Goal: Task Accomplishment & Management: Manage account settings

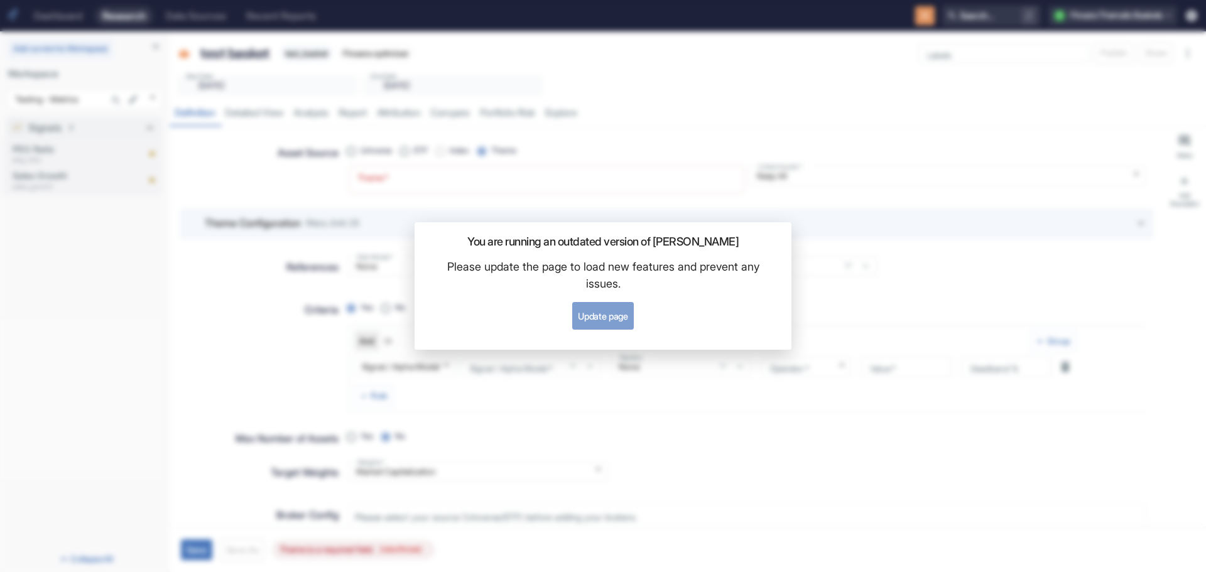
click at [615, 310] on button "Update page" at bounding box center [602, 316] width 61 height 28
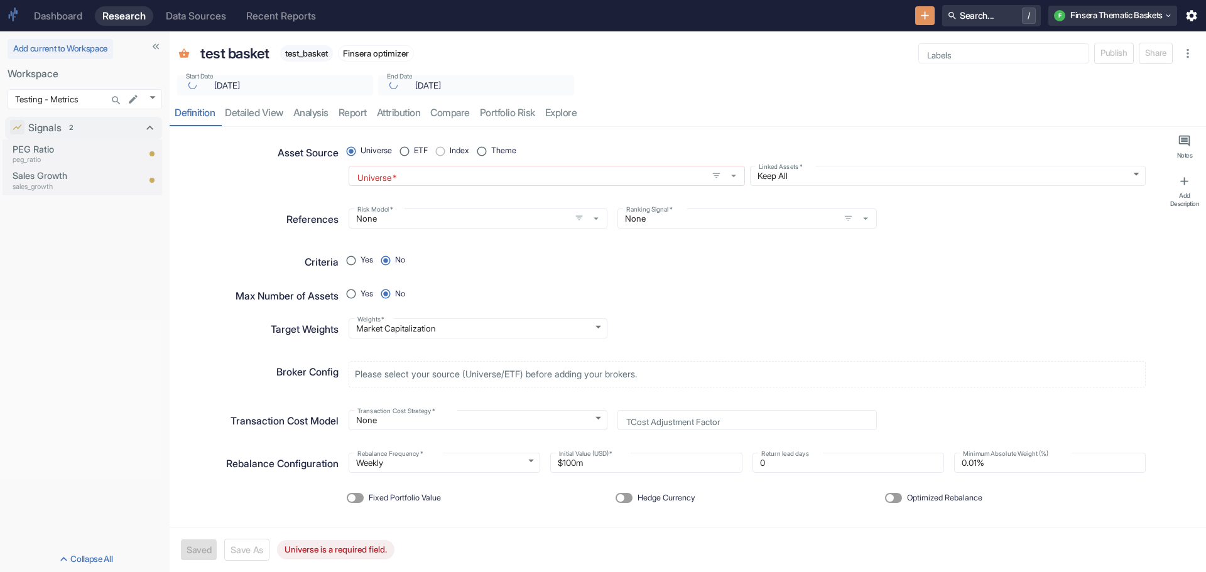
type textarea "x"
radio input "true"
click at [486, 149] on input "Theme" at bounding box center [481, 151] width 19 height 19
radio input "false"
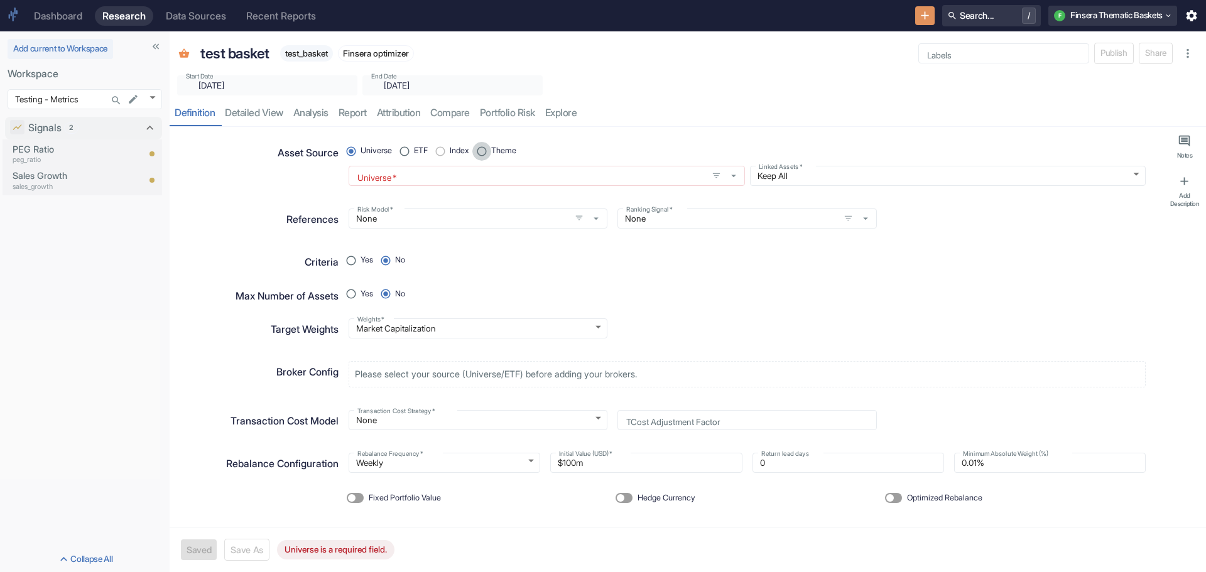
radio input "true"
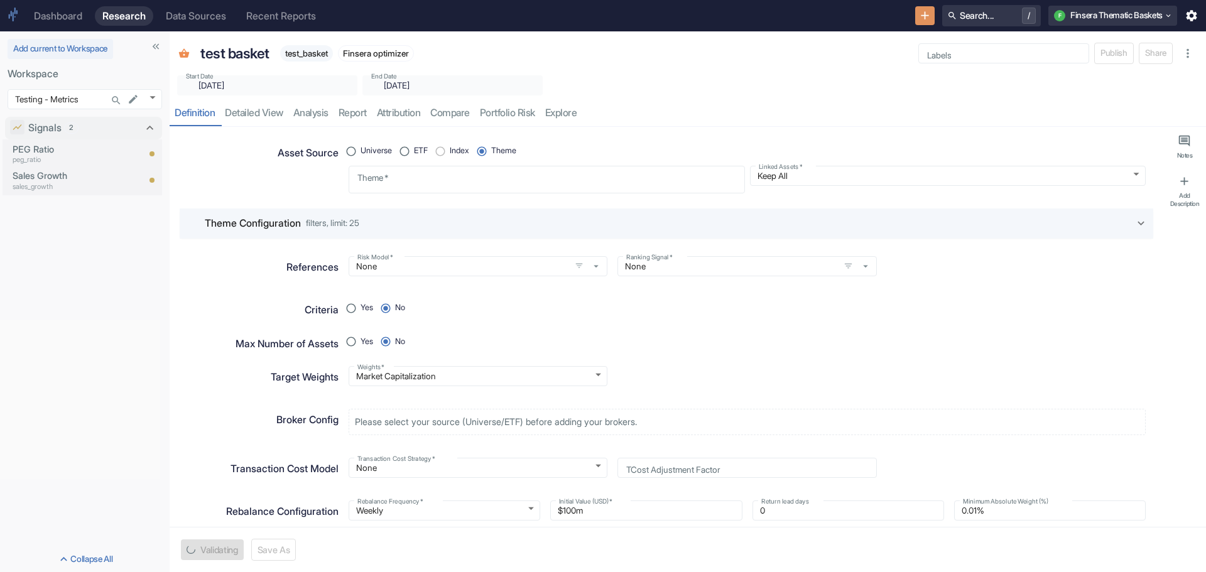
type textarea "x"
radio input "true"
type textarea "x"
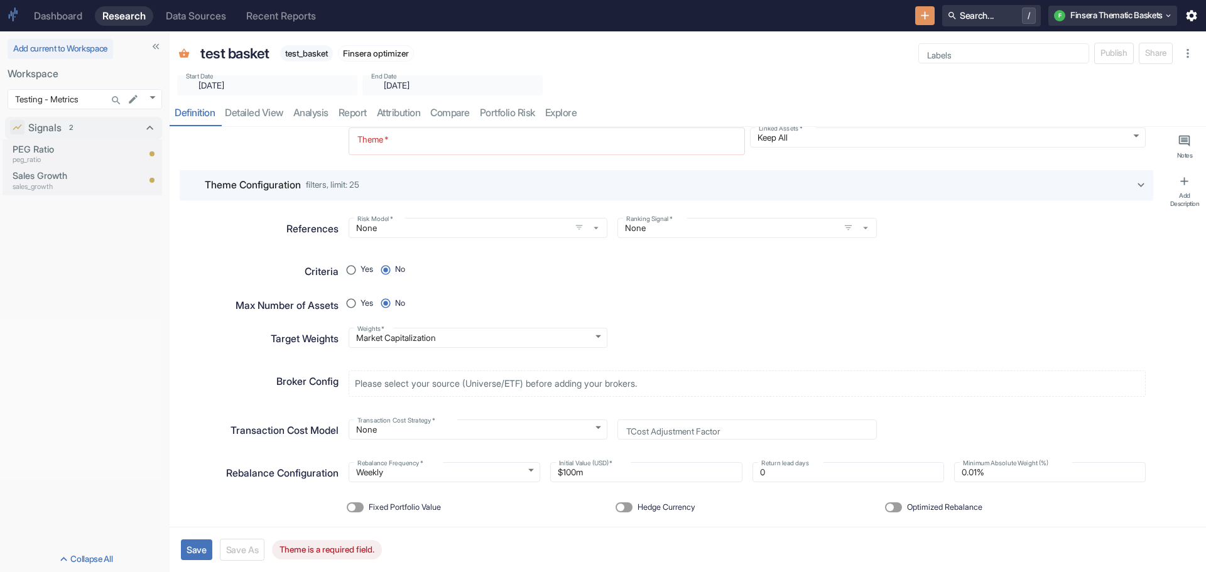
scroll to position [59, 0]
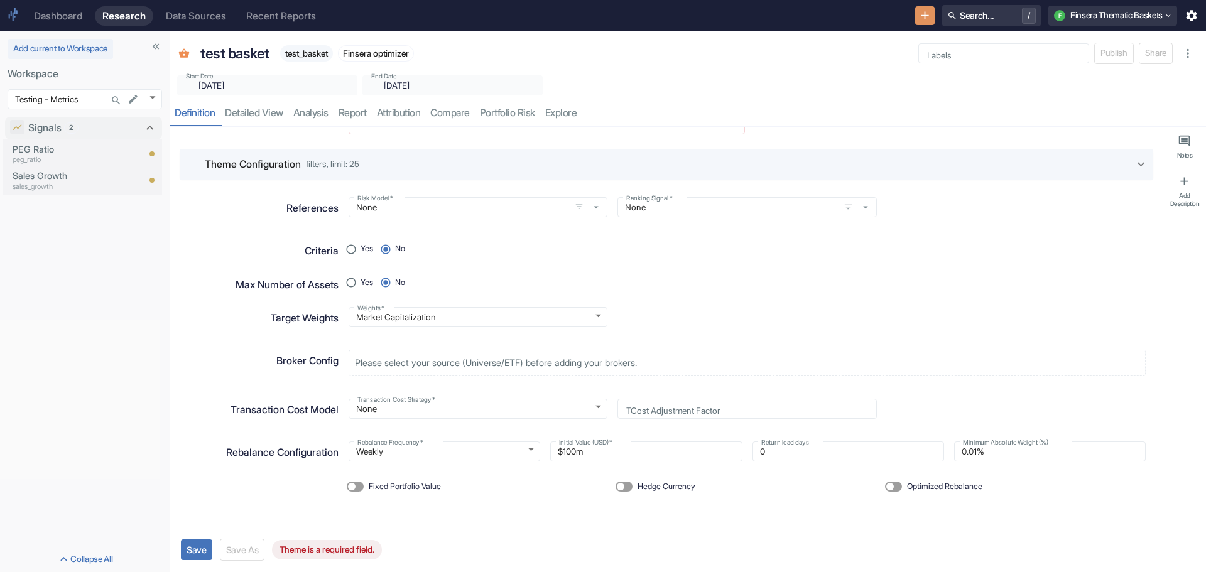
radio input "true"
click at [349, 247] on input "Yes" at bounding box center [351, 249] width 19 height 19
radio input "true"
radio input "false"
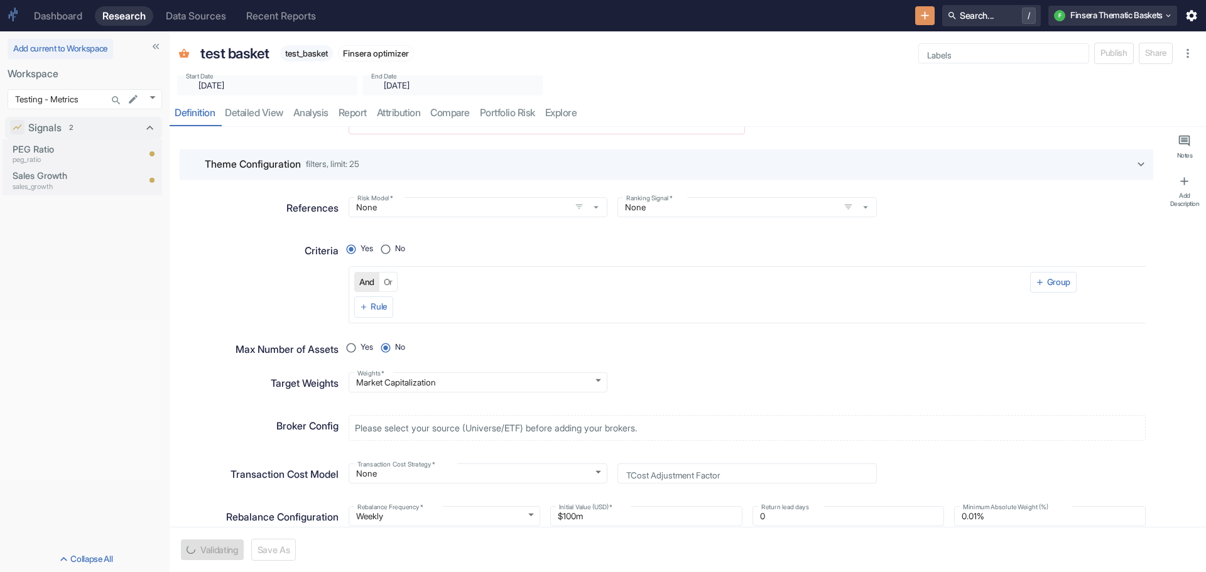
type textarea "x"
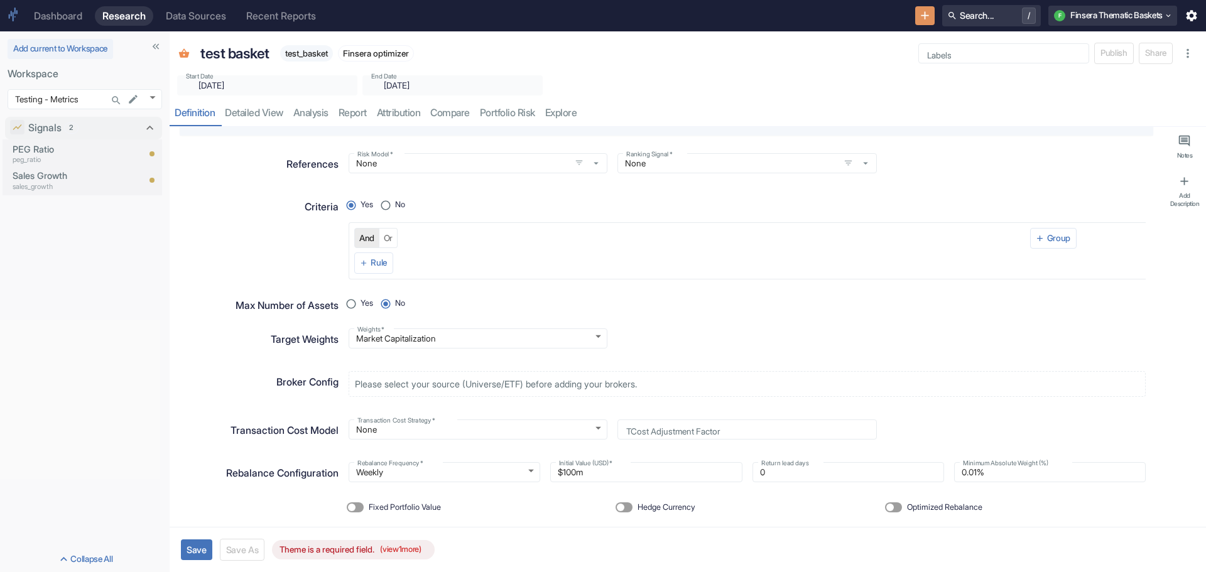
scroll to position [124, 0]
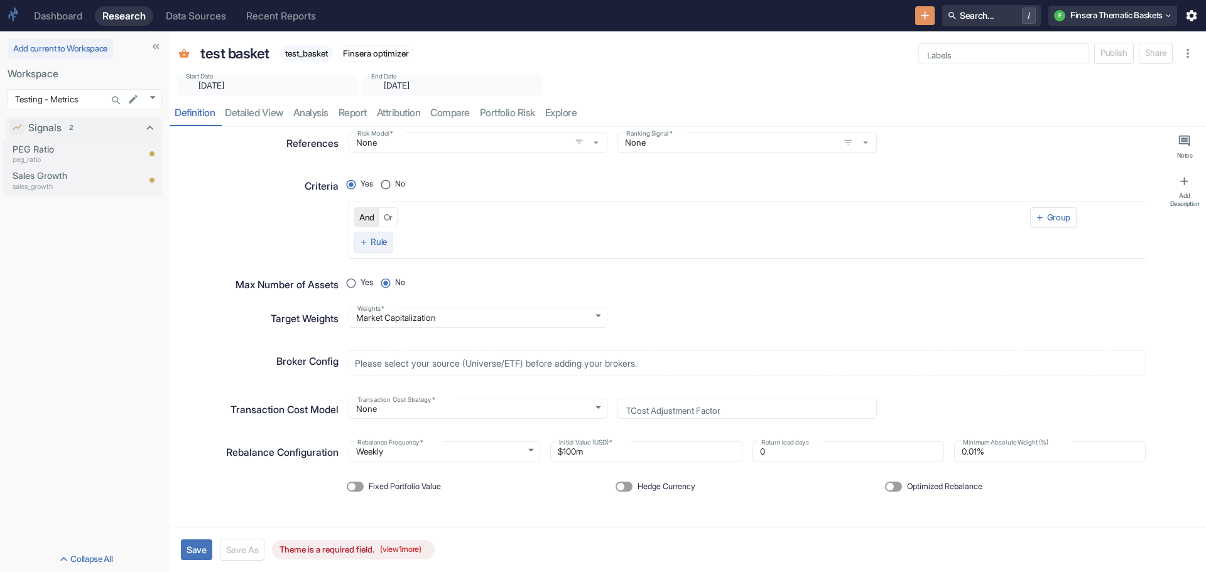
radio input "true"
click at [363, 239] on icon "button" at bounding box center [363, 242] width 9 height 9
radio input "true"
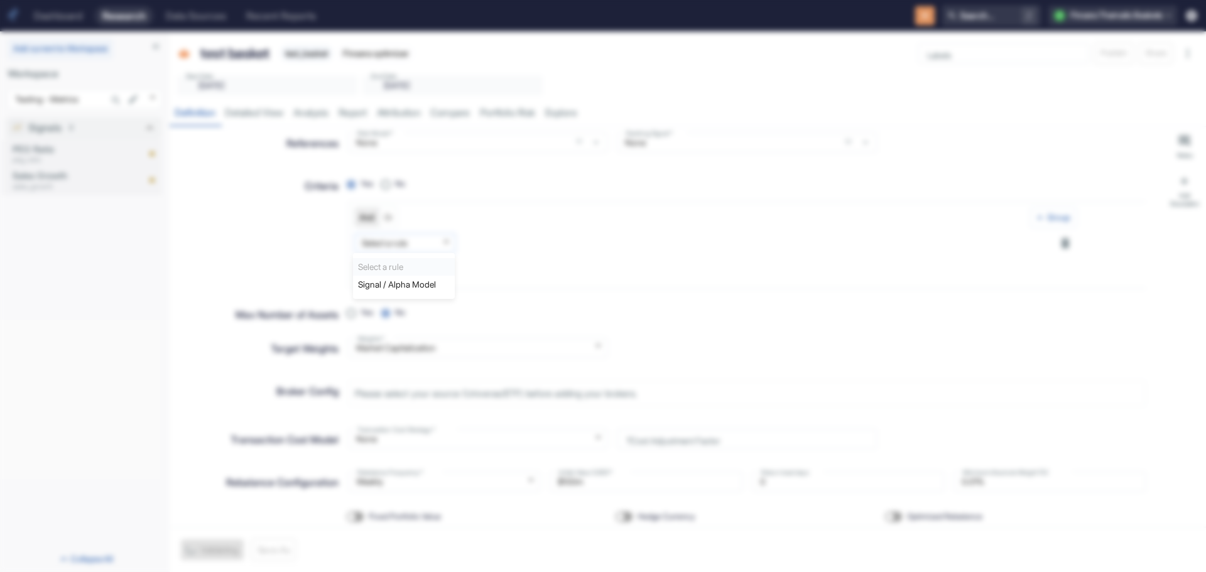
click at [443, 240] on body "Dashboard Research Data Sources Recent Reports Search... / F Finsera Thematic B…" at bounding box center [603, 286] width 1206 height 572
type textarea "x"
click at [536, 254] on div at bounding box center [603, 286] width 1206 height 572
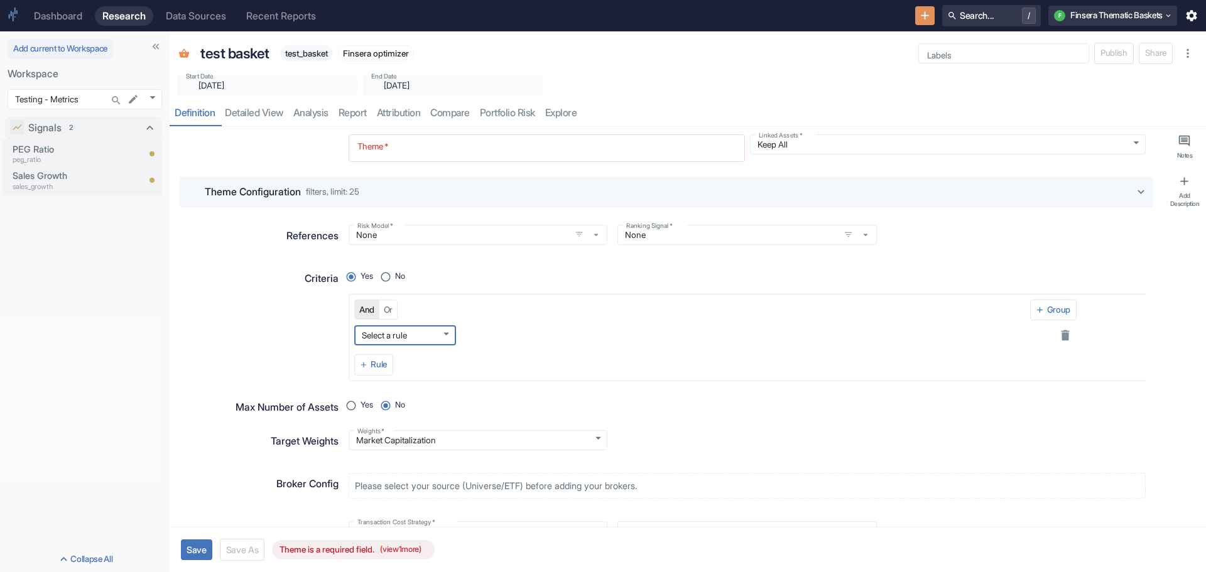
scroll to position [0, 0]
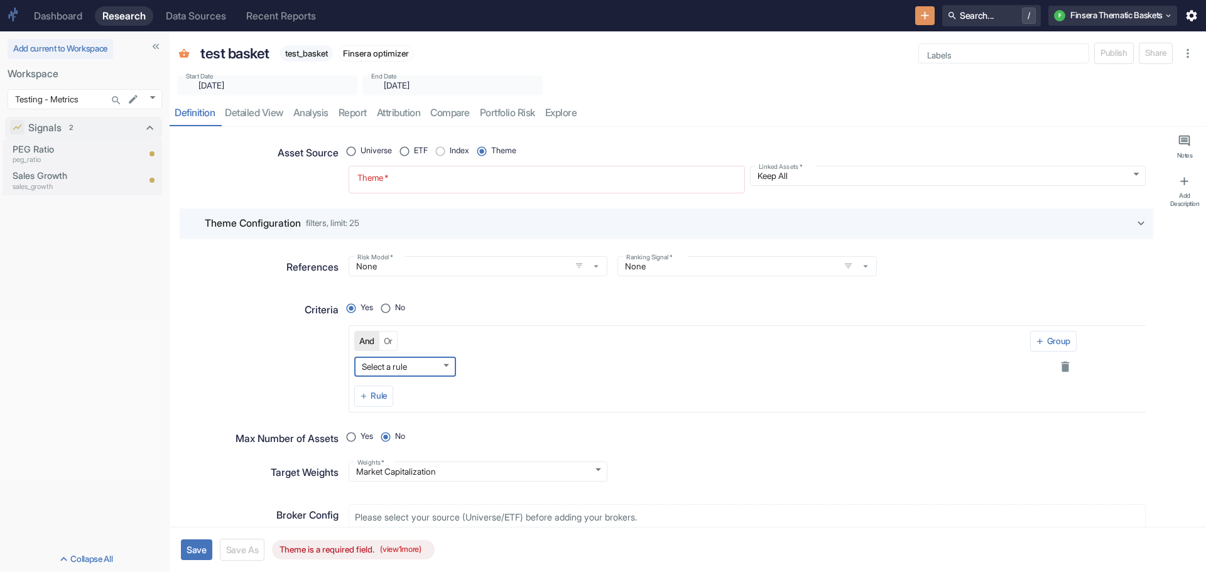
radio input "true"
click at [386, 309] on input "No" at bounding box center [385, 308] width 19 height 19
radio input "false"
radio input "true"
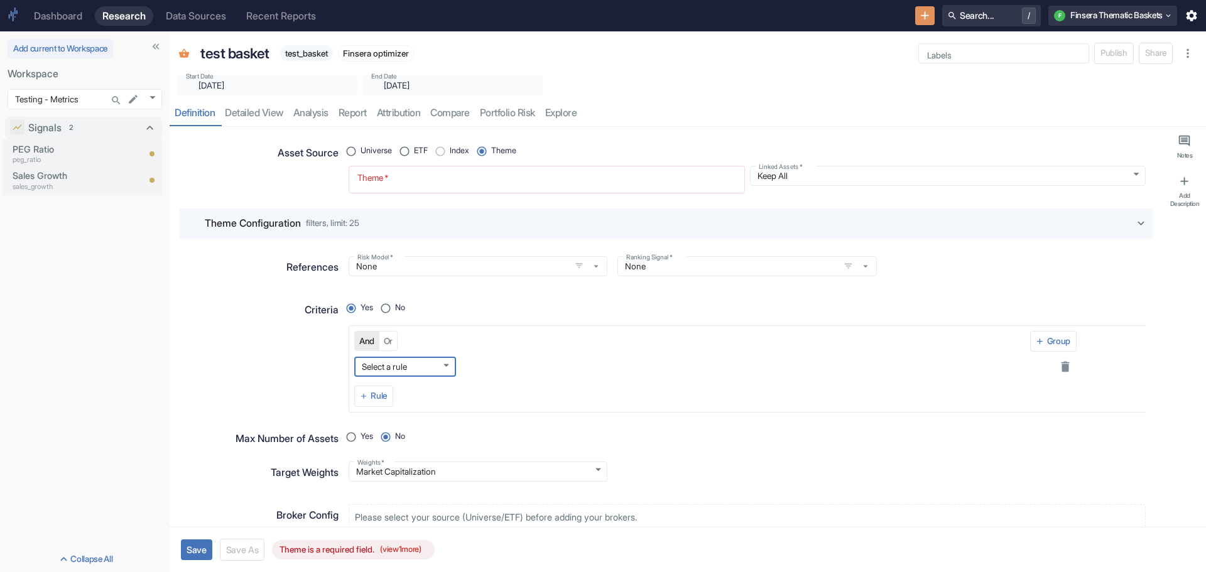
type textarea "x"
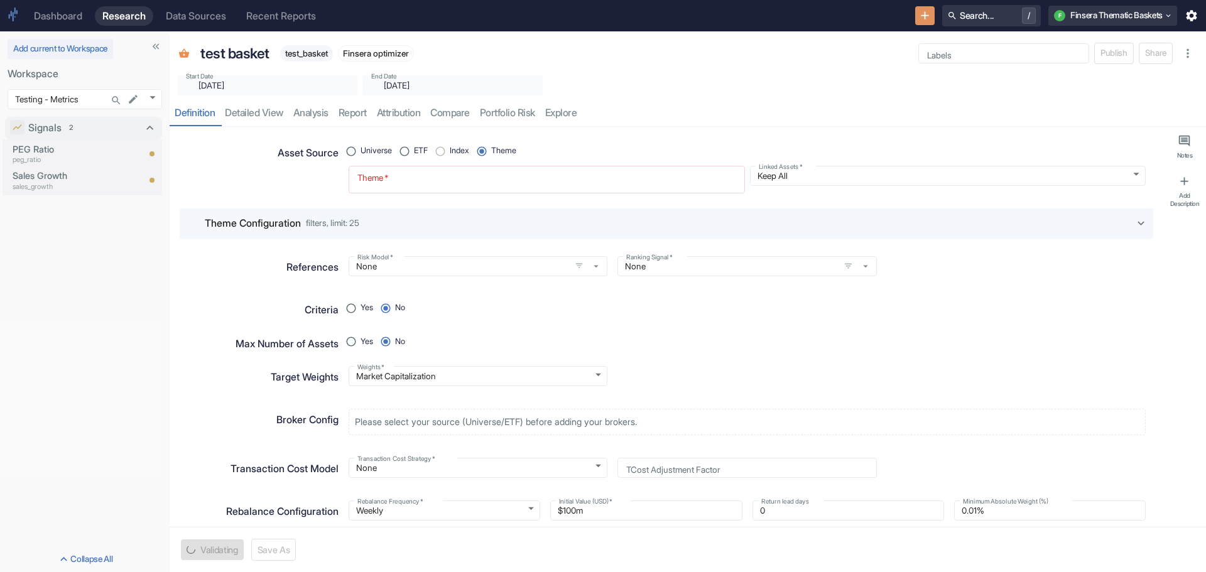
radio input "true"
type textarea "x"
radio input "true"
click at [470, 180] on textarea "Theme   *" at bounding box center [546, 179] width 379 height 17
radio input "true"
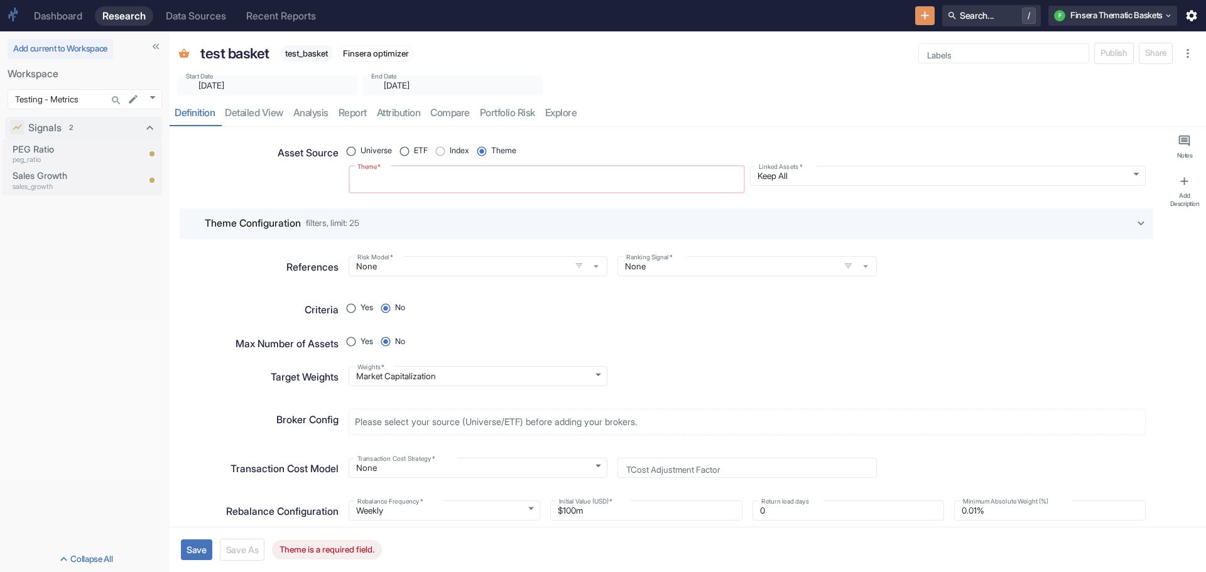
type textarea "x"
type textarea "in"
type textarea "x"
type textarea "int"
type textarea "x"
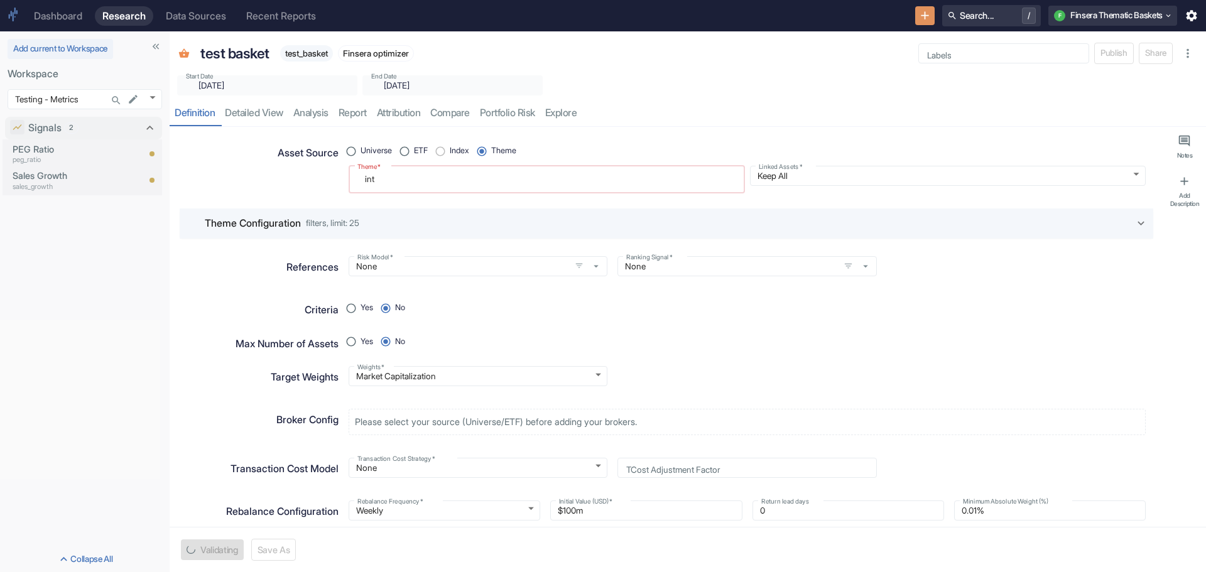
type textarea "inte"
type textarea "x"
type textarea "inter"
type textarea "x"
type textarea "intern"
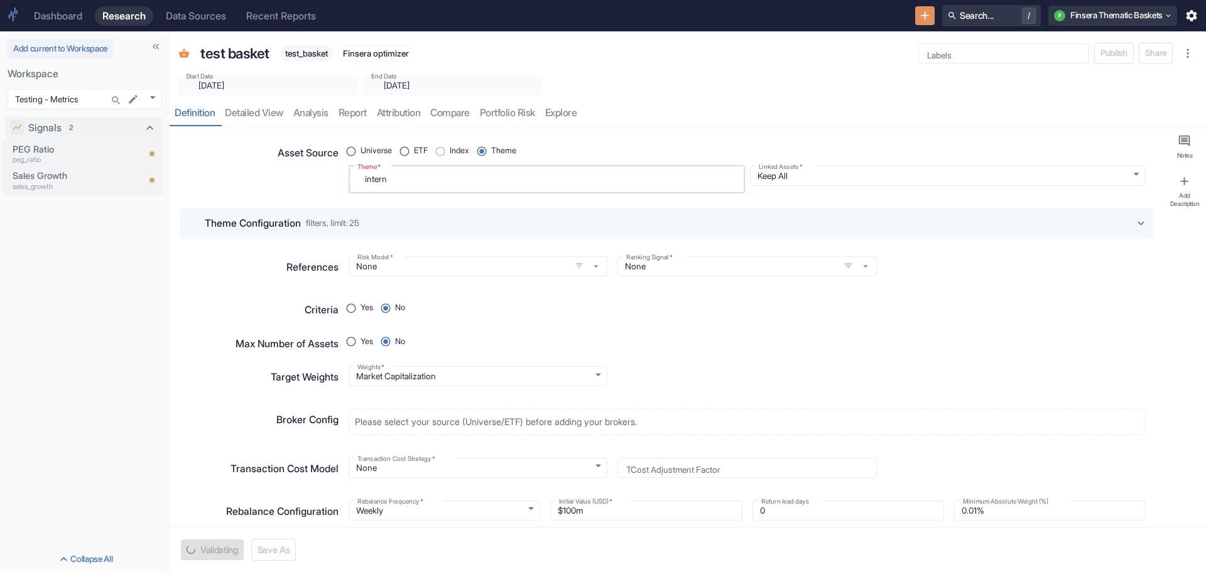
type textarea "x"
type textarea "interne"
type textarea "x"
type textarea "internet"
type textarea "x"
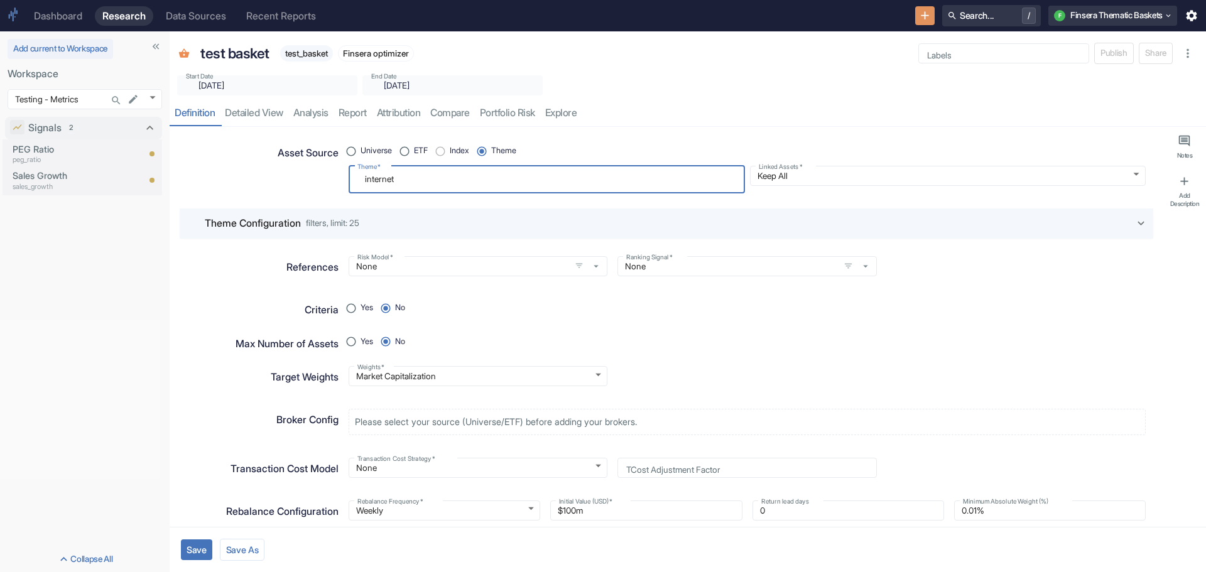
type textarea "internet"
click at [924, 432] on div "Please select your source (Universe/ETF) before adding your brokers." at bounding box center [747, 422] width 797 height 26
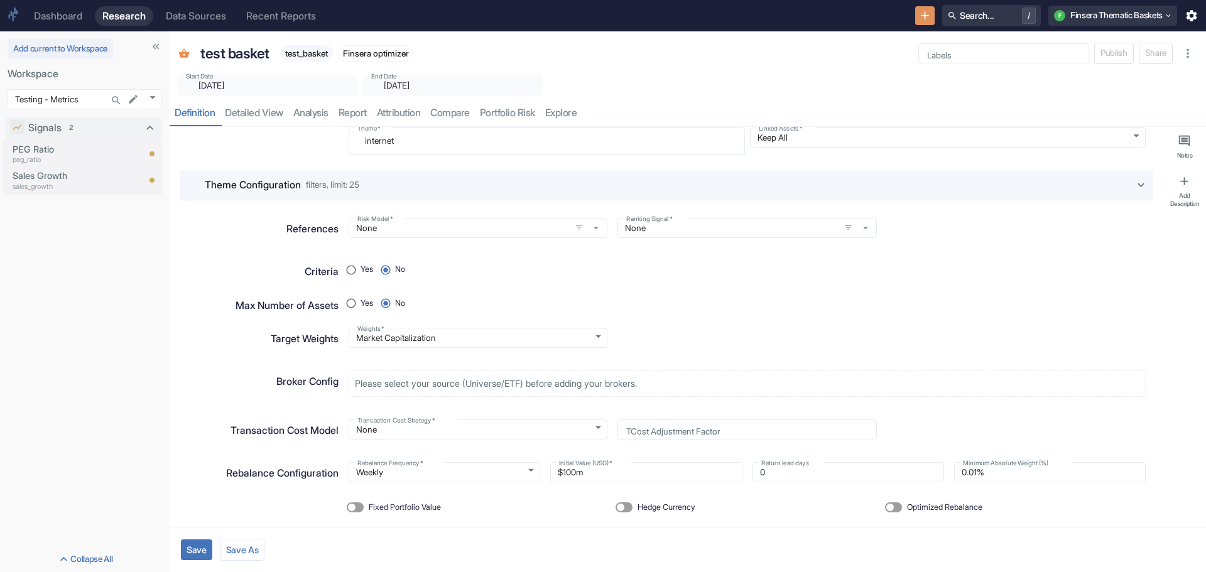
scroll to position [59, 0]
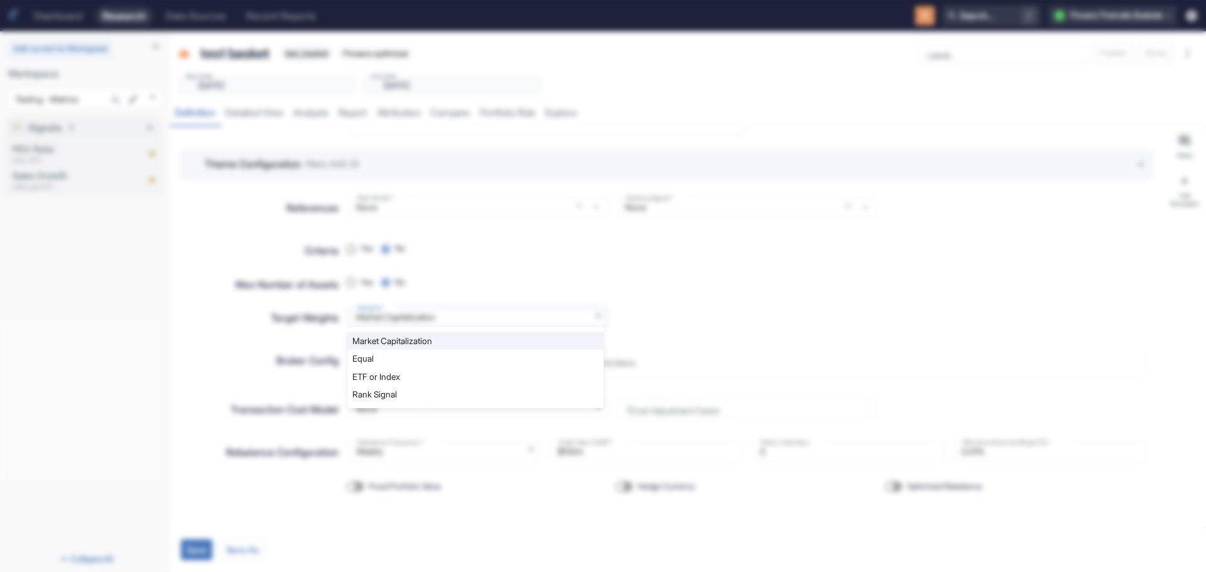
click at [587, 311] on body "Dashboard Research Data Sources Recent Reports Search... / F Finsera Thematic B…" at bounding box center [603, 286] width 1206 height 572
click at [754, 277] on div at bounding box center [603, 286] width 1206 height 572
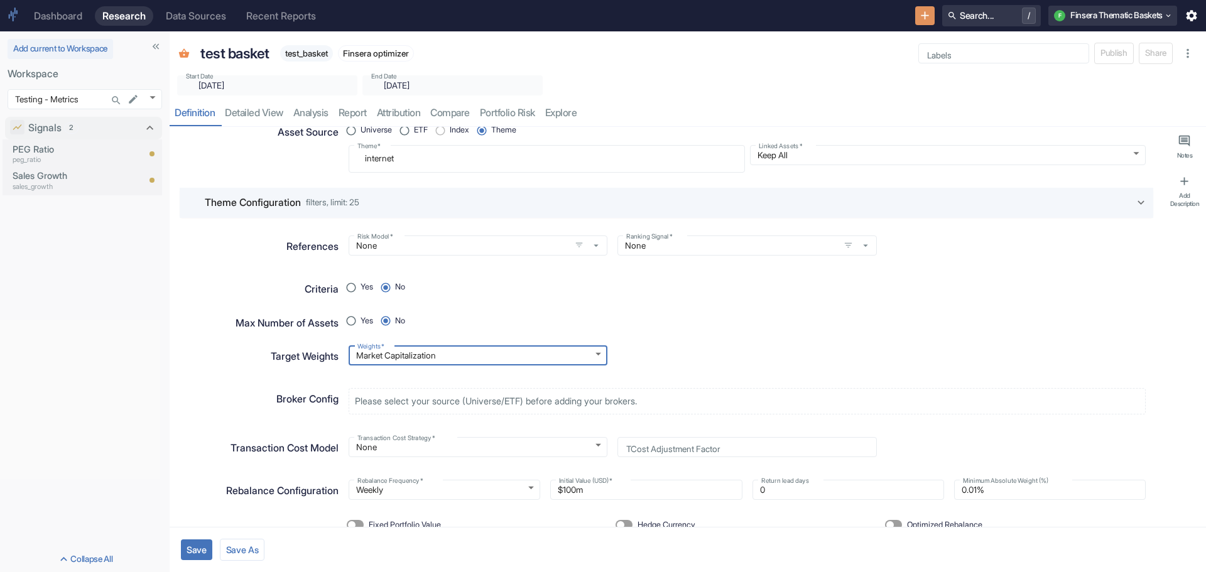
scroll to position [0, 0]
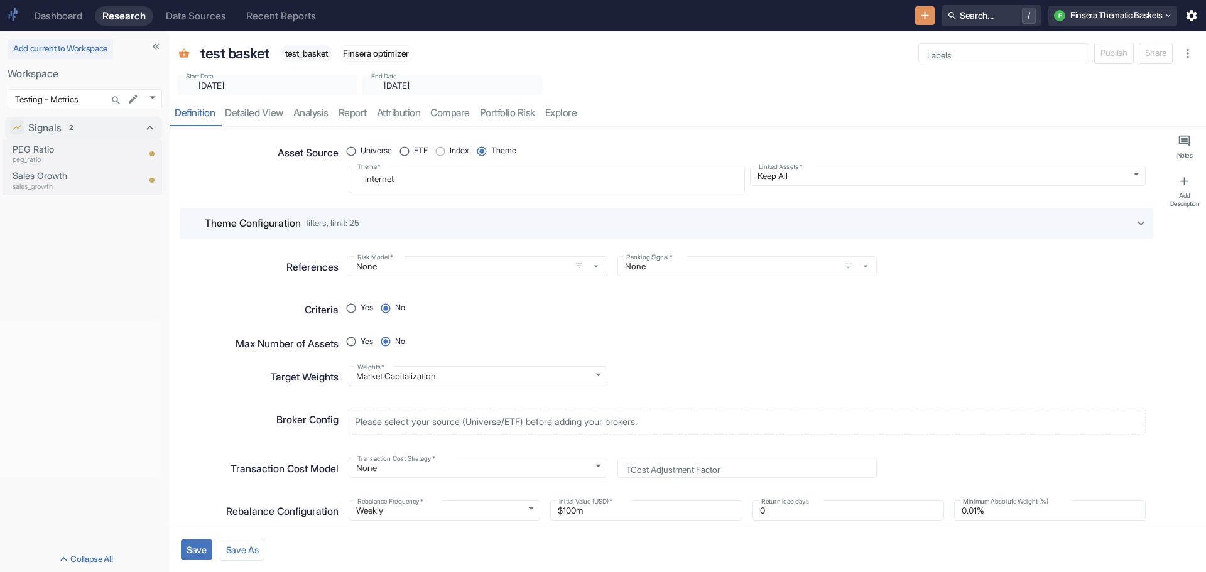
click at [1134, 220] on icon at bounding box center [1141, 224] width 14 height 14
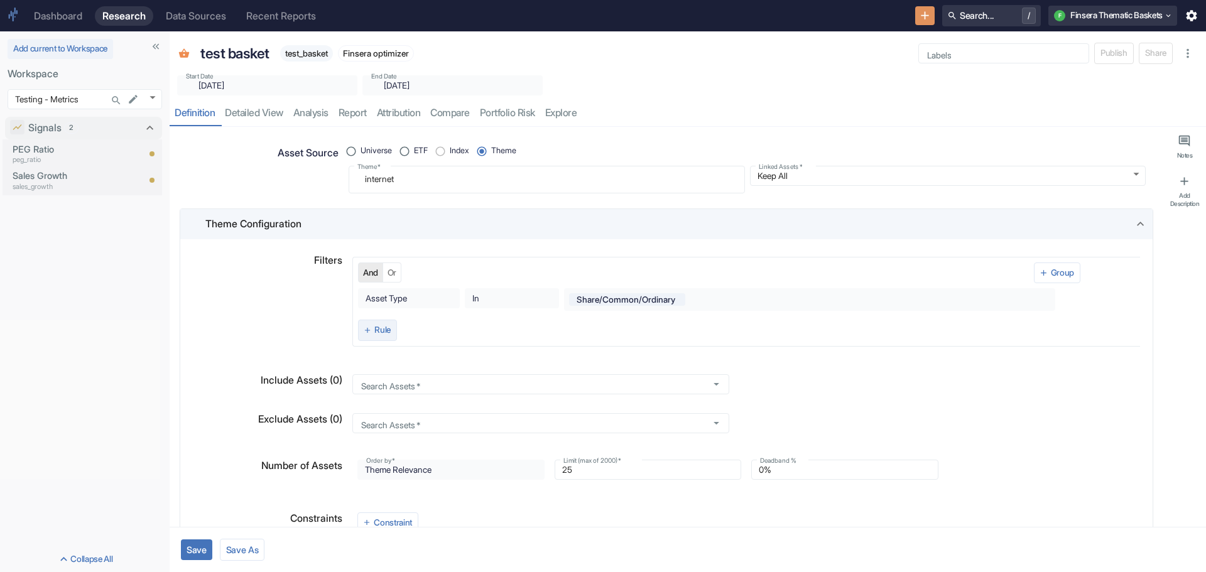
click at [375, 328] on button "Rule" at bounding box center [377, 330] width 39 height 21
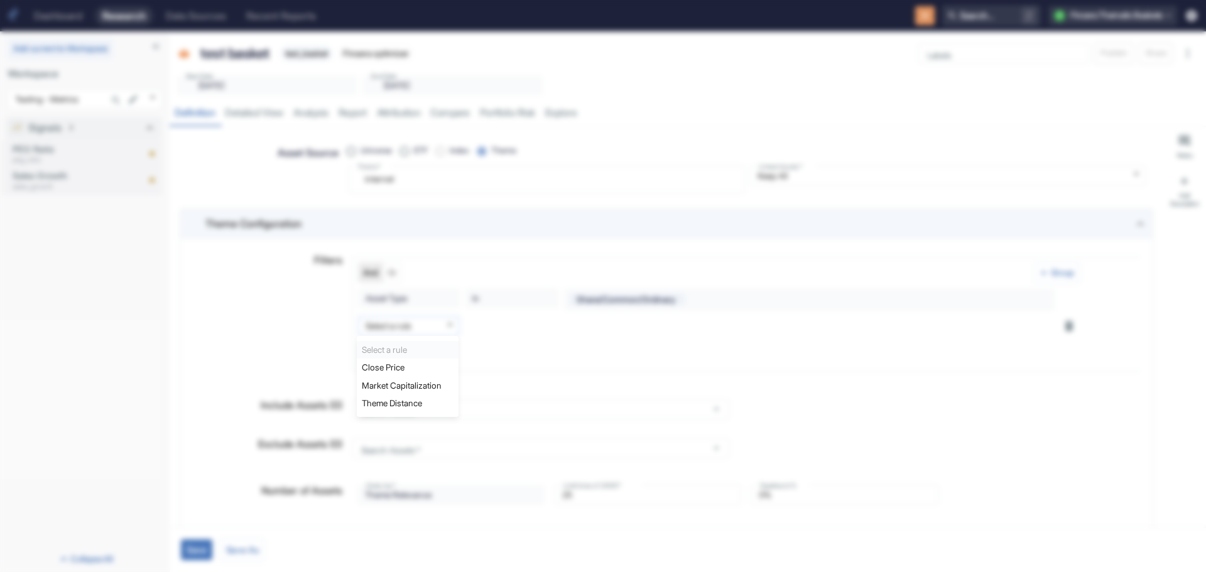
click at [445, 322] on body "Dashboard Research Data Sources Recent Reports Search... / F Finsera Thematic B…" at bounding box center [603, 286] width 1206 height 572
click at [423, 401] on li "Theme Distance" at bounding box center [408, 403] width 102 height 18
type textarea "x"
type input "theme_distance"
type textarea "x"
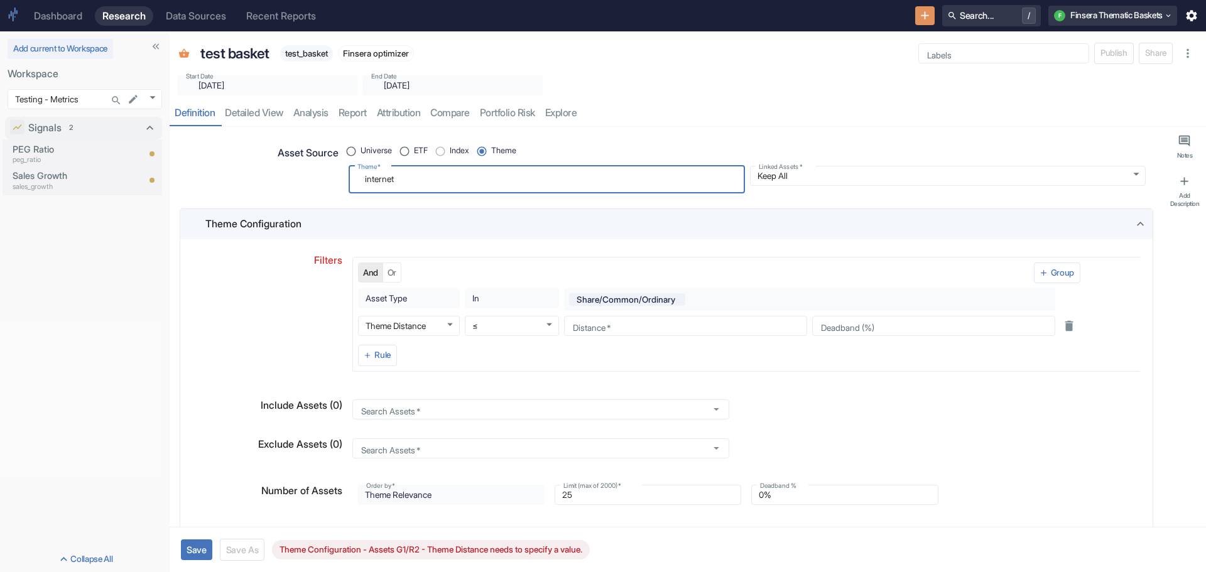
drag, startPoint x: 411, startPoint y: 180, endPoint x: 323, endPoint y: 170, distance: 88.4
click at [323, 170] on div "Asset Source Universe ETF Index Theme Theme   * internet x Theme   * Linked Ass…" at bounding box center [661, 163] width 968 height 62
type textarea "a"
type textarea "x"
type textarea "au"
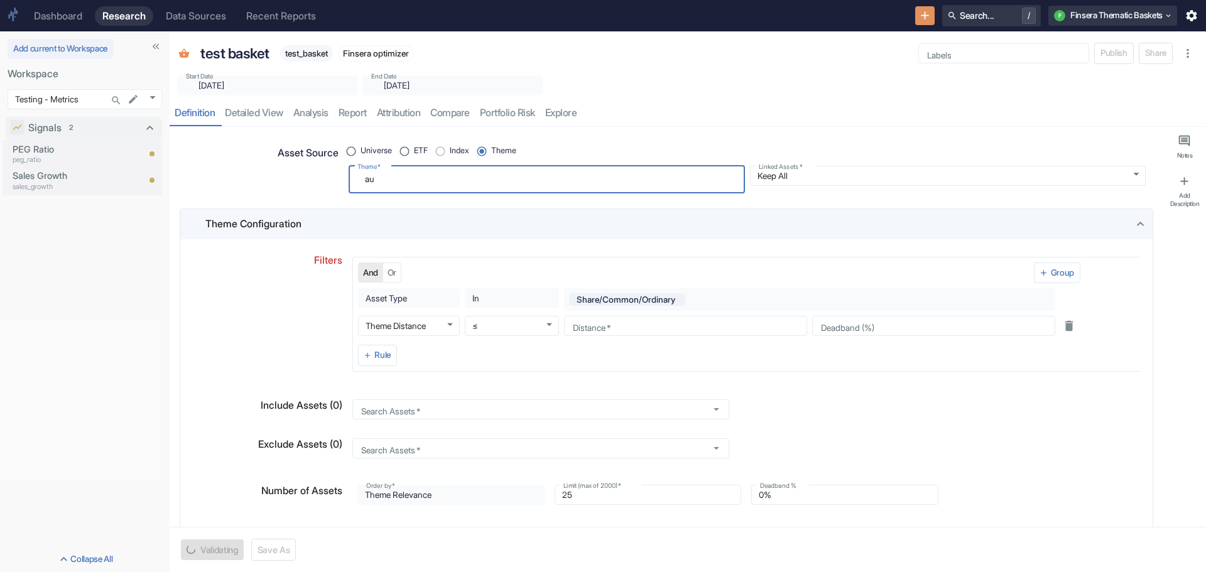
type textarea "x"
type textarea "aut"
type textarea "x"
type textarea "auto"
type textarea "x"
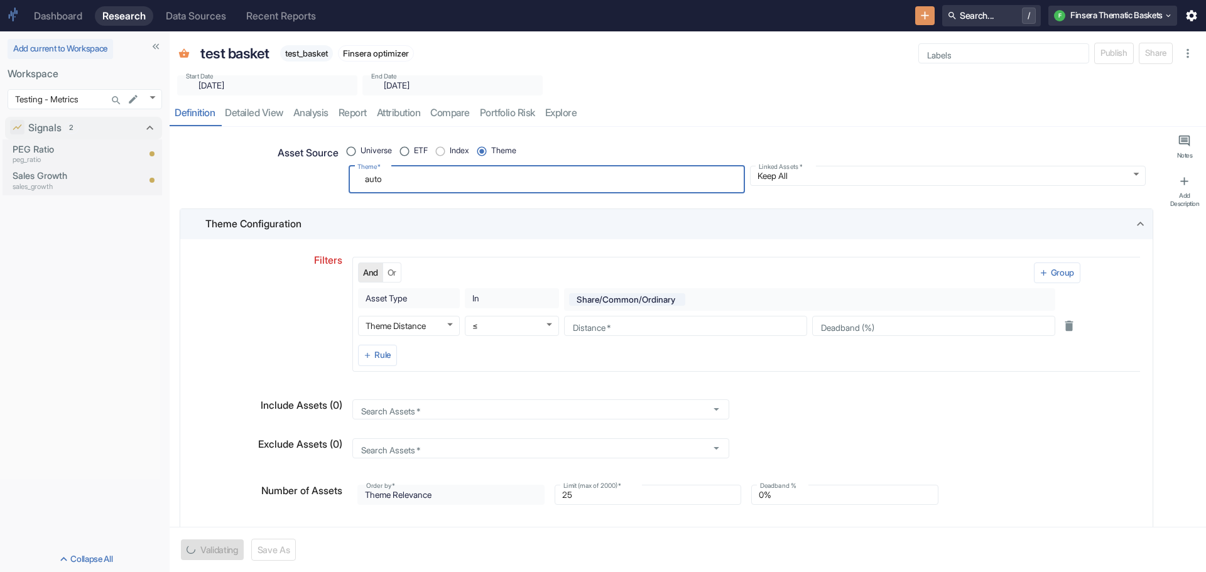
type textarea "autom"
type textarea "x"
type textarea "automo"
type textarea "x"
type textarea "automom"
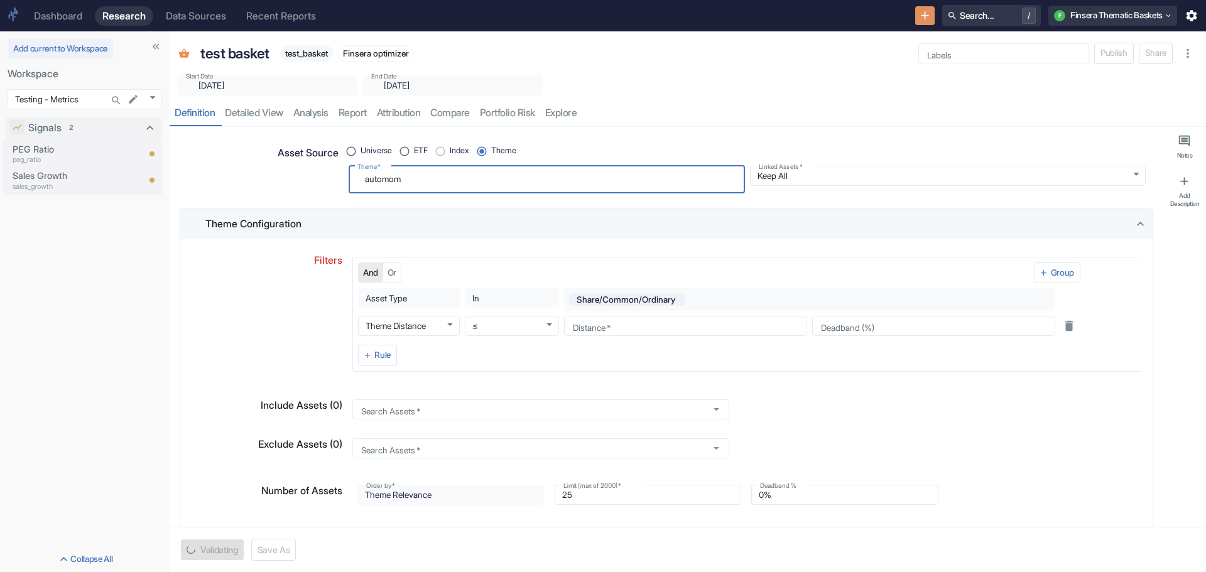
type textarea "x"
type textarea "automomo"
type textarea "x"
type textarea "automomou"
type textarea "x"
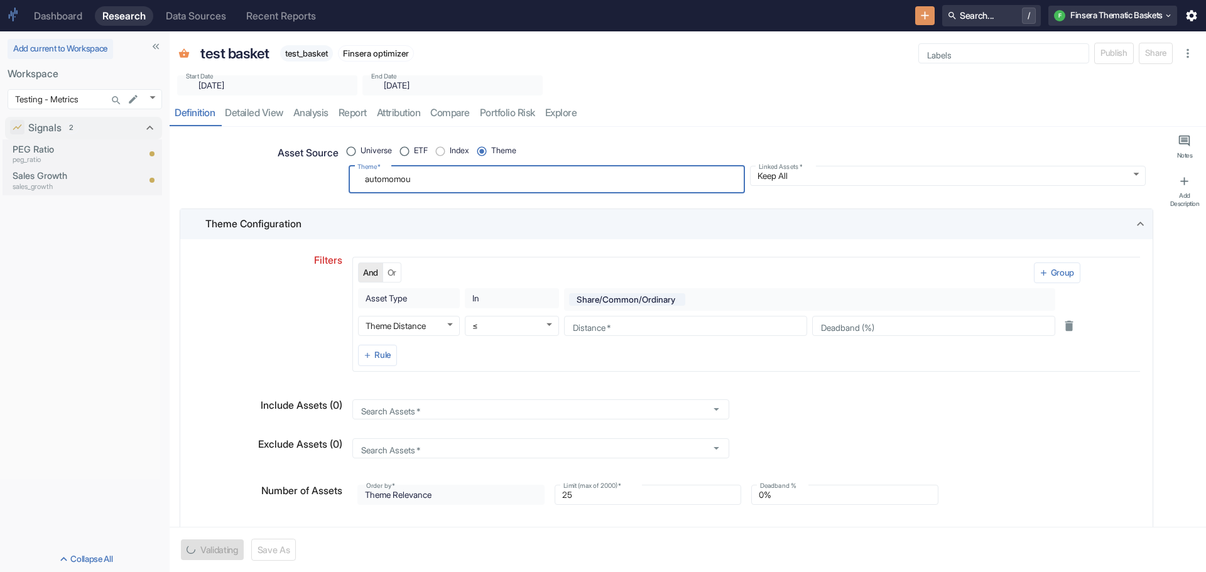
type textarea "automomous"
type textarea "x"
type textarea "automomous"
type textarea "x"
type textarea "automomous v"
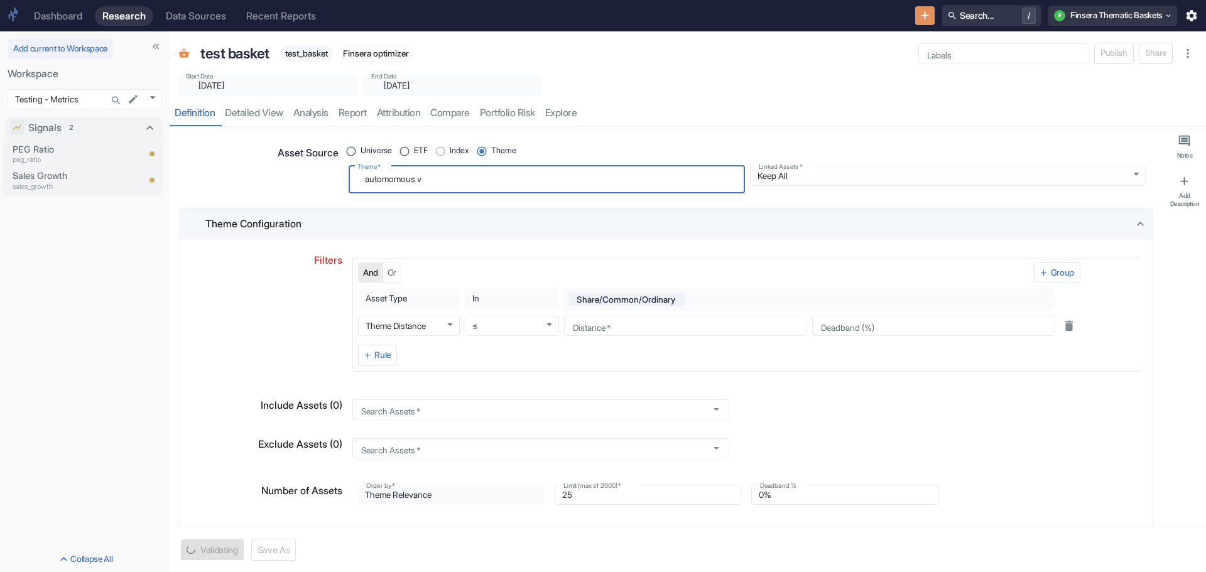
type textarea "x"
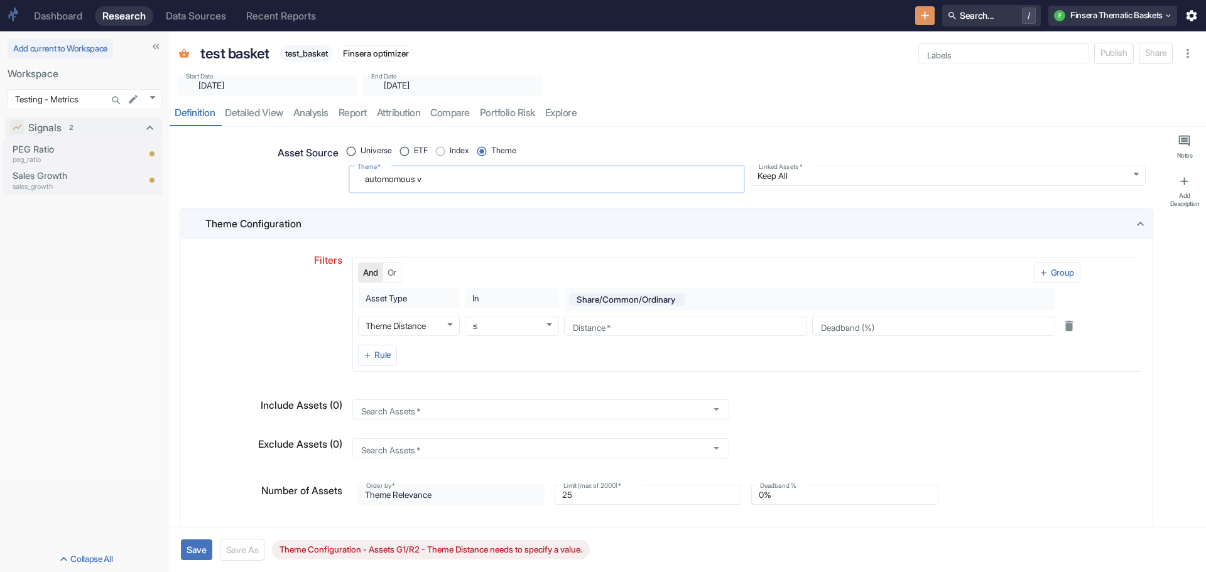
drag, startPoint x: 363, startPoint y: 180, endPoint x: 416, endPoint y: 180, distance: 52.7
click at [416, 180] on textarea "automomous v" at bounding box center [546, 179] width 379 height 17
type textarea "autonomous v"
type textarea "x"
click at [443, 185] on textarea "autonomous v" at bounding box center [546, 179] width 379 height 17
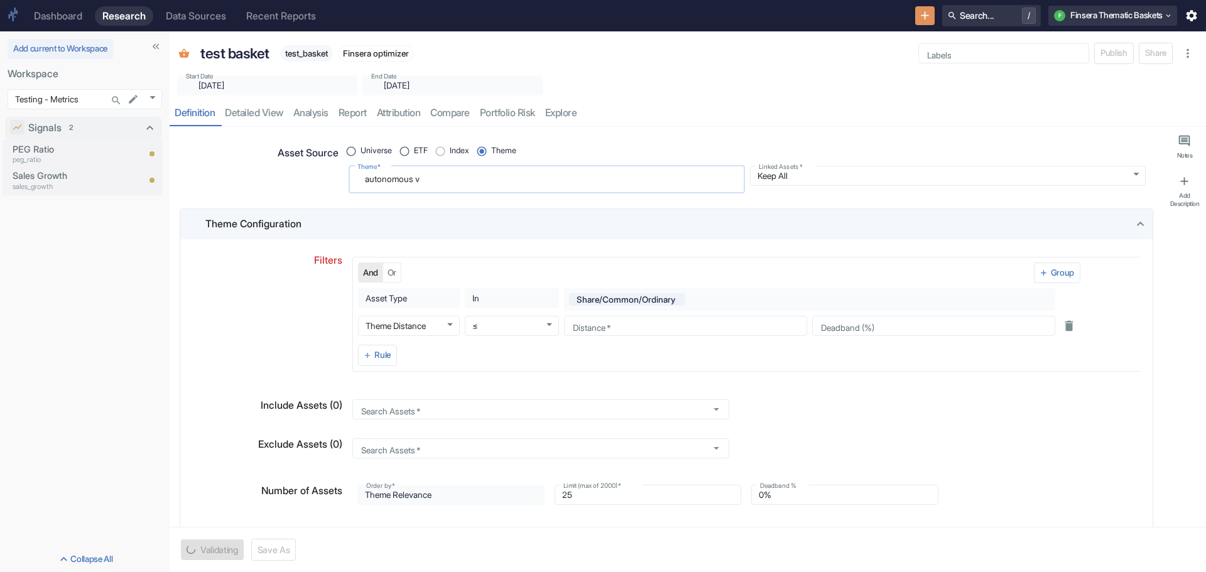
type textarea "autonomous ve"
type textarea "x"
type textarea "autonomous veh"
type textarea "x"
type textarea "autonomous vehi"
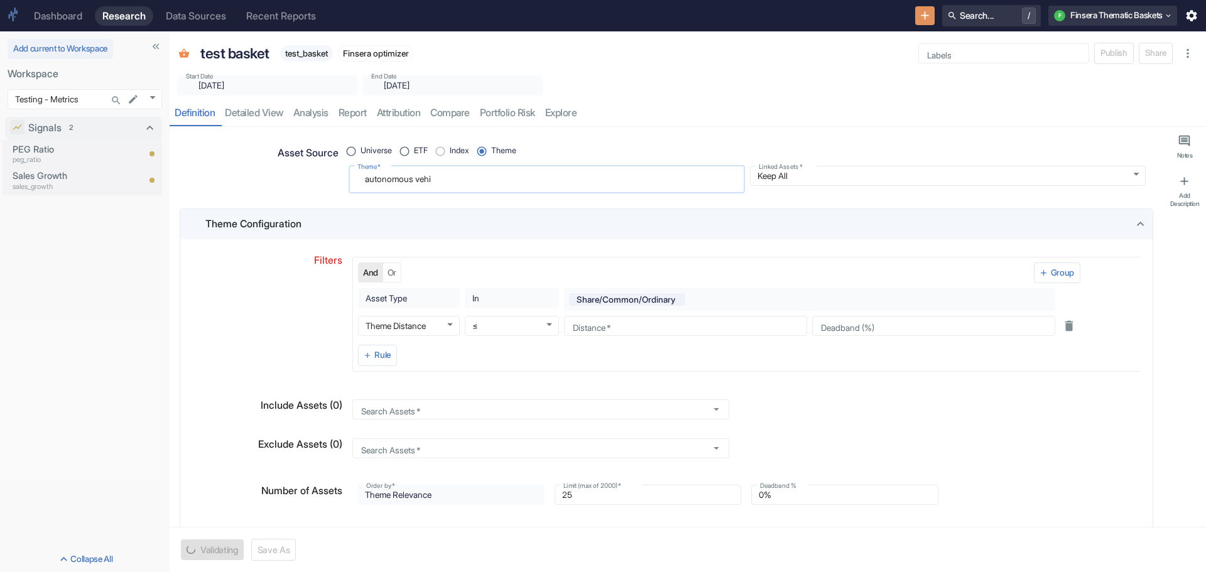
type textarea "x"
type textarea "autonomous vehic"
type textarea "x"
type textarea "autonomous vehicl"
type textarea "x"
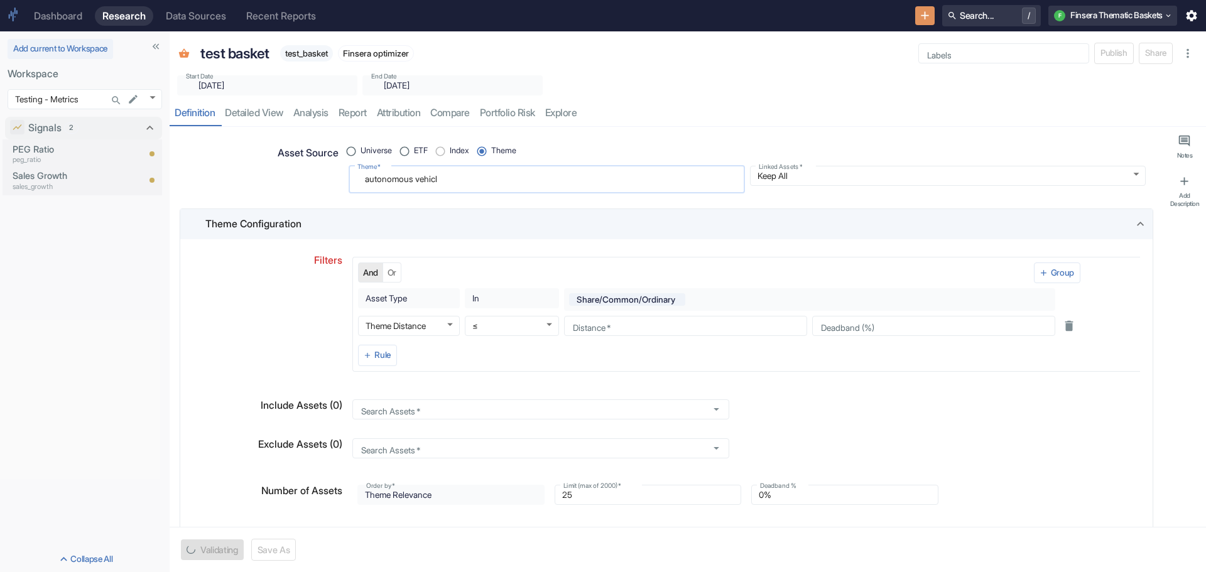
type textarea "autonomous vehicle"
type textarea "x"
type textarea "autonomous vehicles"
type textarea "x"
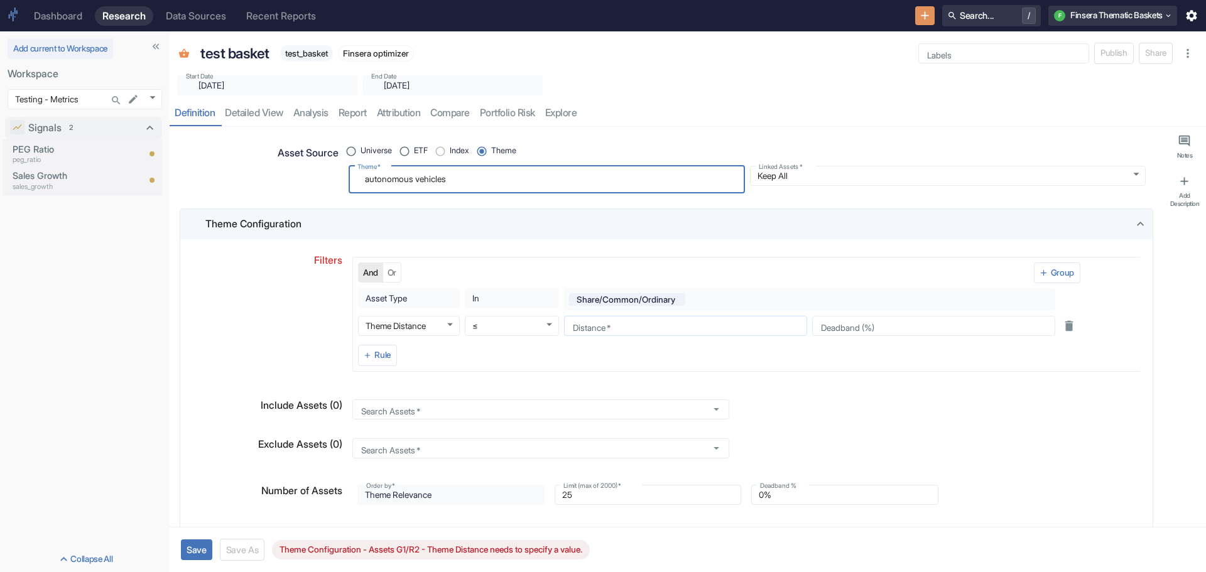
type textarea "autonomous vehicles"
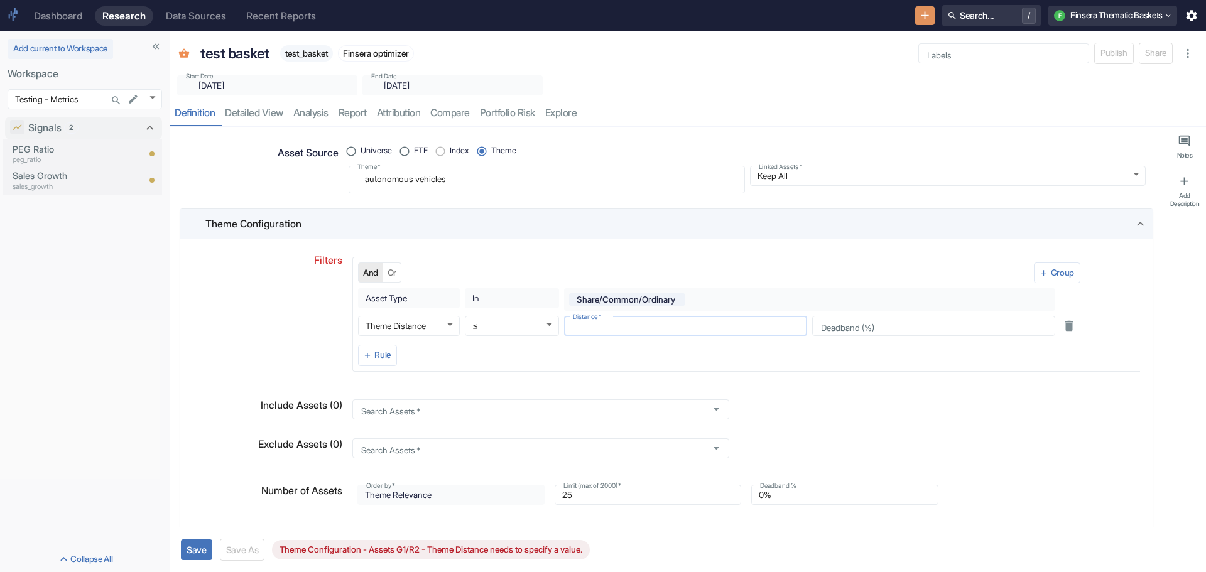
click at [614, 330] on input "Distance   *" at bounding box center [685, 325] width 243 height 15
type textarea "x"
type input "0.5"
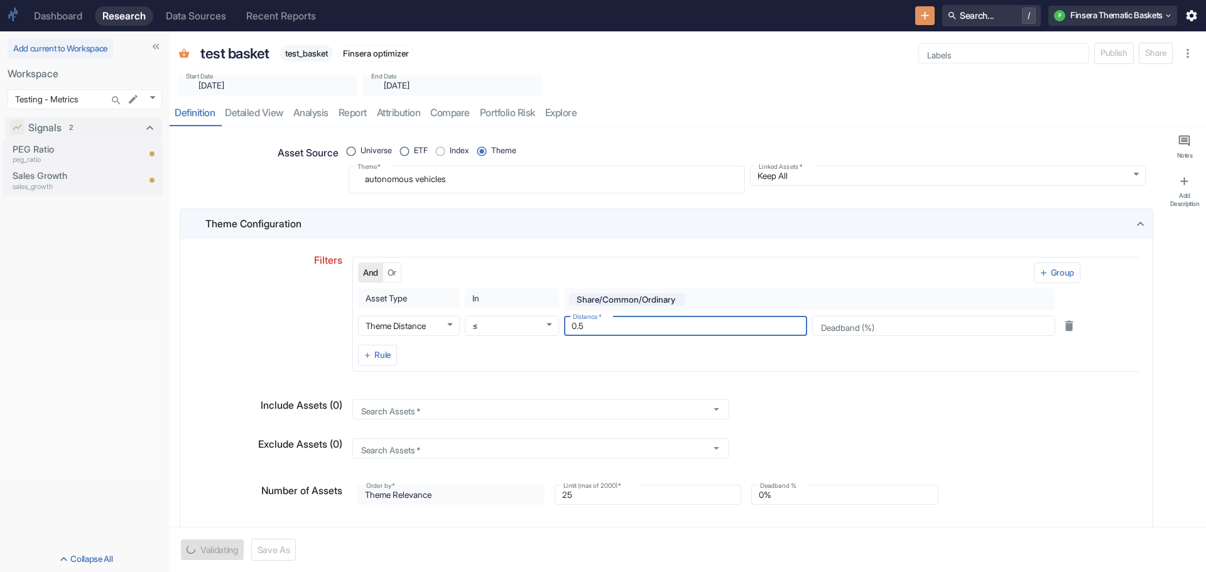
type textarea "x"
type input "0.5"
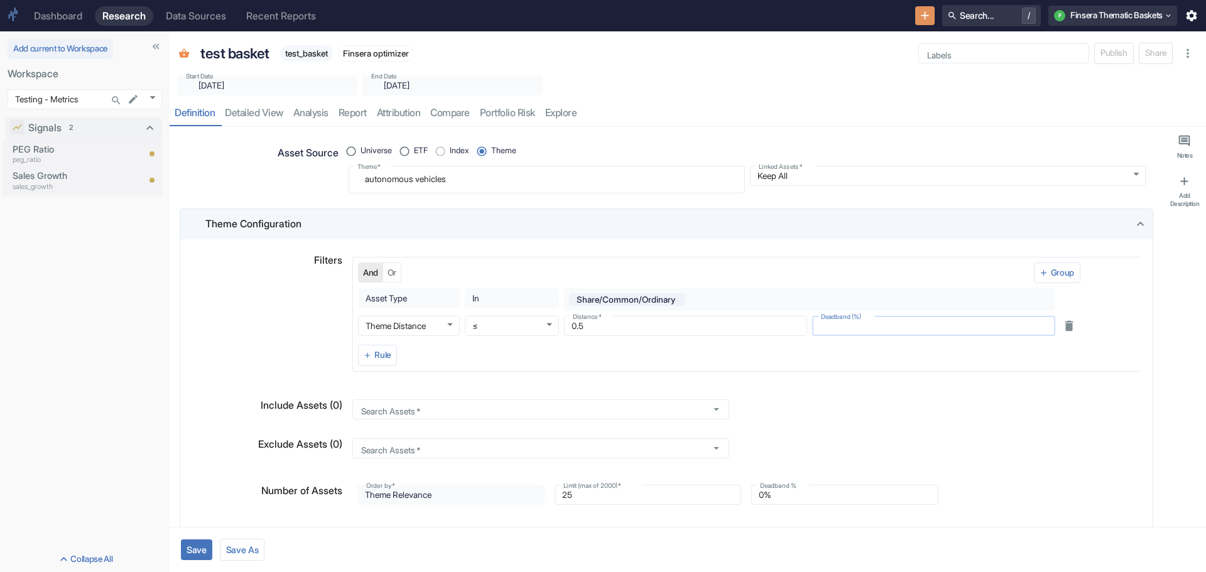
click at [834, 329] on input "Deadband (%)" at bounding box center [933, 325] width 243 height 15
type textarea "x"
type input "20"
type textarea "x"
type input "20"
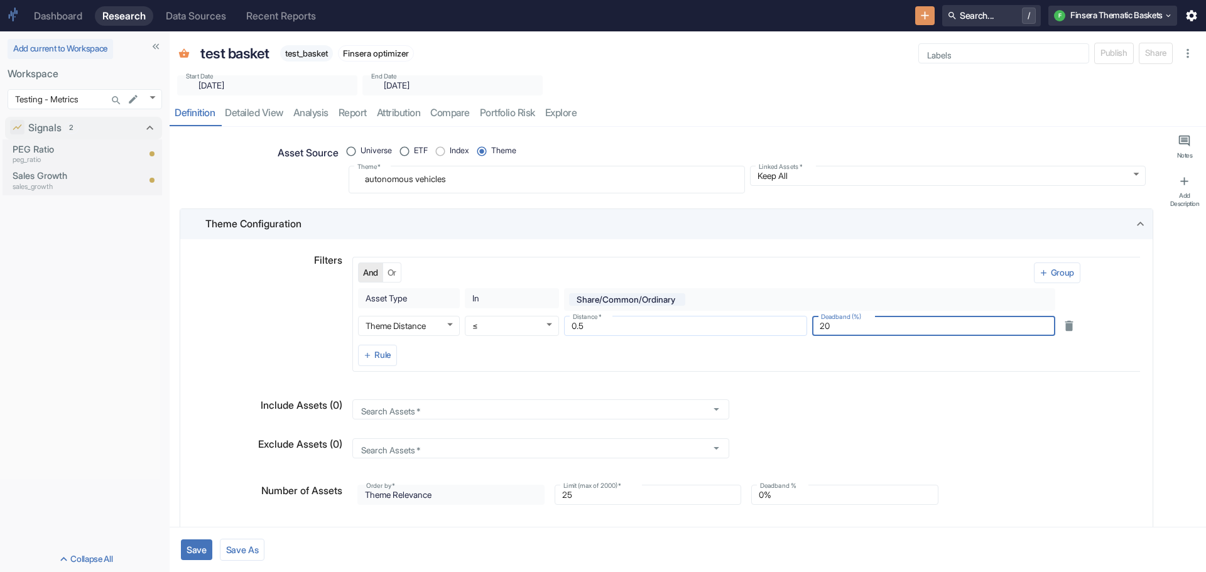
click at [580, 325] on input "0.5" at bounding box center [685, 325] width 243 height 15
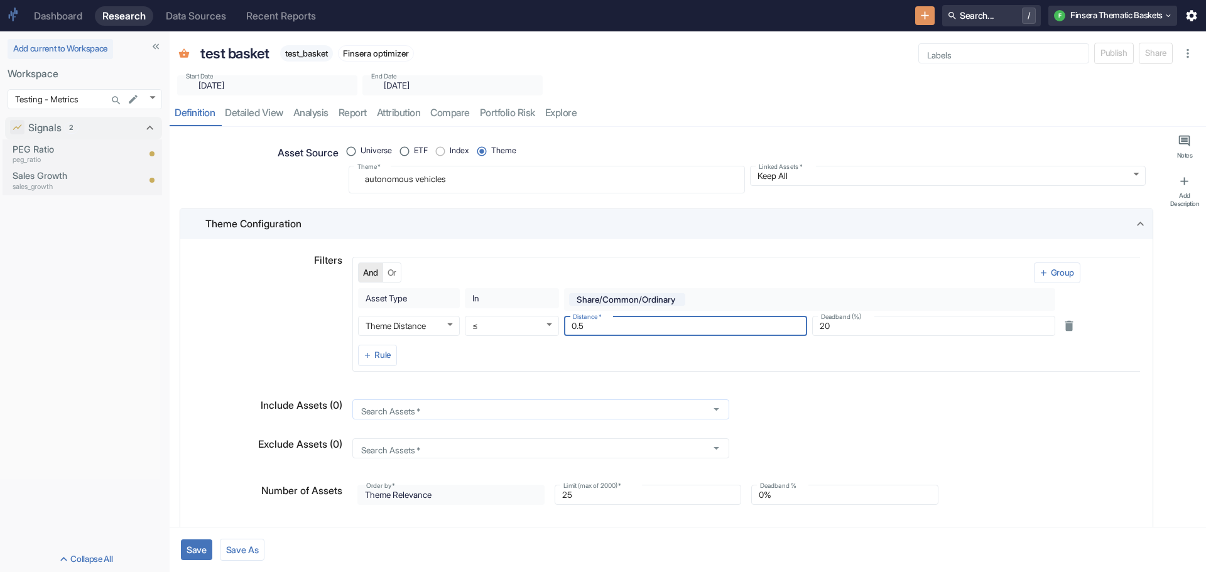
type input "0.45"
type textarea "x"
type input "0.45"
click at [199, 549] on button "Save" at bounding box center [196, 549] width 31 height 21
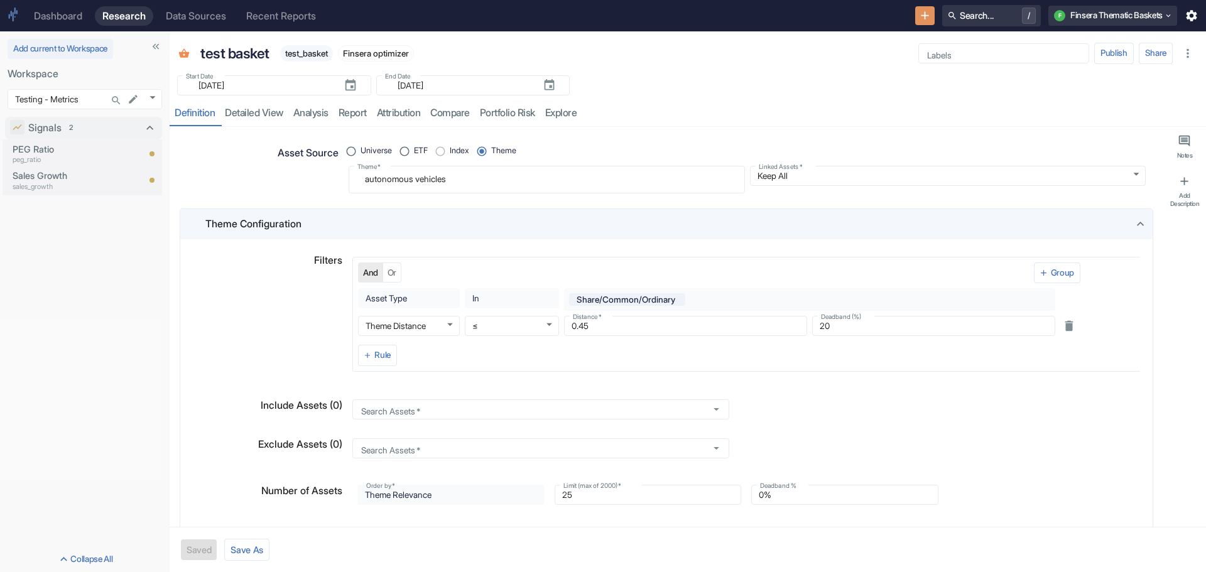
click at [1133, 217] on icon at bounding box center [1140, 224] width 14 height 14
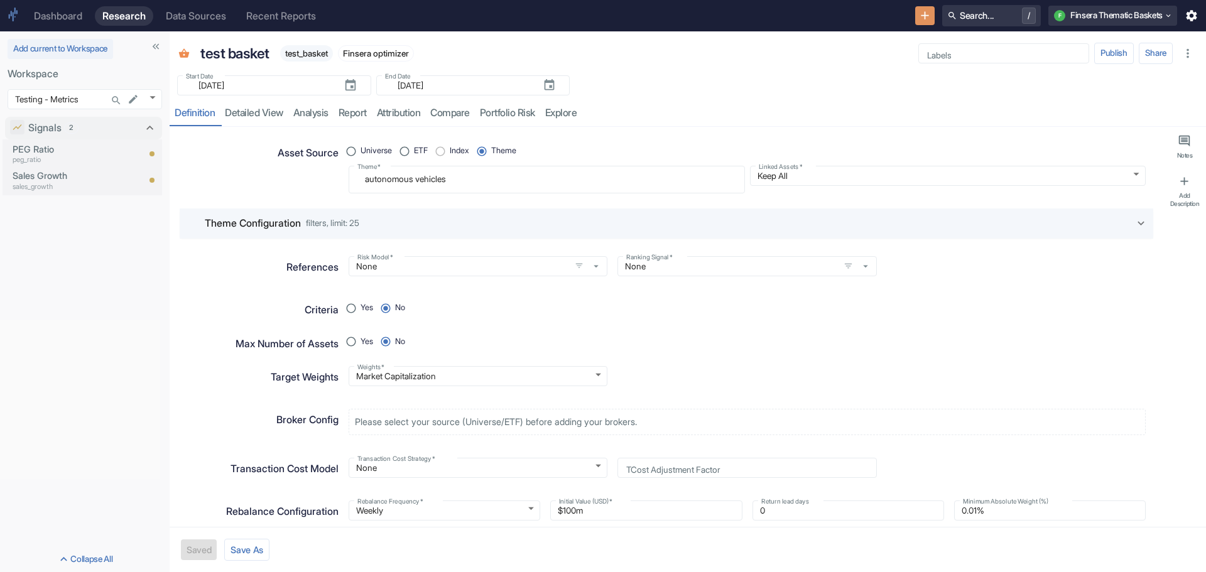
click at [1134, 217] on icon at bounding box center [1141, 224] width 14 height 14
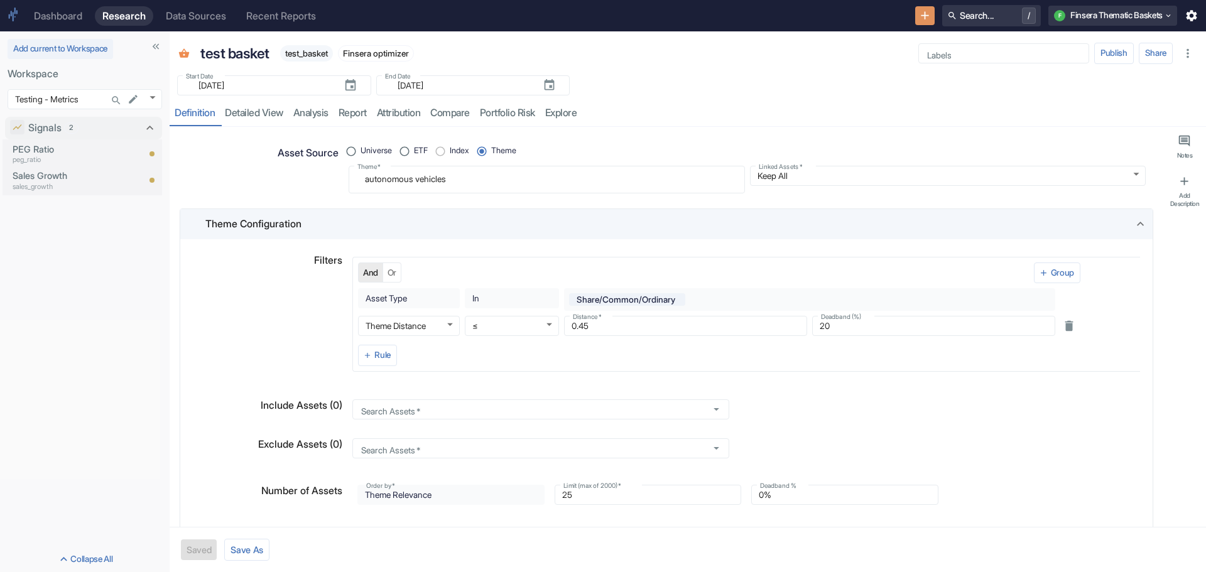
type textarea "x"
click at [565, 495] on input "25" at bounding box center [647, 494] width 187 height 15
drag, startPoint x: 556, startPoint y: 495, endPoint x: 580, endPoint y: 495, distance: 23.2
click at [580, 495] on input "25" at bounding box center [647, 494] width 187 height 15
type input "1"
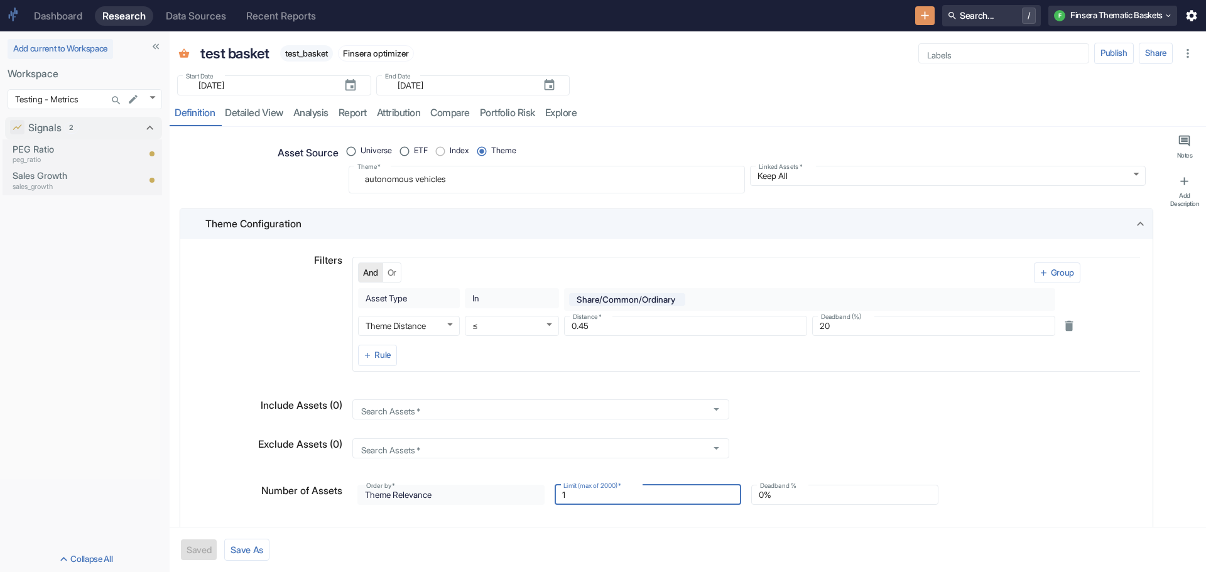
type textarea "x"
type input "10"
type textarea "x"
type input "100"
type textarea "x"
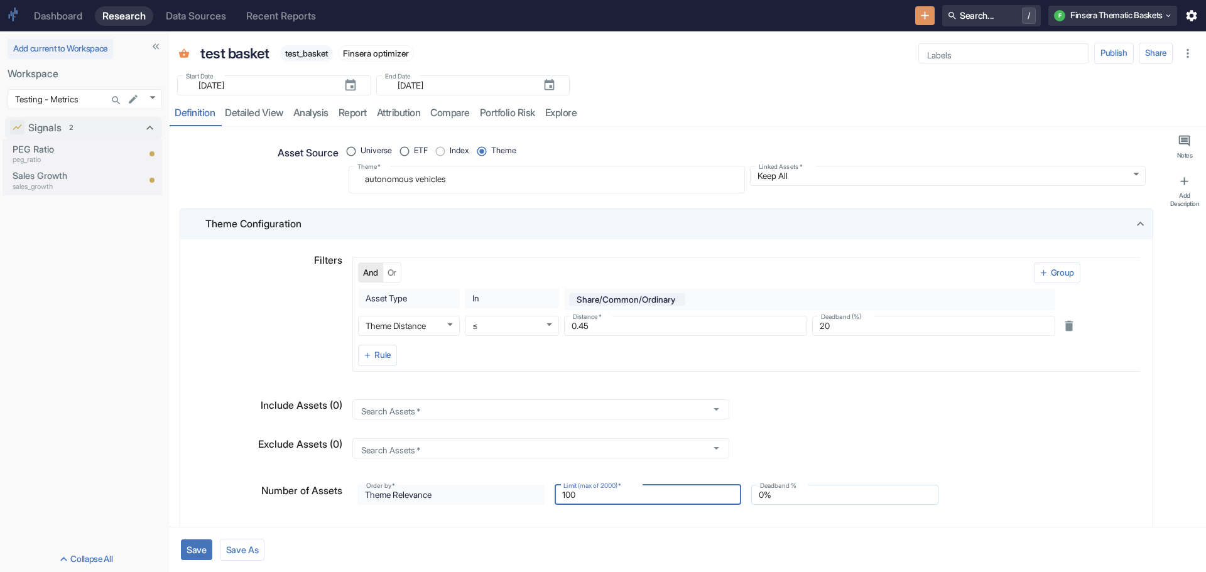
type input "100"
click at [757, 495] on input "0%" at bounding box center [844, 494] width 187 height 15
type input "2%"
type textarea "x"
type input "20%"
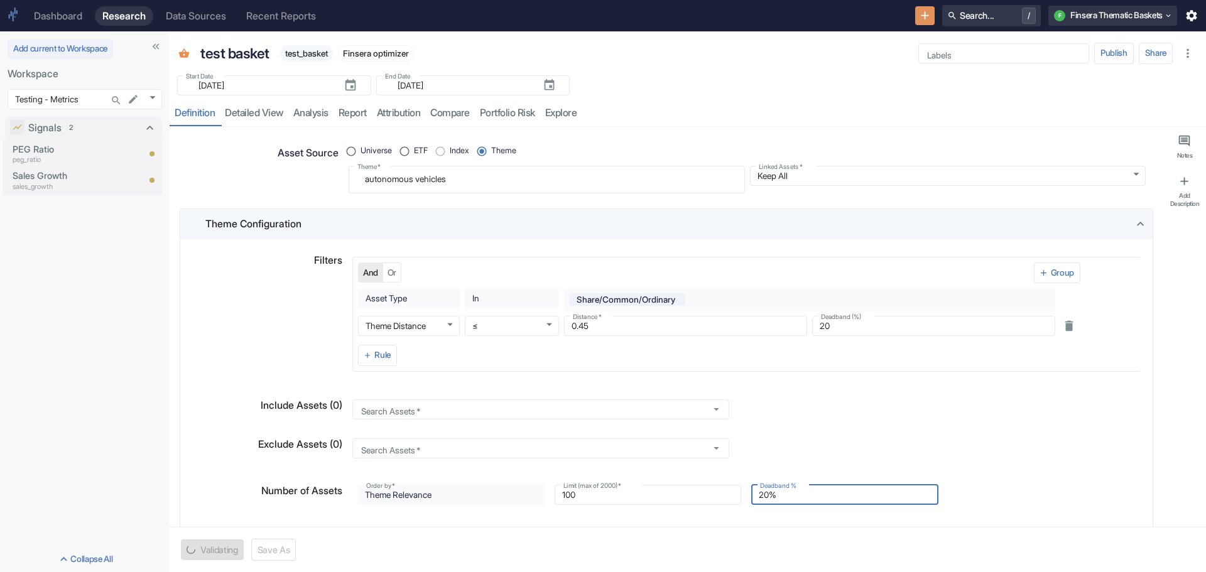
type textarea "x"
type input "20%"
click at [949, 432] on div "Search Assets   * Search Assets   *" at bounding box center [740, 443] width 797 height 41
click at [188, 544] on button "Save" at bounding box center [196, 549] width 31 height 21
type textarea "x"
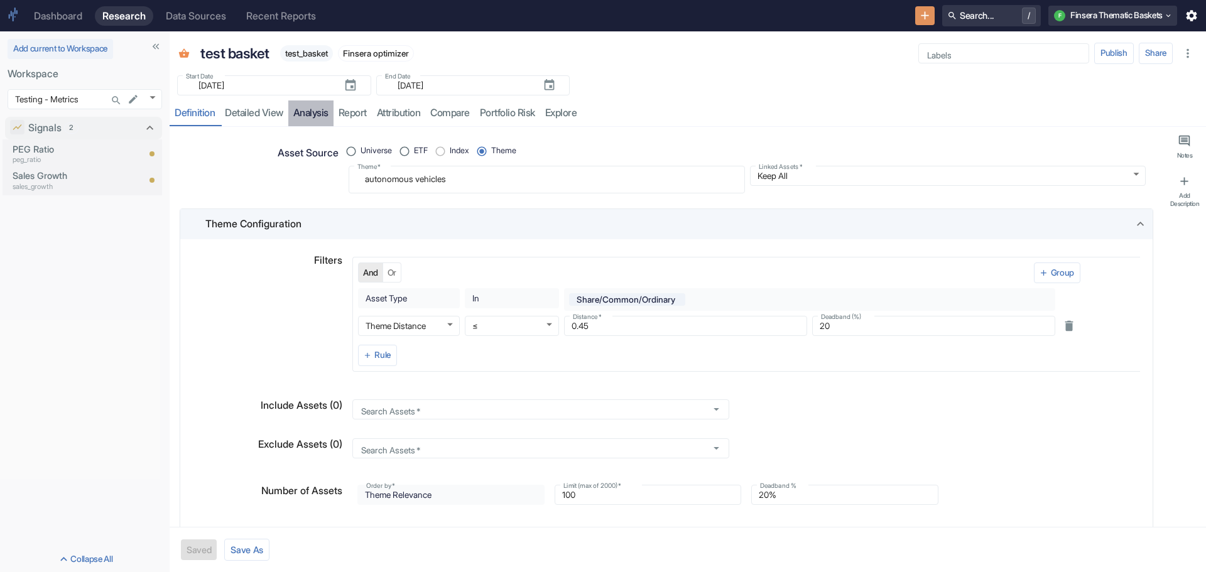
click at [314, 109] on link "analysis" at bounding box center [310, 113] width 45 height 26
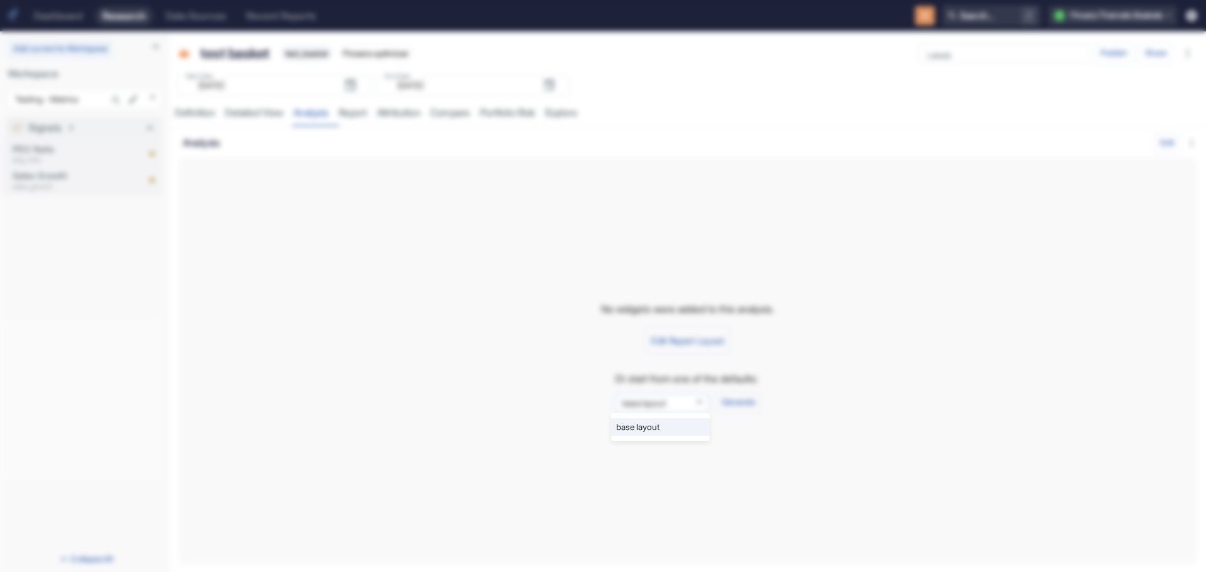
click at [701, 396] on body "Dashboard Research Data Sources Recent Reports Search... / F Finsera Thematic B…" at bounding box center [603, 286] width 1206 height 572
click at [743, 399] on div at bounding box center [603, 286] width 1206 height 572
click at [743, 399] on button "Generate" at bounding box center [737, 402] width 45 height 21
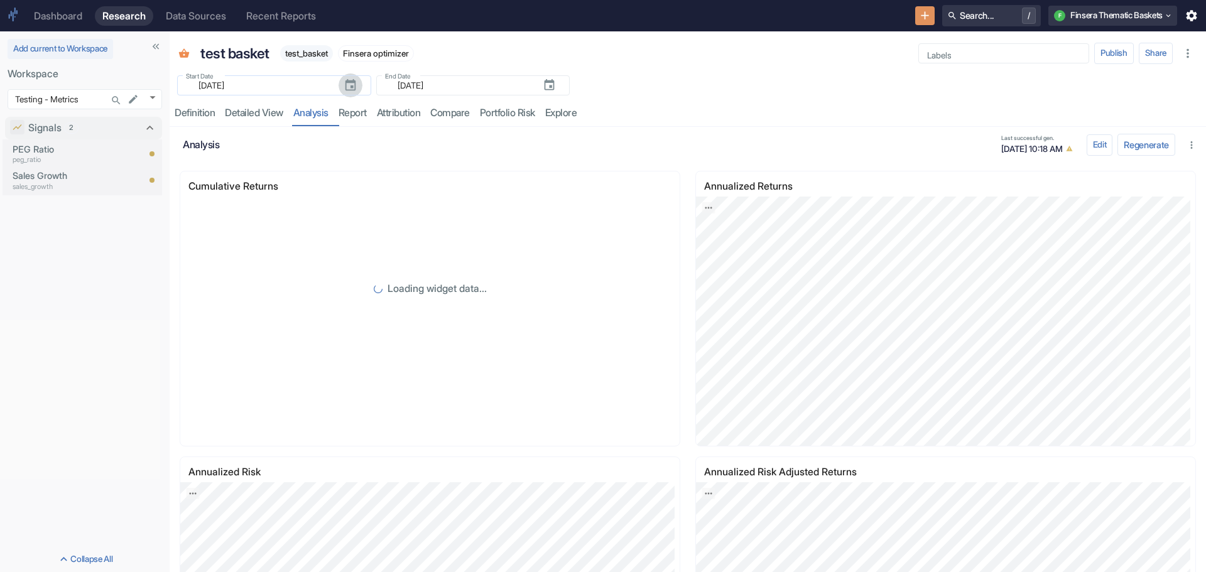
click at [343, 84] on icon "button" at bounding box center [350, 85] width 14 height 14
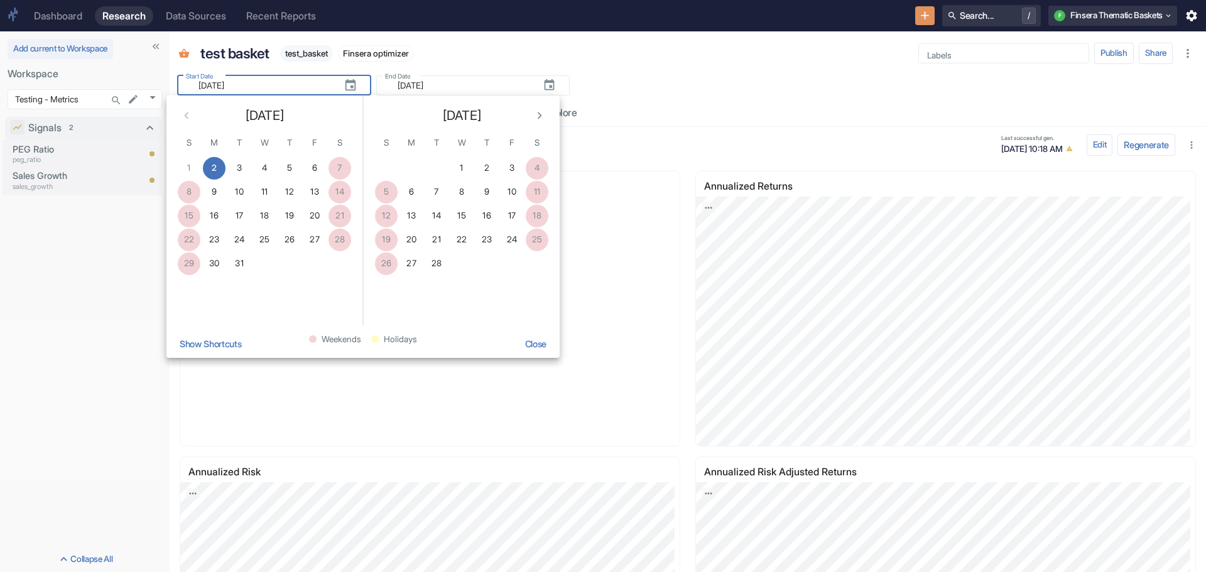
click at [223, 342] on button "Show Shortcuts" at bounding box center [210, 344] width 73 height 28
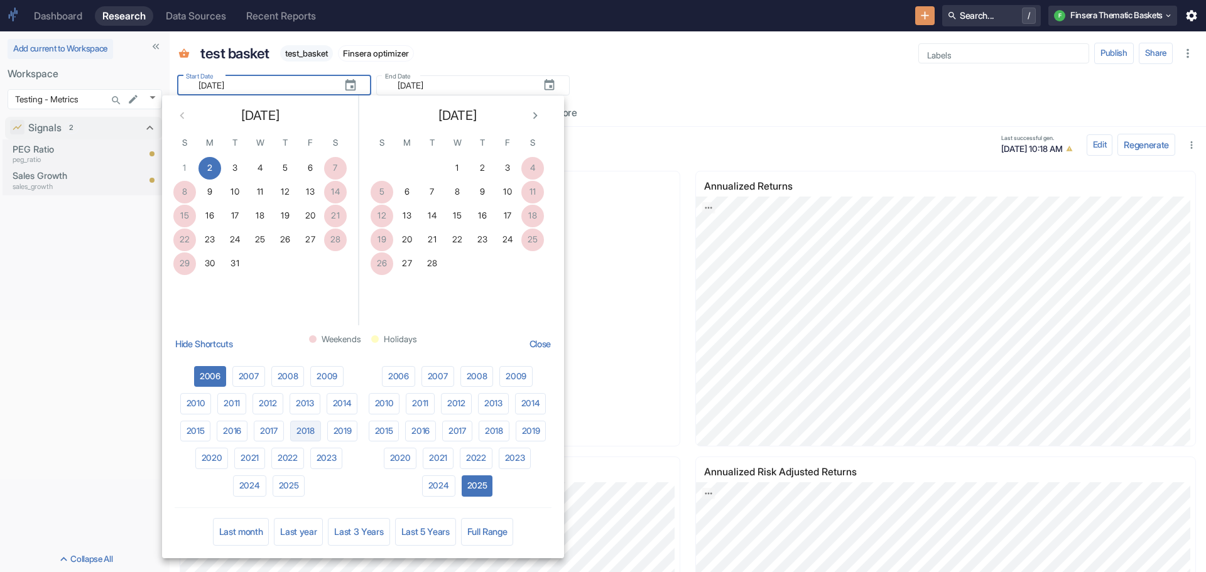
click at [304, 430] on button "2018" at bounding box center [305, 431] width 31 height 21
click at [684, 285] on div "Annualized Returns JPG PNG" at bounding box center [941, 299] width 516 height 286
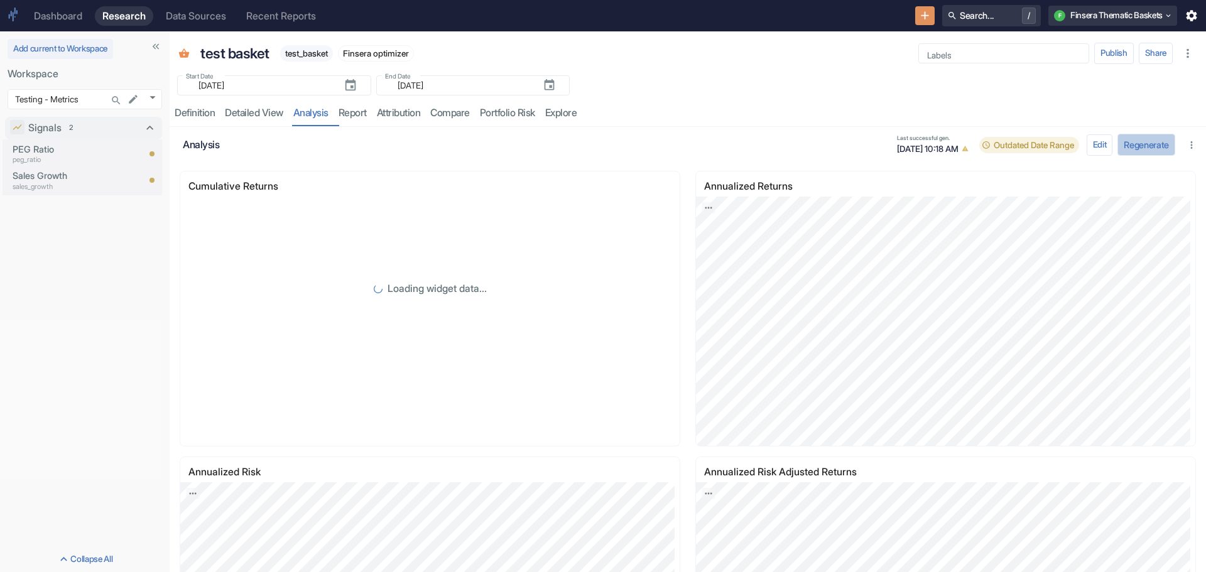
click at [1120, 139] on button "Regenerate" at bounding box center [1146, 145] width 58 height 22
click at [227, 85] on input "[DATE]" at bounding box center [262, 85] width 143 height 15
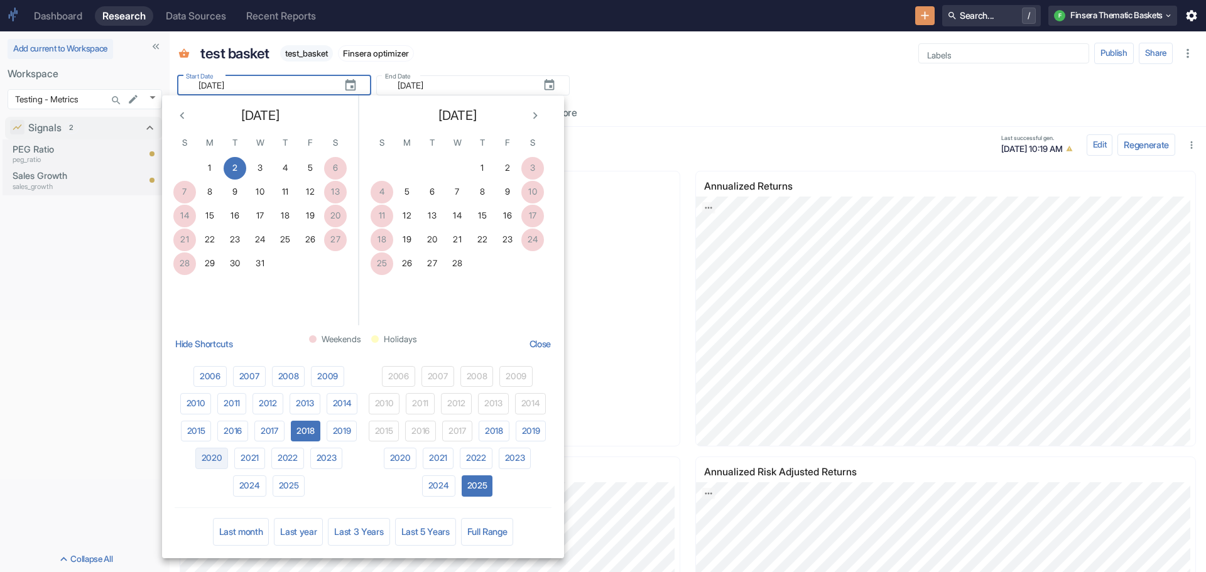
click at [217, 453] on button "2020" at bounding box center [211, 458] width 33 height 21
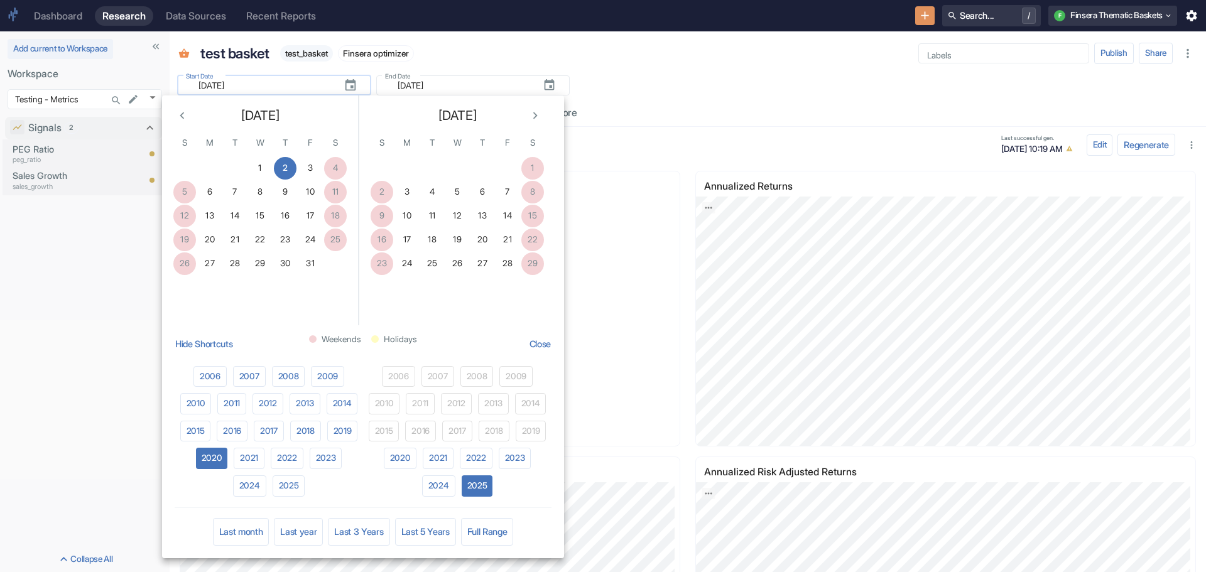
click at [233, 85] on input "[DATE]" at bounding box center [262, 85] width 143 height 15
click at [310, 166] on button "3" at bounding box center [310, 168] width 23 height 23
type input "[DATE]"
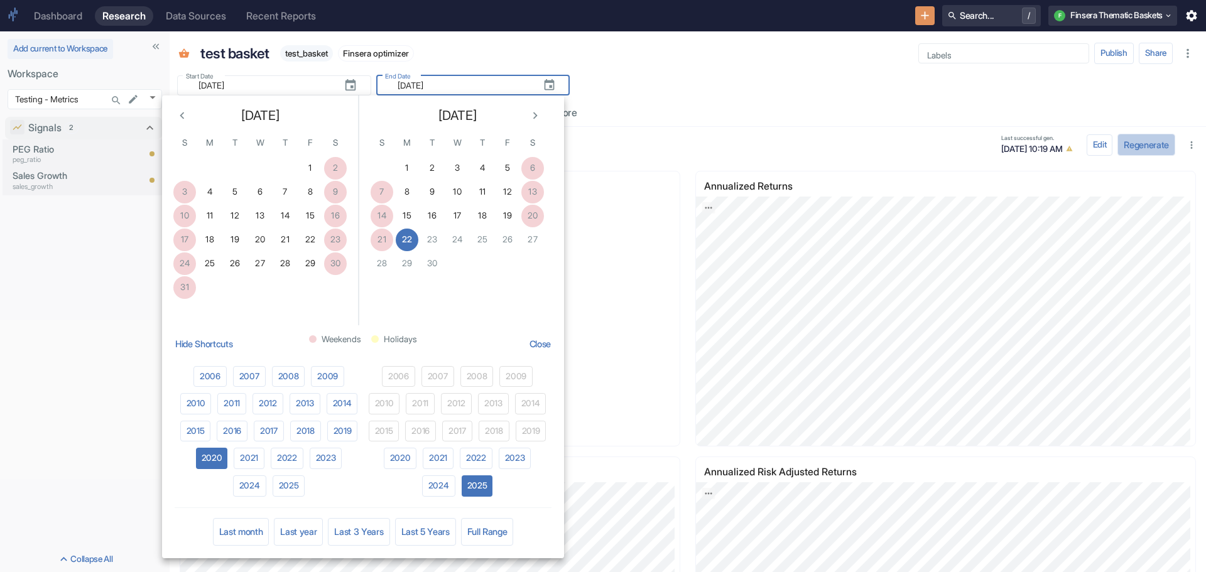
click at [1126, 142] on button "Regenerate" at bounding box center [1146, 145] width 58 height 22
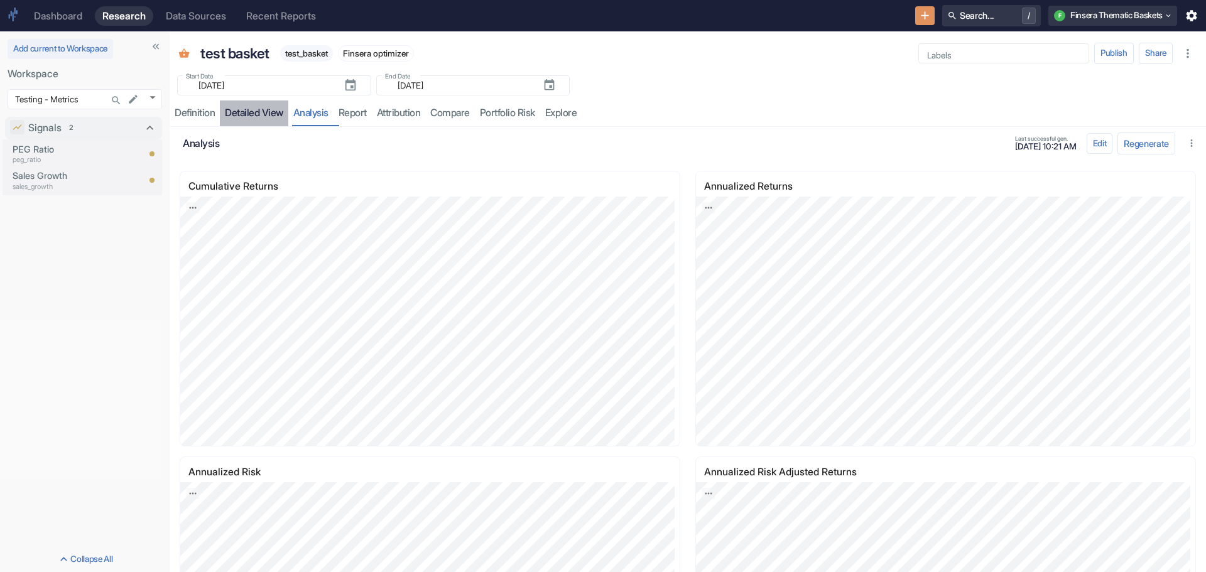
click at [246, 114] on link "detailed view" at bounding box center [254, 113] width 68 height 26
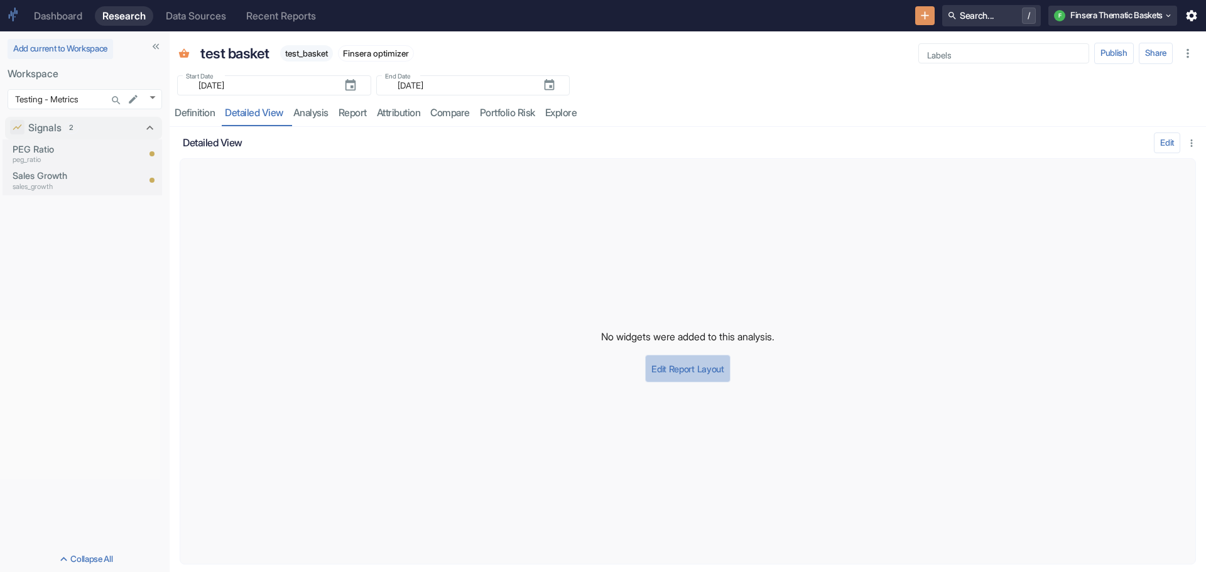
click at [693, 369] on button "Edit Report Layout" at bounding box center [687, 369] width 85 height 28
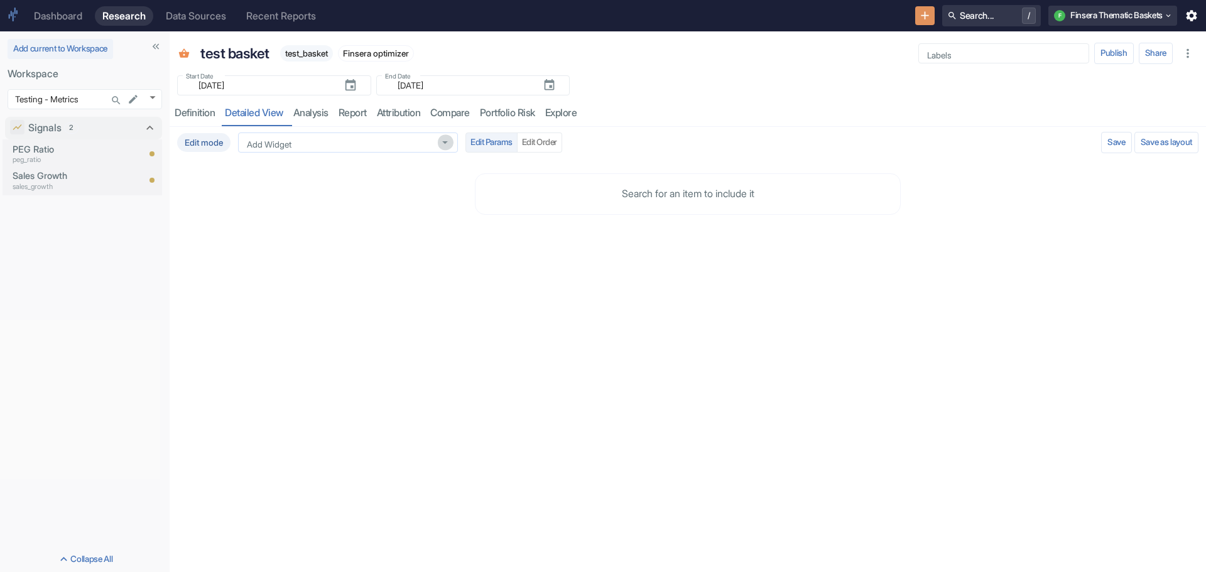
click at [450, 142] on icon "Open" at bounding box center [445, 143] width 14 height 14
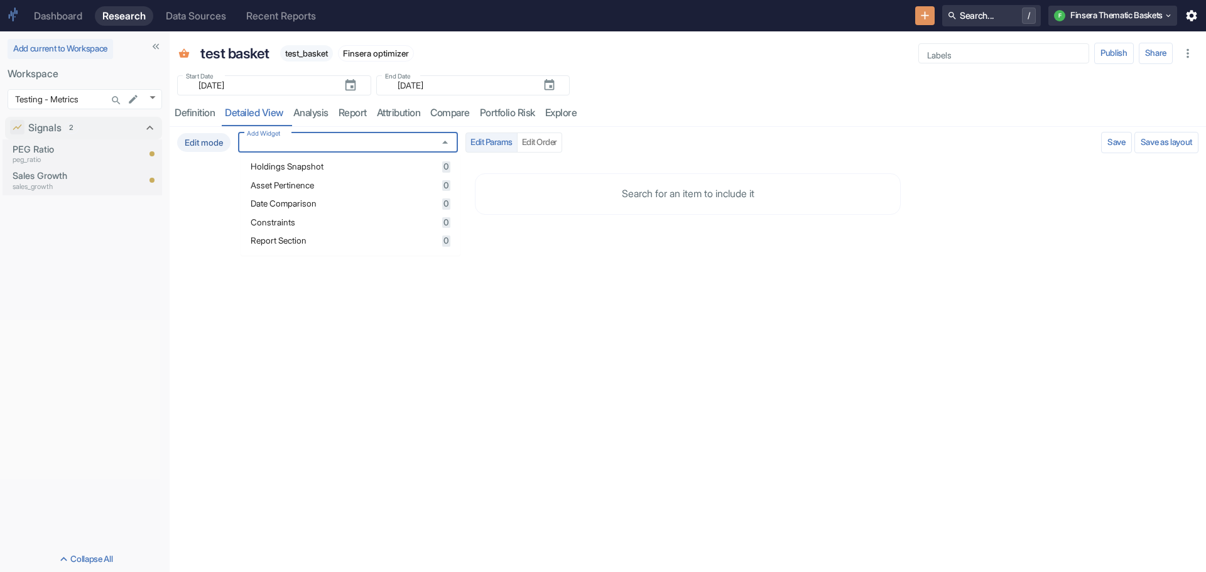
click at [410, 171] on span "Holdings Snapshot" at bounding box center [345, 167] width 188 height 9
click at [445, 203] on span "0" at bounding box center [446, 203] width 8 height 11
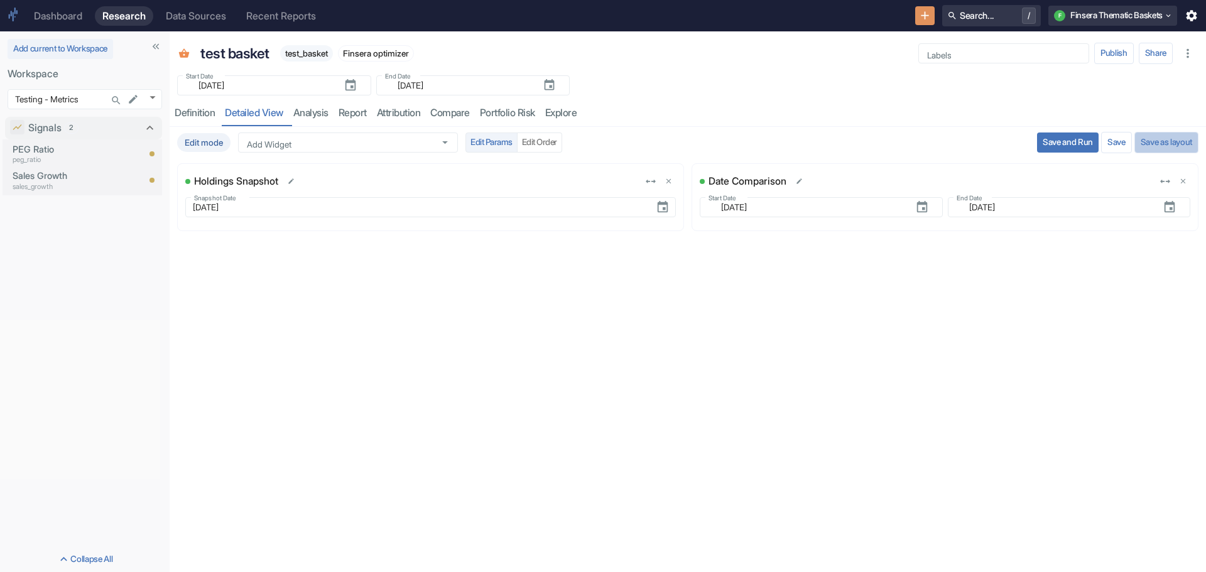
click at [1156, 141] on button "Save as layout" at bounding box center [1166, 142] width 64 height 21
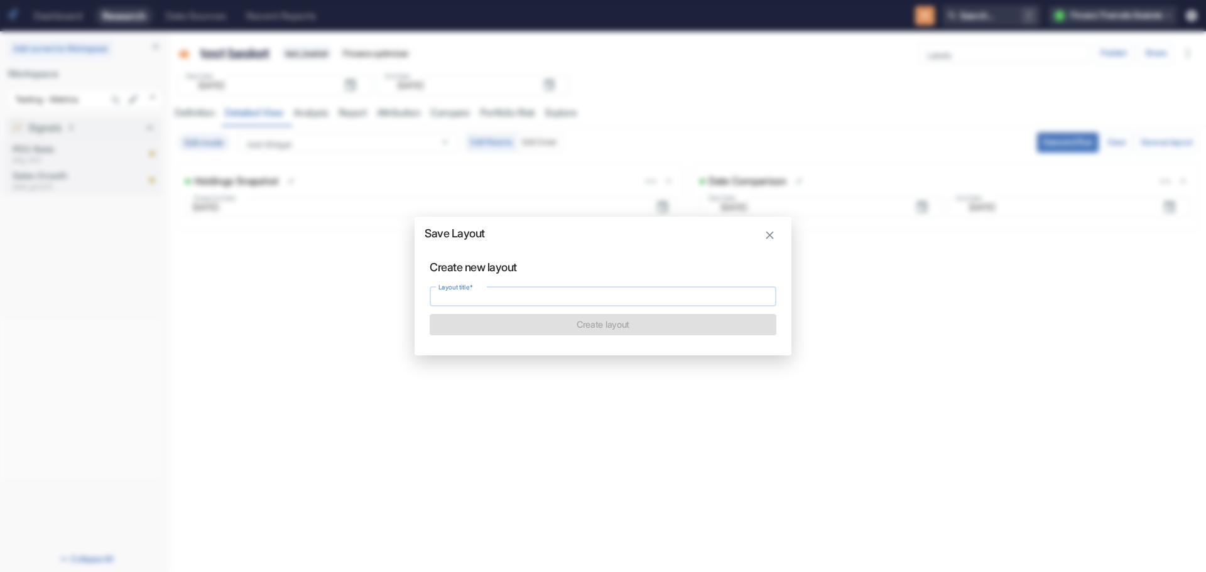
click at [551, 301] on input "Layout title   *" at bounding box center [603, 296] width 347 height 15
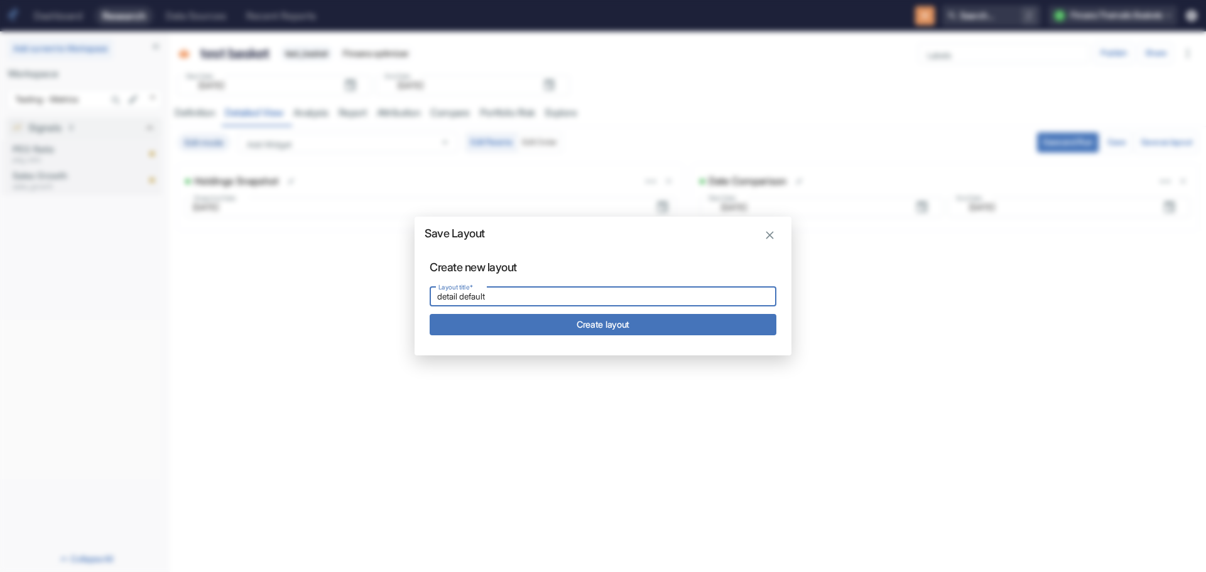
type input "detail default"
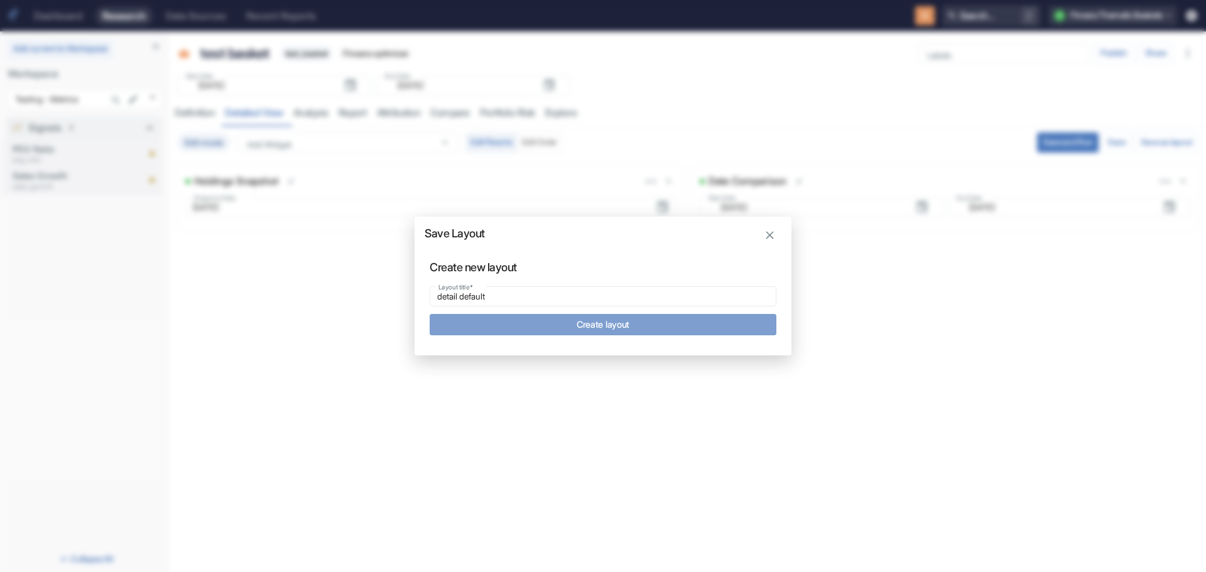
click at [581, 325] on button "Create layout" at bounding box center [603, 324] width 347 height 21
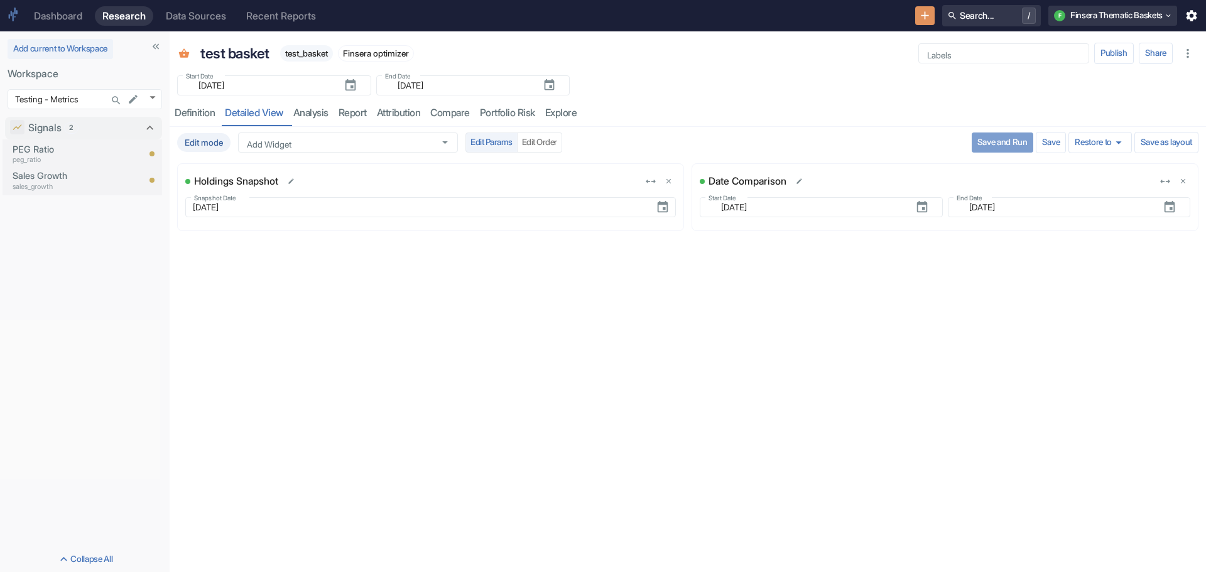
click at [980, 135] on button "Save and Run" at bounding box center [1002, 142] width 62 height 20
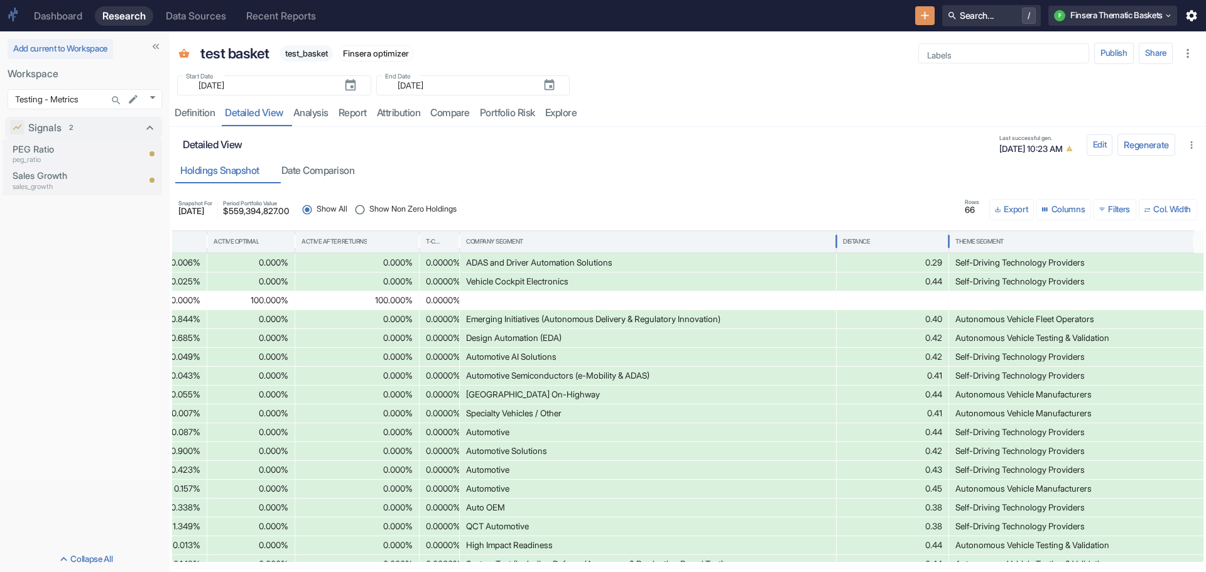
click at [859, 239] on div "Distance" at bounding box center [856, 241] width 27 height 9
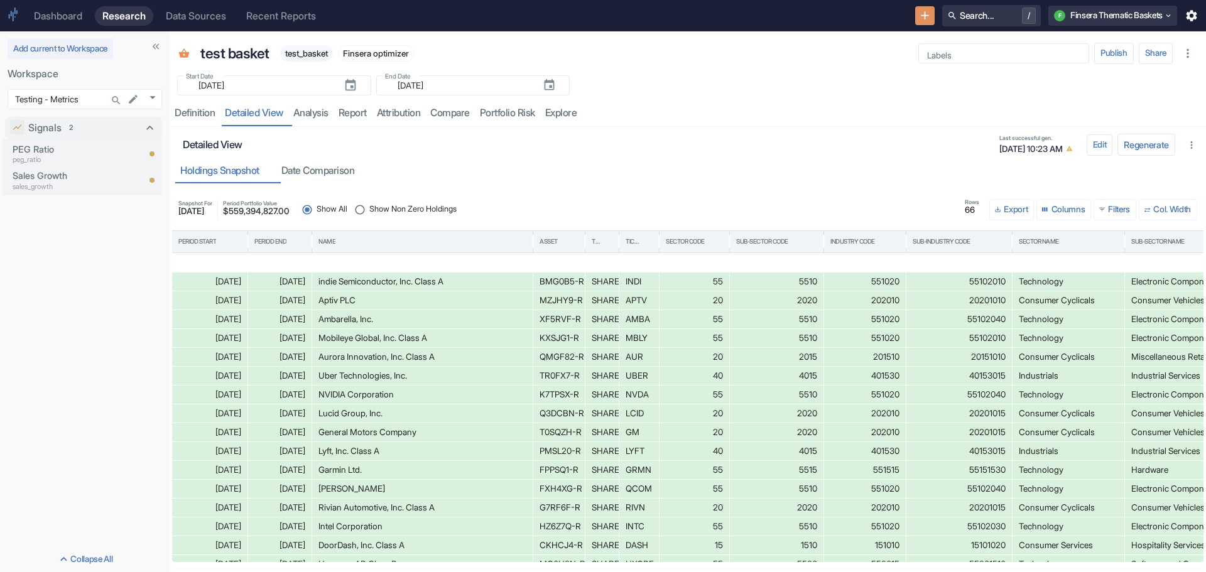
scroll to position [242, 0]
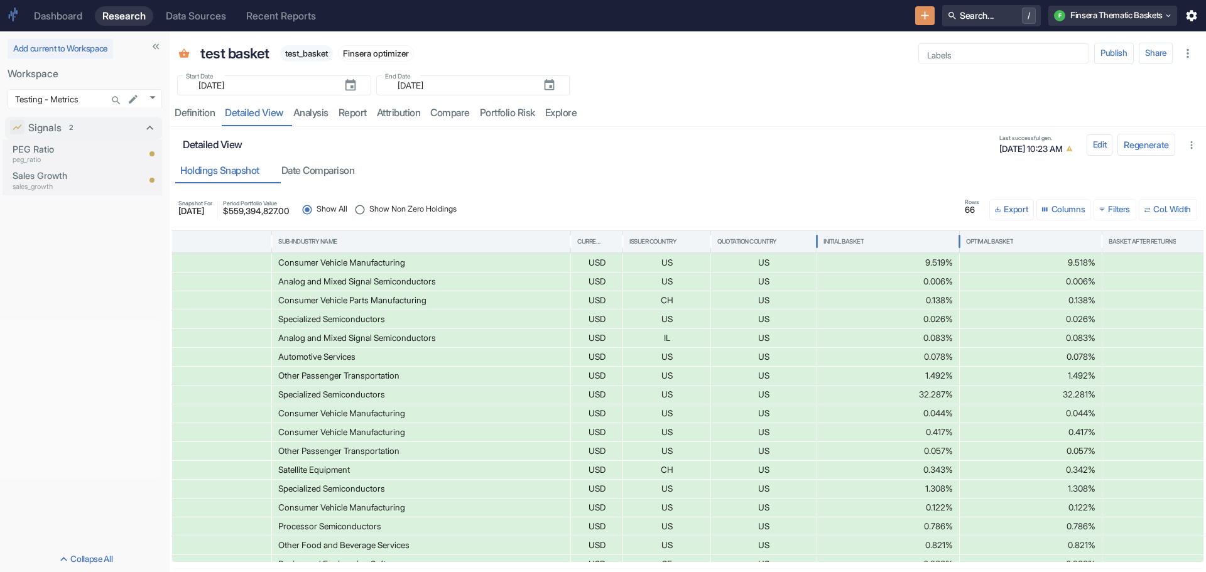
click at [854, 239] on div "Initial Basket" at bounding box center [843, 241] width 40 height 9
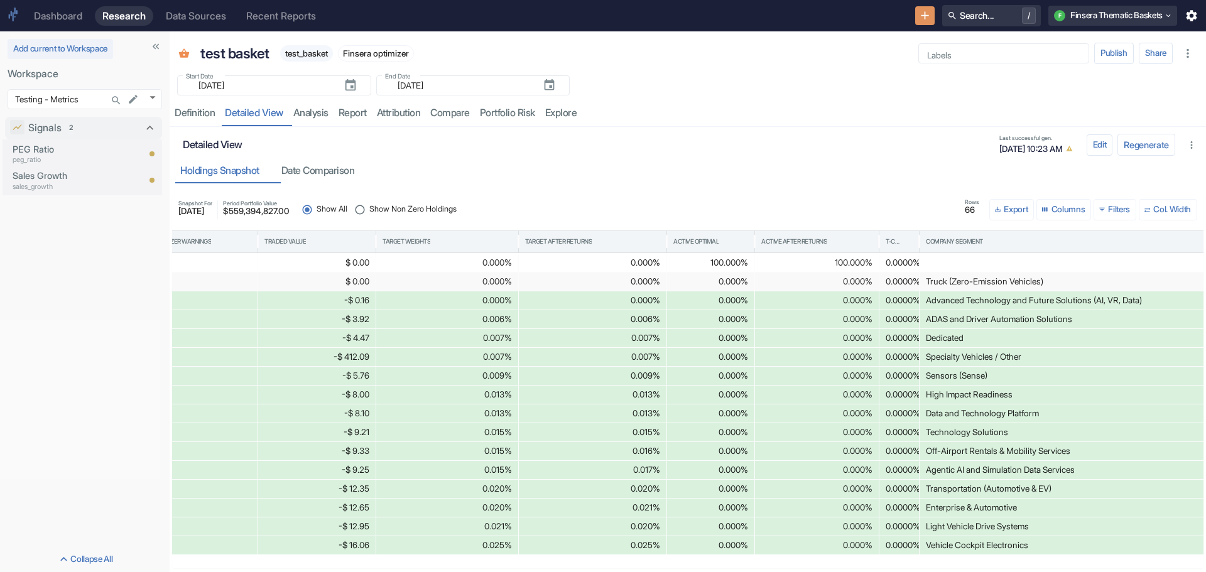
scroll to position [0, 2621]
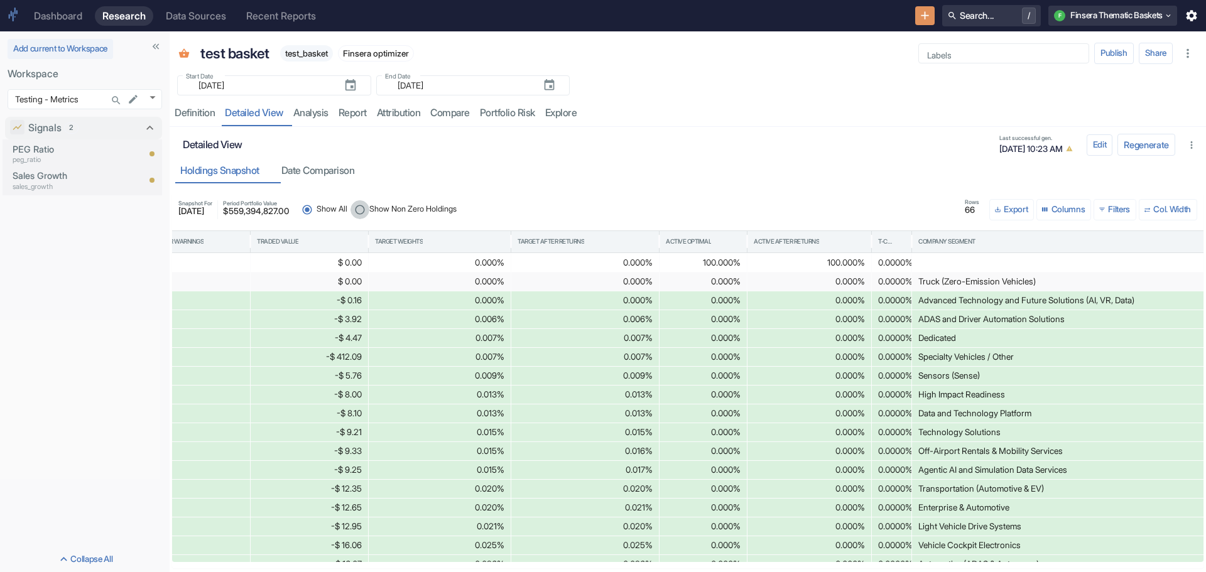
click at [369, 207] on input "Show Non Zero Holdings" at bounding box center [359, 209] width 19 height 19
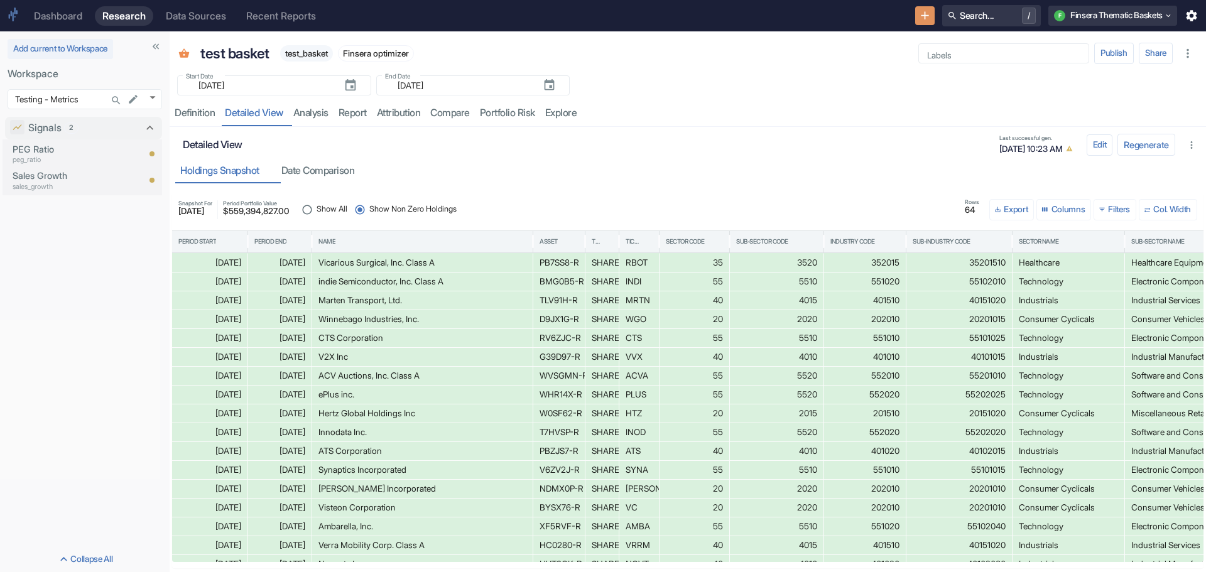
scroll to position [151, 0]
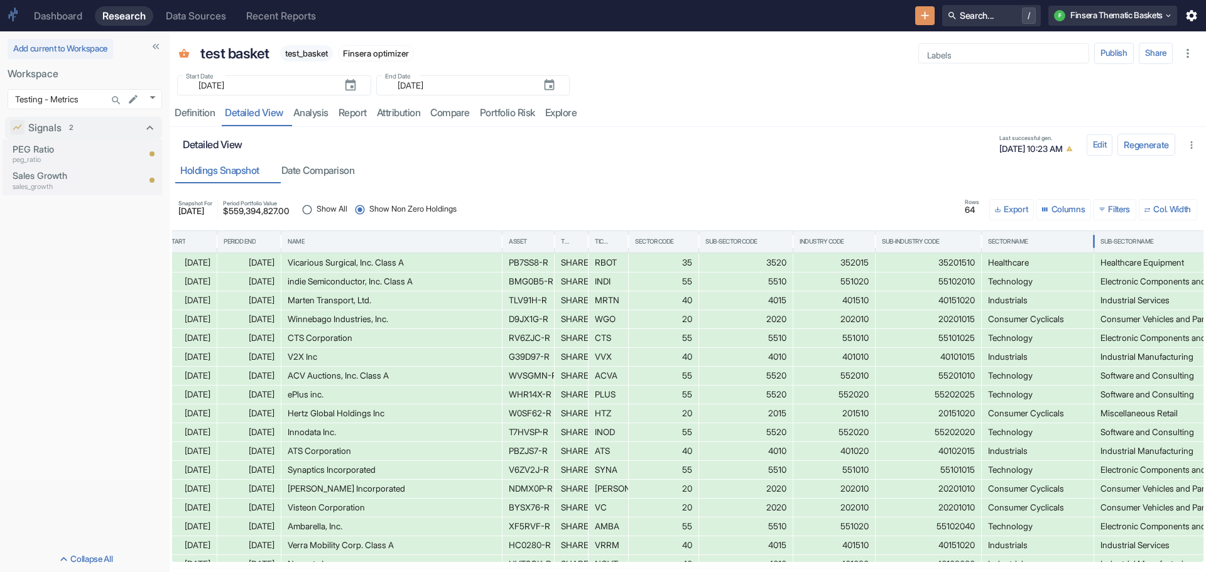
click at [1007, 241] on div "Sector Name" at bounding box center [1008, 241] width 40 height 9
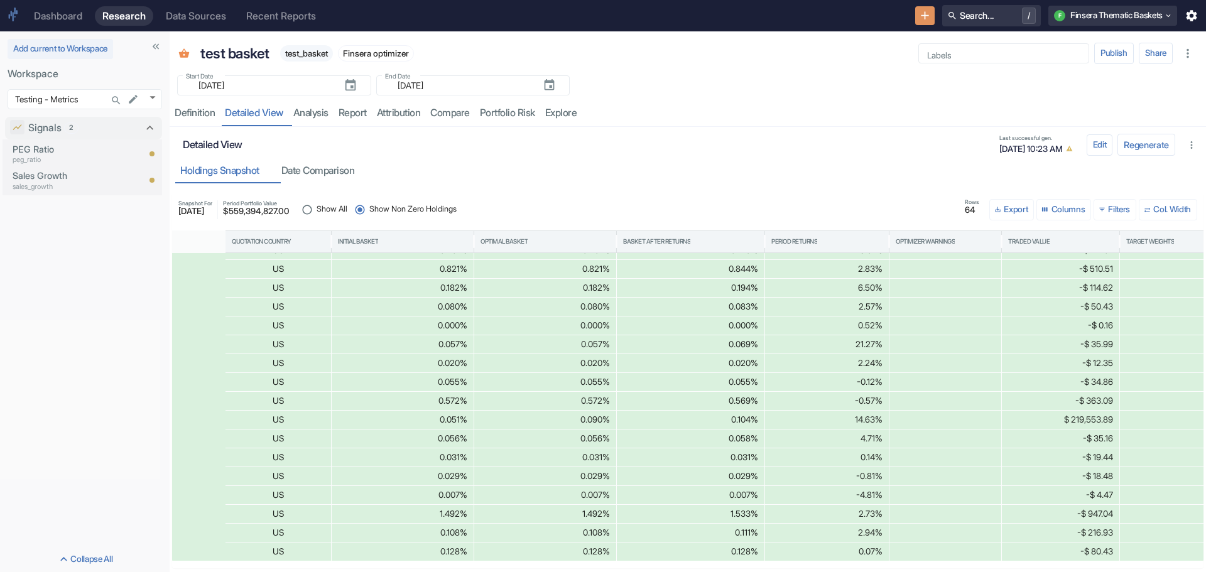
scroll to position [314, 2133]
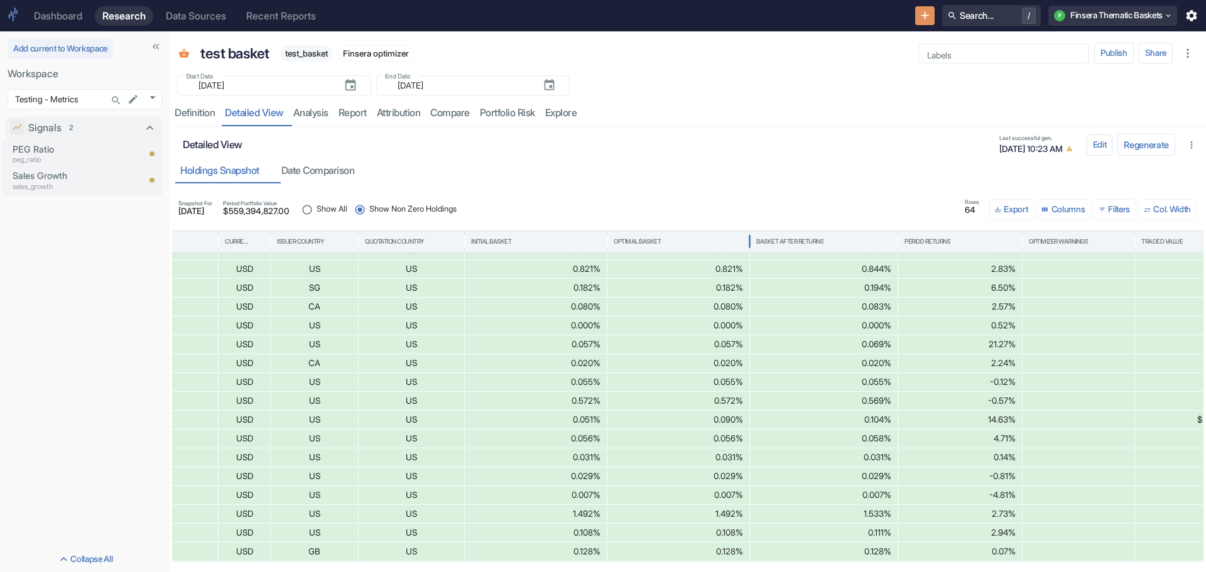
click at [644, 236] on div "Optimal Basket" at bounding box center [677, 241] width 129 height 21
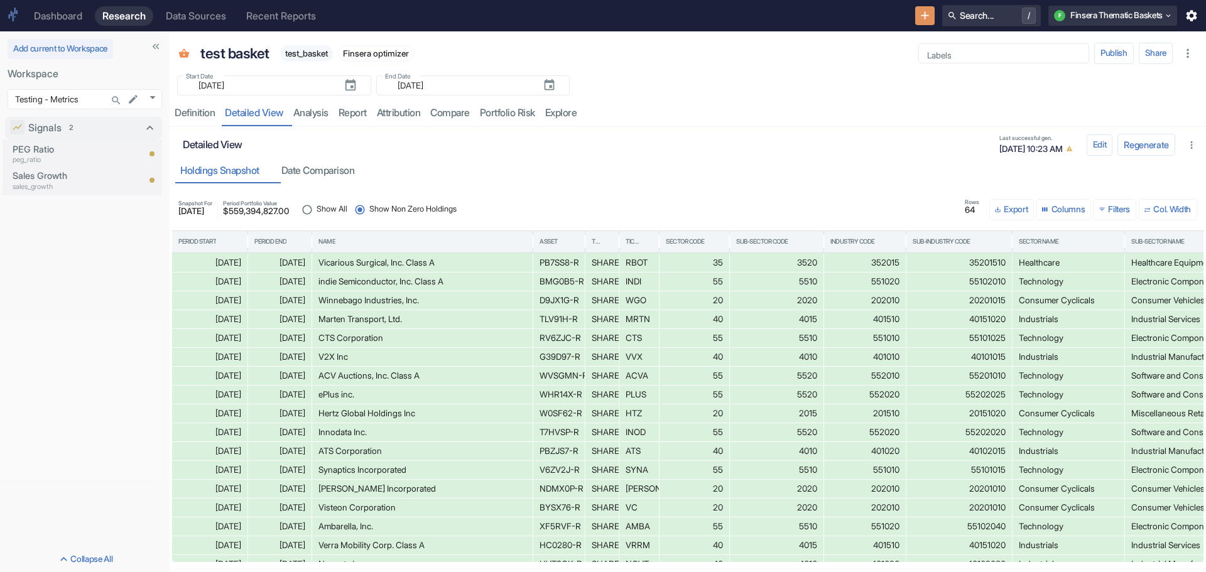
drag, startPoint x: 318, startPoint y: 263, endPoint x: 412, endPoint y: 269, distance: 93.7
click at [412, 269] on div "Vicarious Surgical, Inc. Class A" at bounding box center [422, 263] width 208 height 18
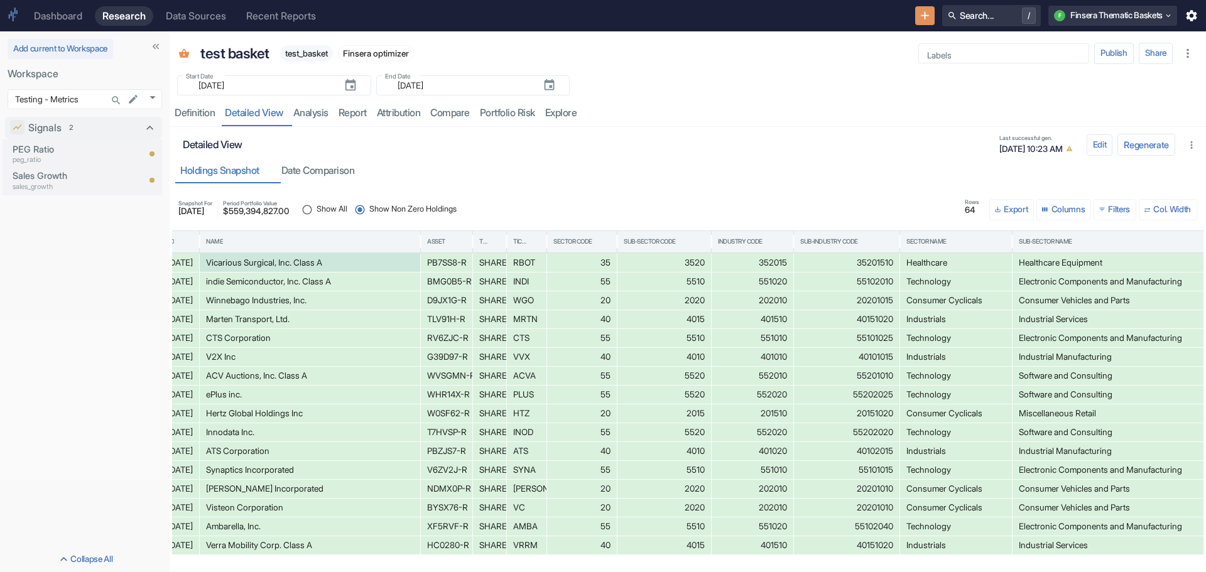
scroll to position [0, 0]
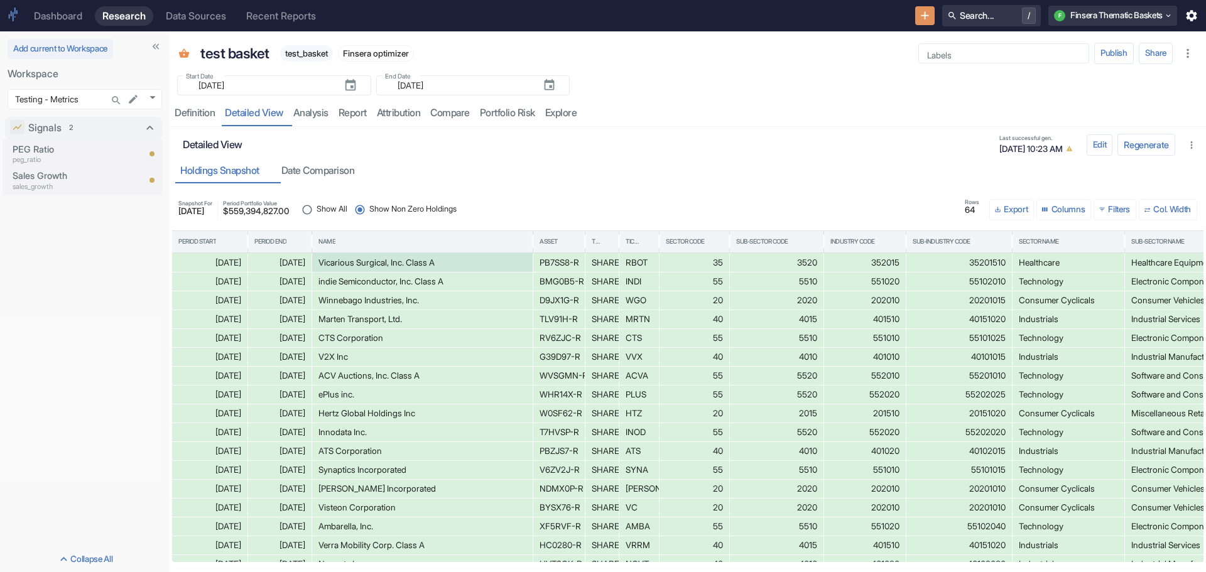
click at [1054, 207] on button "Columns" at bounding box center [1063, 209] width 55 height 21
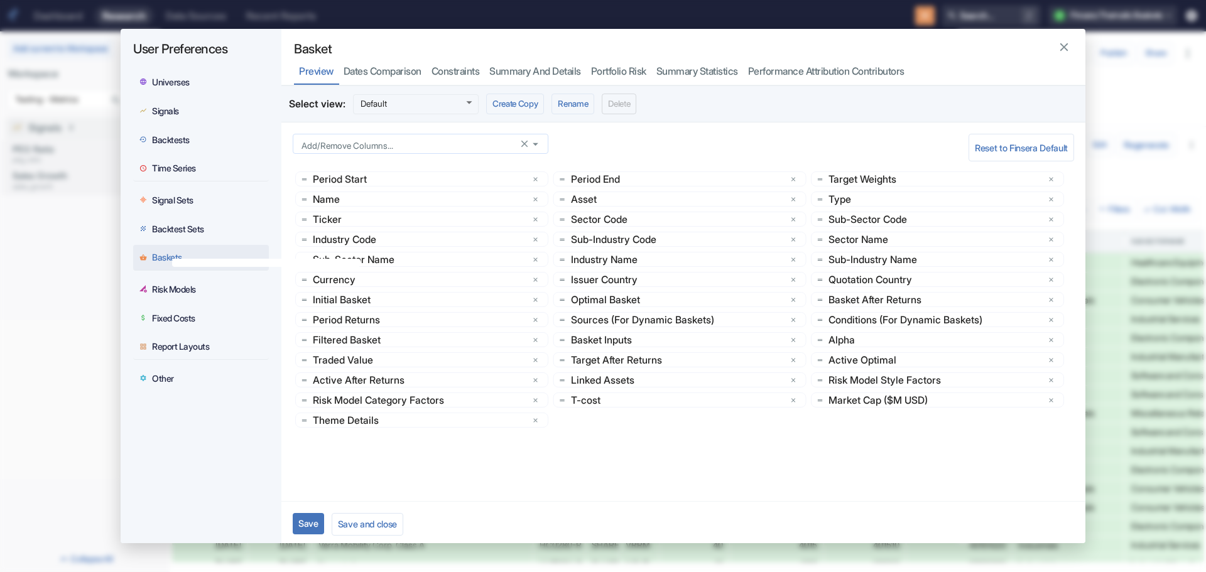
click at [533, 143] on icon "Open" at bounding box center [535, 144] width 6 height 3
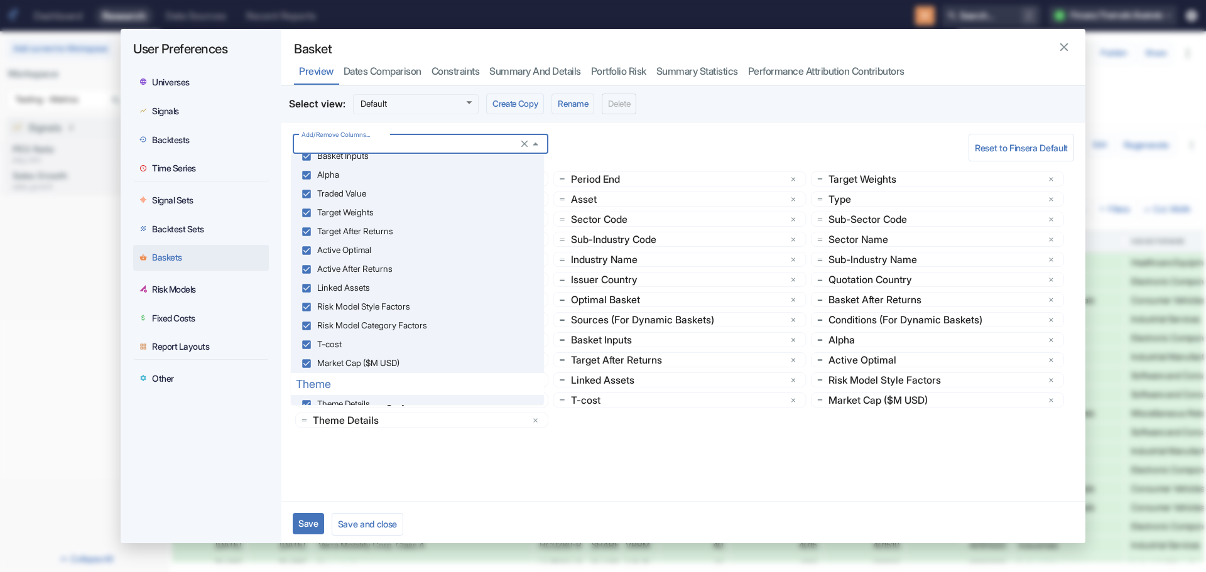
scroll to position [478, 0]
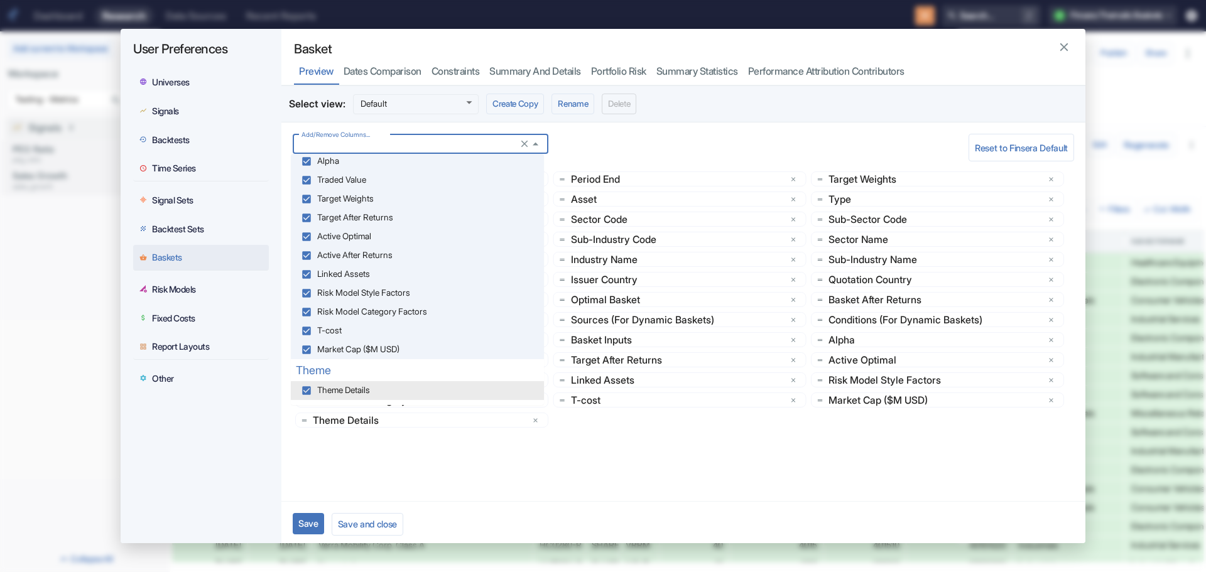
click at [529, 489] on div "Add/Remove Columns... Add/Remove Columns... Reset to Finsera Default Period Sta…" at bounding box center [683, 311] width 804 height 379
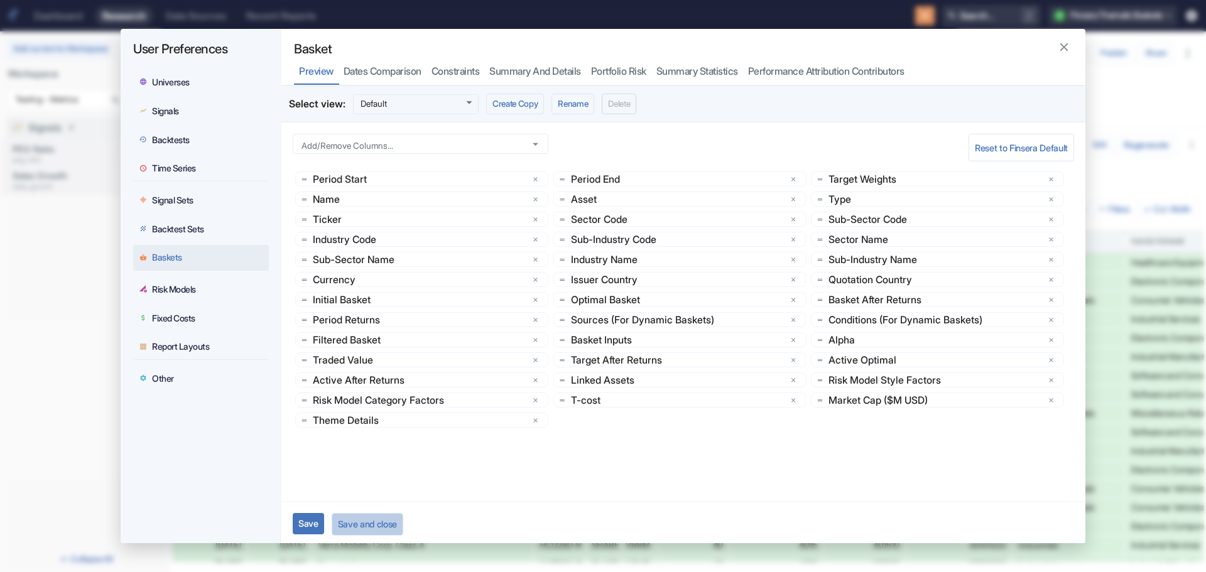
click at [362, 522] on button "Save and close" at bounding box center [368, 524] width 72 height 22
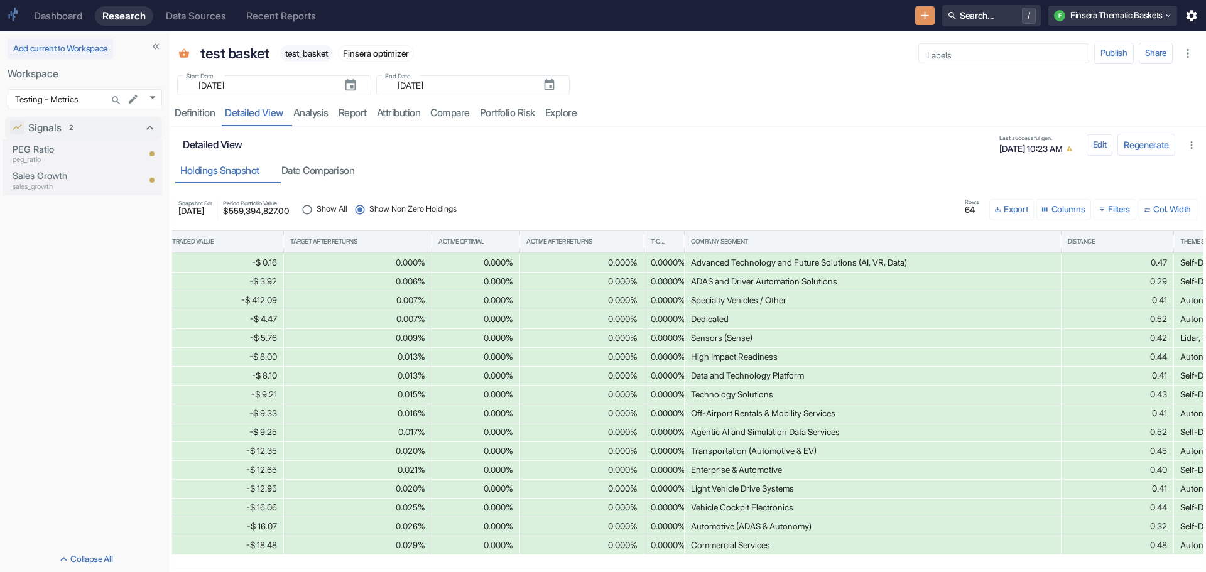
scroll to position [0, 2748]
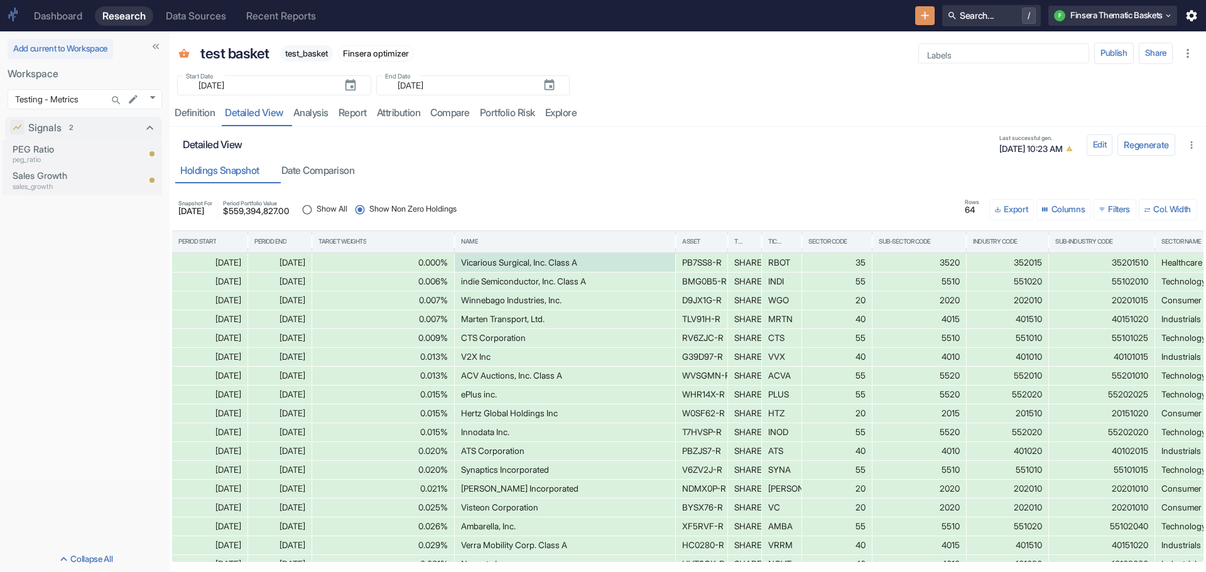
click at [1049, 205] on button "Columns" at bounding box center [1063, 209] width 55 height 21
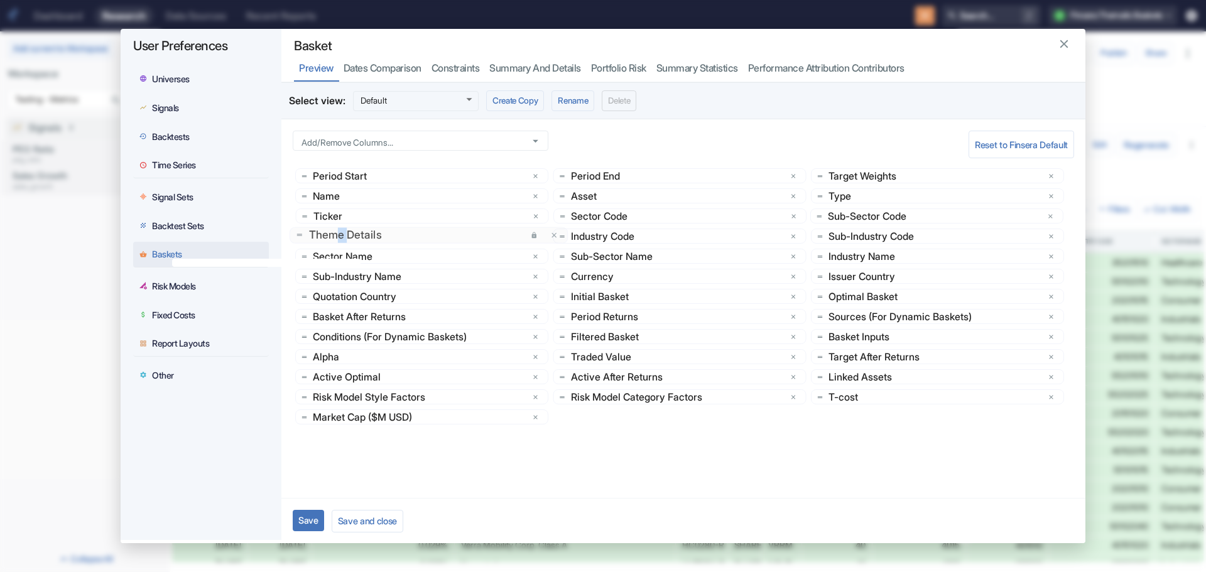
drag, startPoint x: 341, startPoint y: 421, endPoint x: 348, endPoint y: 240, distance: 181.6
click at [374, 514] on button "Save and close" at bounding box center [368, 521] width 72 height 22
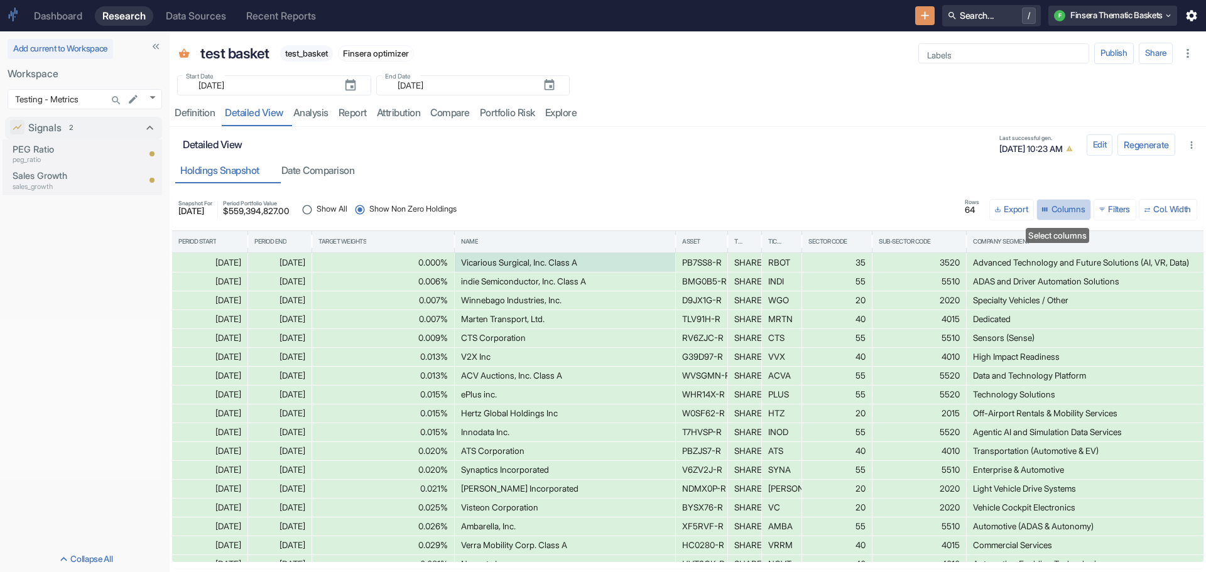
click at [1061, 206] on button "Columns" at bounding box center [1063, 209] width 55 height 21
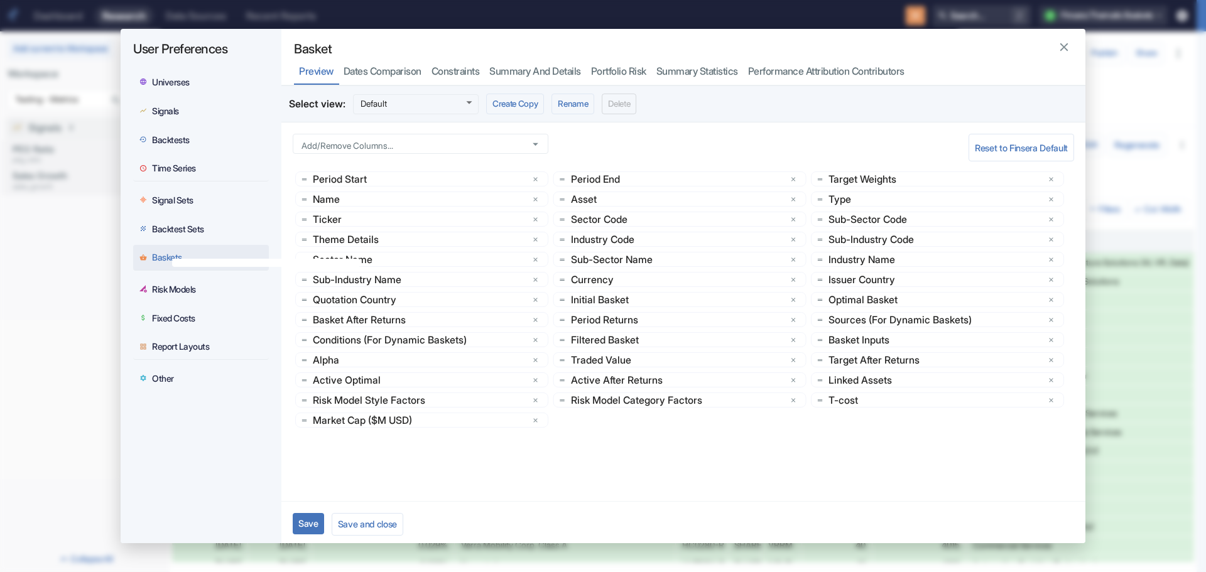
click at [491, 479] on div "Add/Remove Columns... Add/Remove Columns... Reset to Finsera Default Period Sta…" at bounding box center [683, 311] width 804 height 379
click at [1057, 45] on icon "button" at bounding box center [1064, 47] width 14 height 14
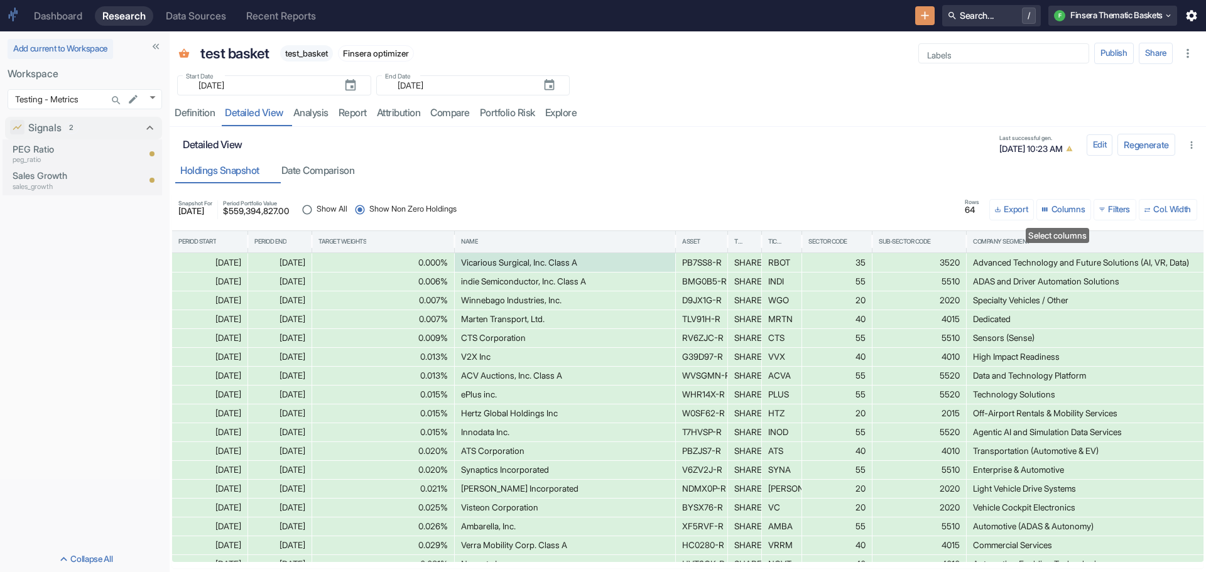
click at [1045, 207] on button "Columns" at bounding box center [1063, 209] width 55 height 21
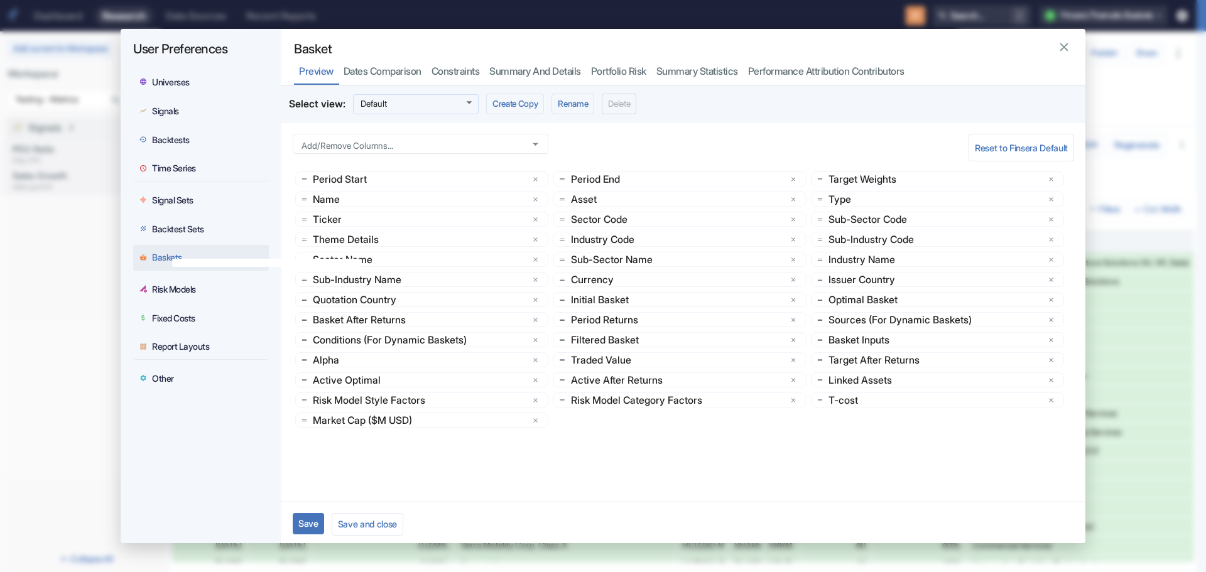
click at [468, 98] on body "Dashboard Research Data Sources Recent Reports Search... / F Finsera Thematic B…" at bounding box center [603, 286] width 1206 height 572
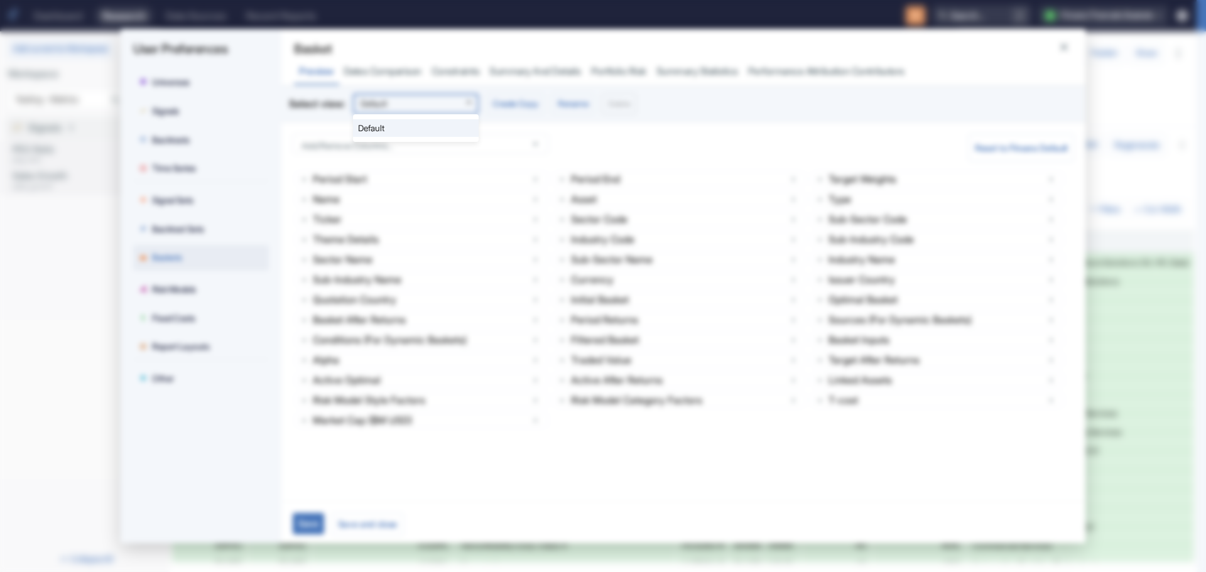
click at [634, 144] on div at bounding box center [603, 286] width 1206 height 572
click at [1057, 45] on icon "button" at bounding box center [1064, 47] width 14 height 14
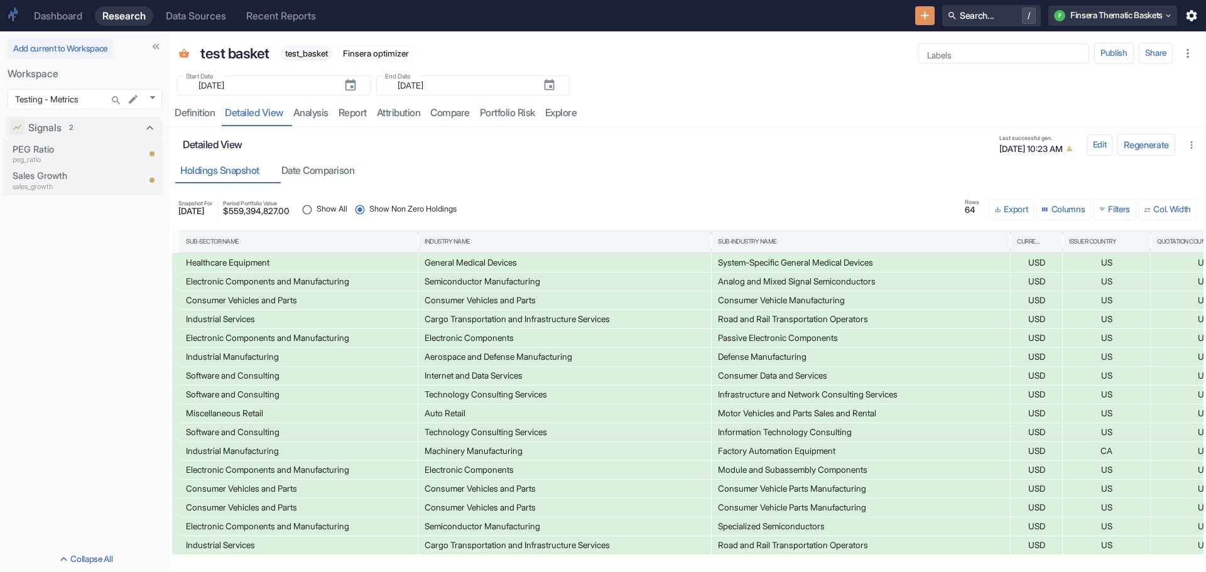
scroll to position [0, 1944]
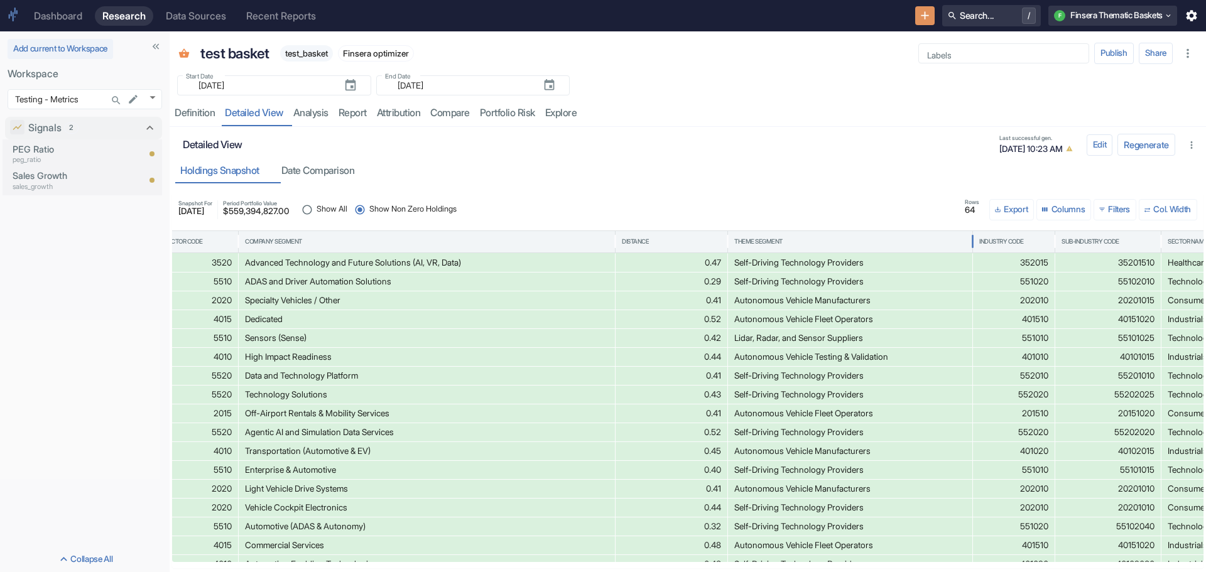
click at [767, 236] on div "Theme Segment" at bounding box center [850, 241] width 232 height 21
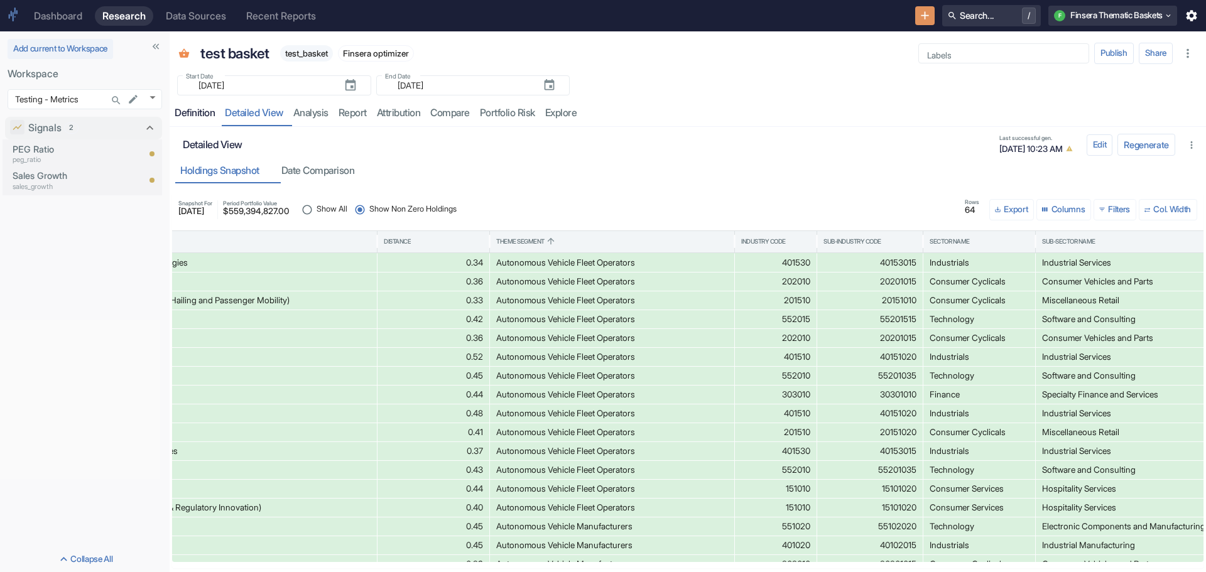
click at [188, 112] on div "Definition" at bounding box center [195, 113] width 40 height 13
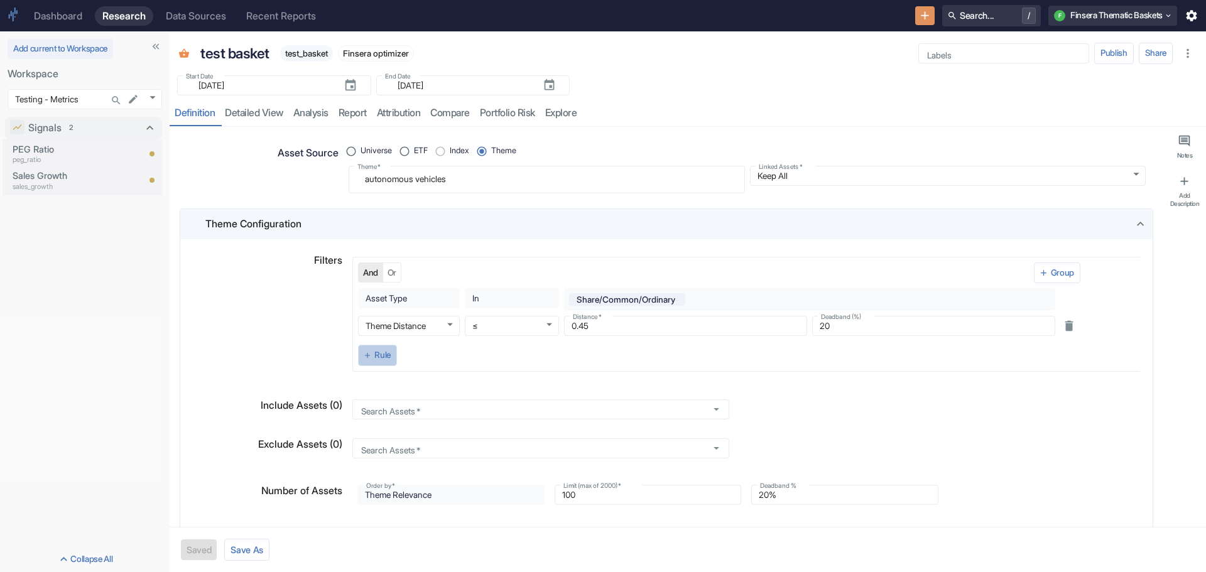
click at [369, 356] on icon "button" at bounding box center [367, 355] width 9 height 9
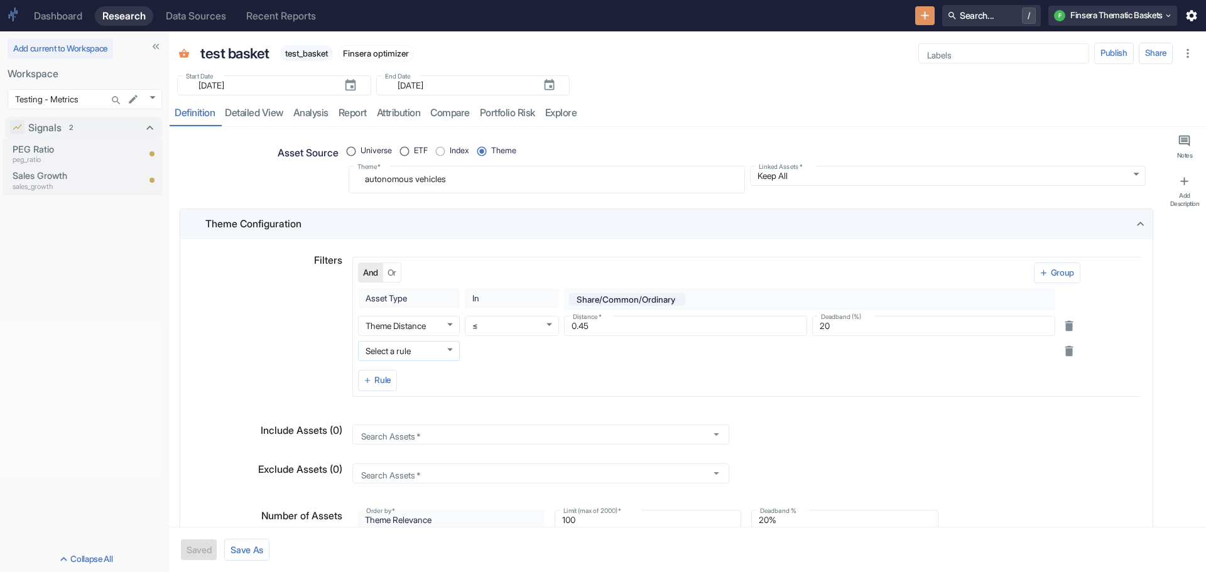
click at [446, 350] on body "Dashboard Research Data Sources Recent Reports Search... / F Finsera Thematic B…" at bounding box center [603, 286] width 1206 height 572
click at [300, 352] on div at bounding box center [603, 286] width 1206 height 572
click at [918, 11] on icon "New Resource" at bounding box center [925, 16] width 14 height 14
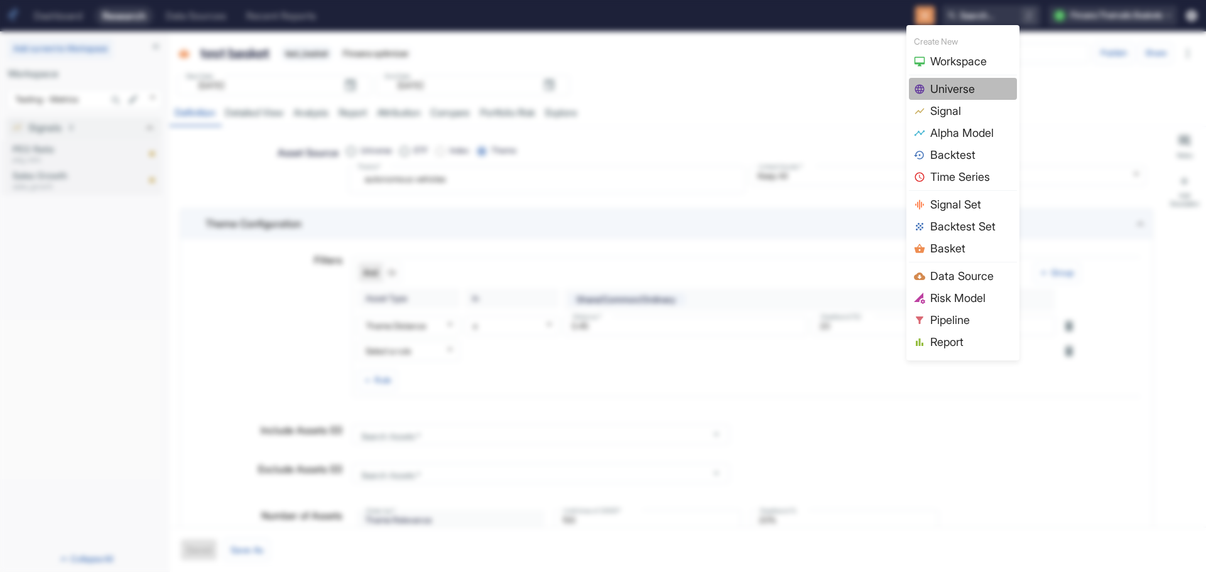
click at [954, 86] on span "Universe" at bounding box center [971, 88] width 82 height 17
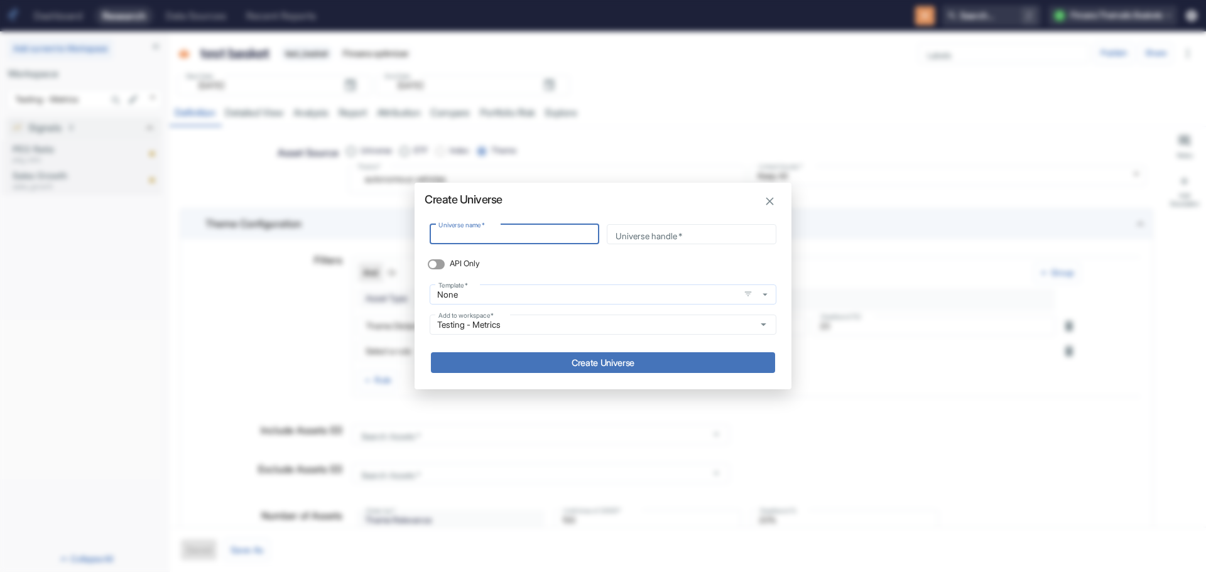
type input "t"
type input "te"
type input "tes"
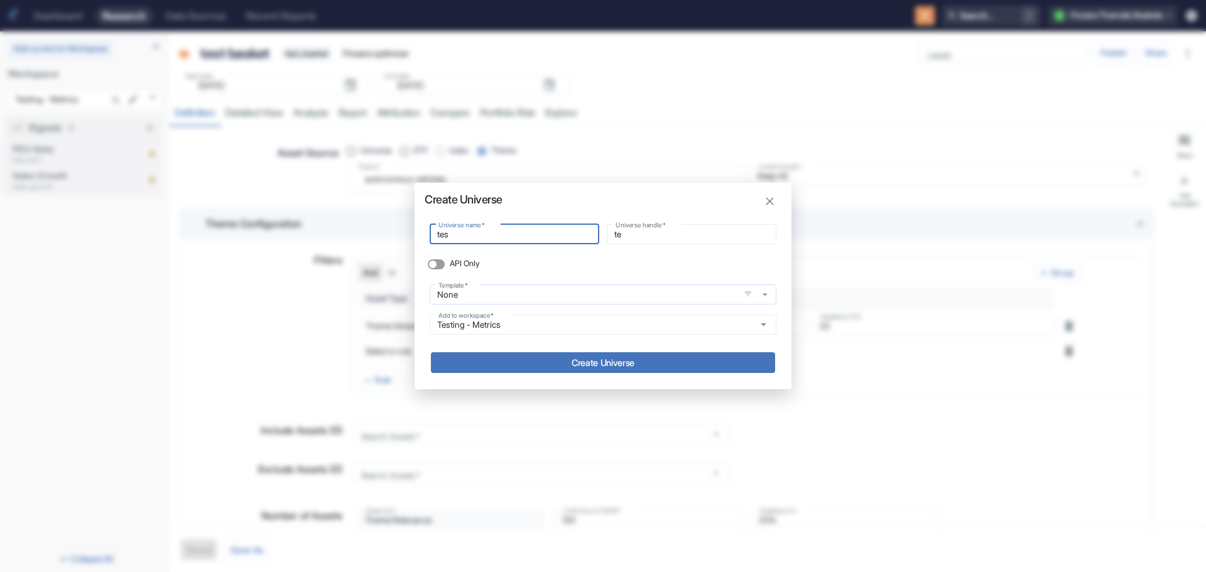
type input "tes"
type input "test"
type input "test_"
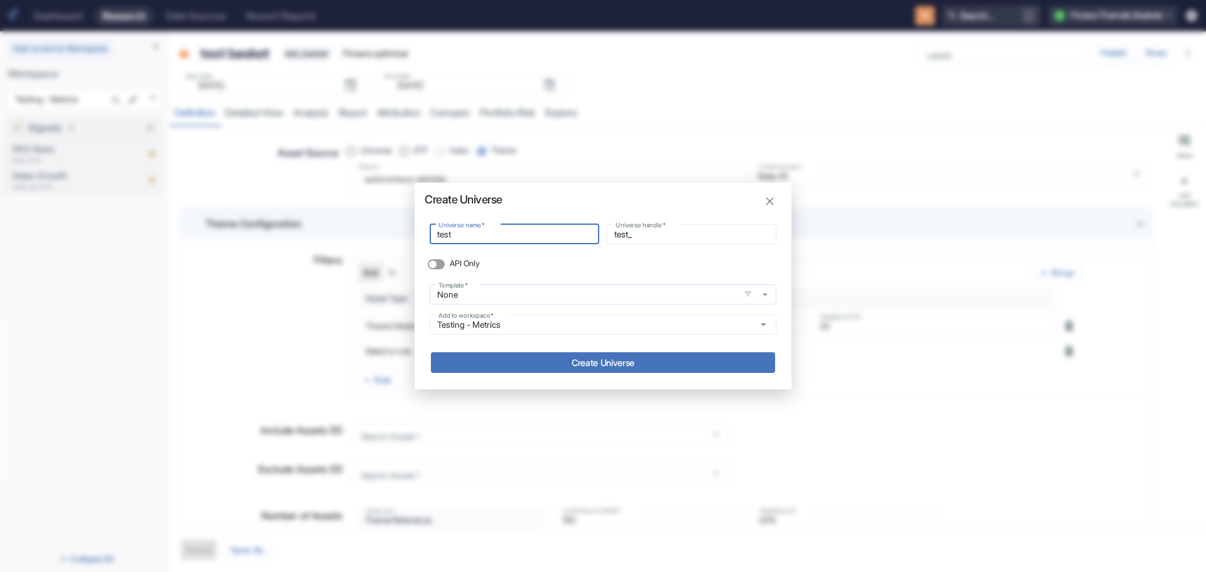
type input "test u"
type input "test_u"
type input "test un"
type input "test_un"
type input "test uni"
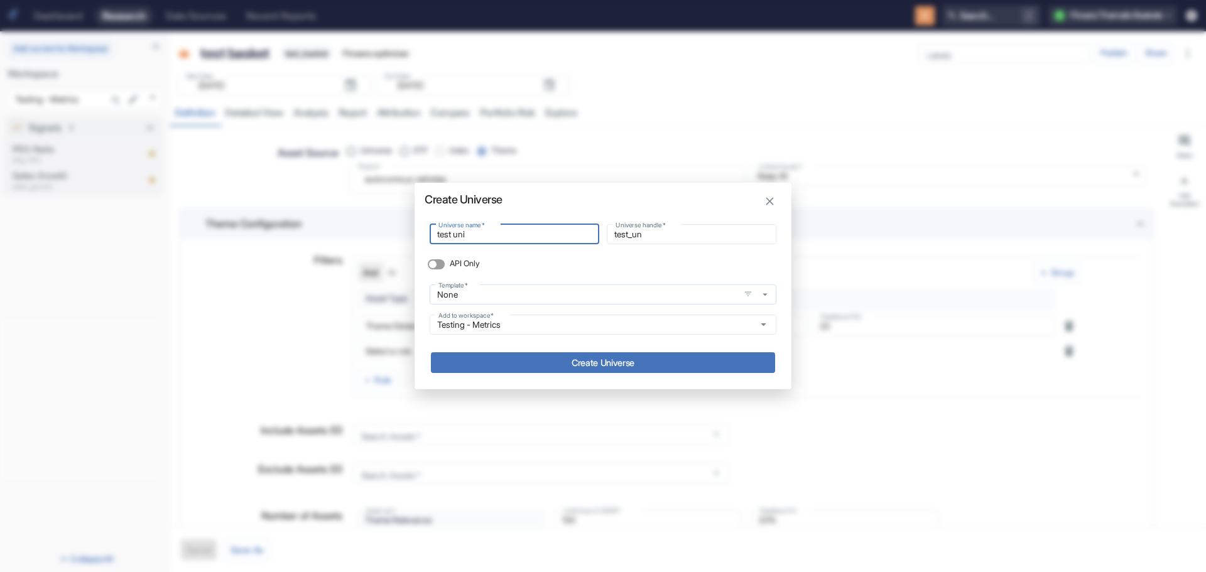
type input "test_uni"
type input "test univ"
type input "test_univ"
type input "test unive"
type input "test_unive"
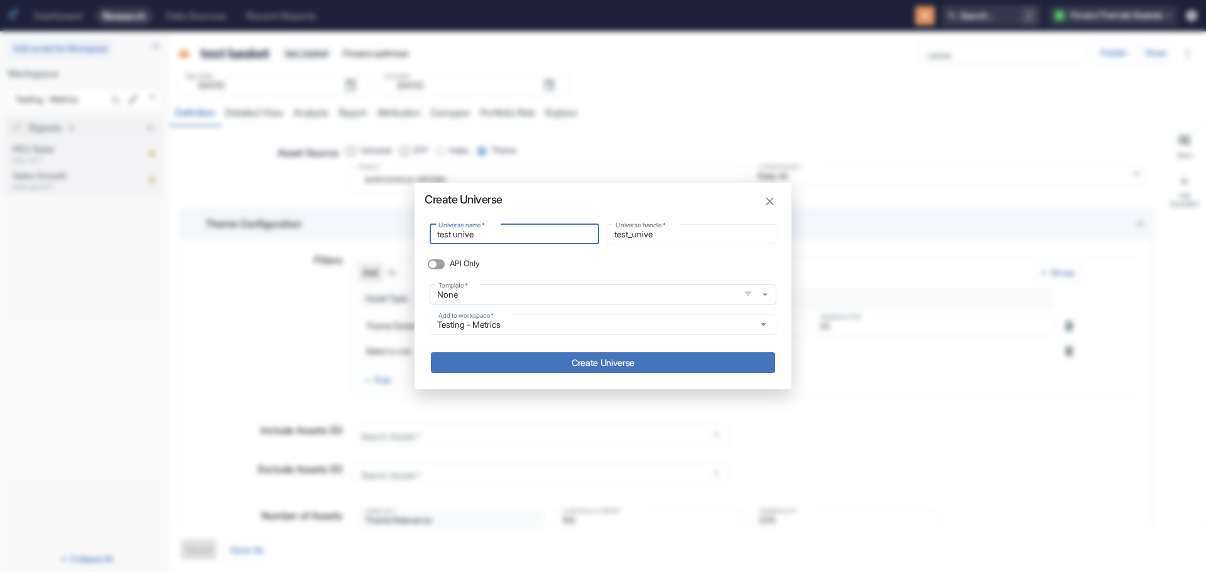
type input "test univer"
type input "test_univer"
type input "test univers"
type input "test_univers"
type input "test universe"
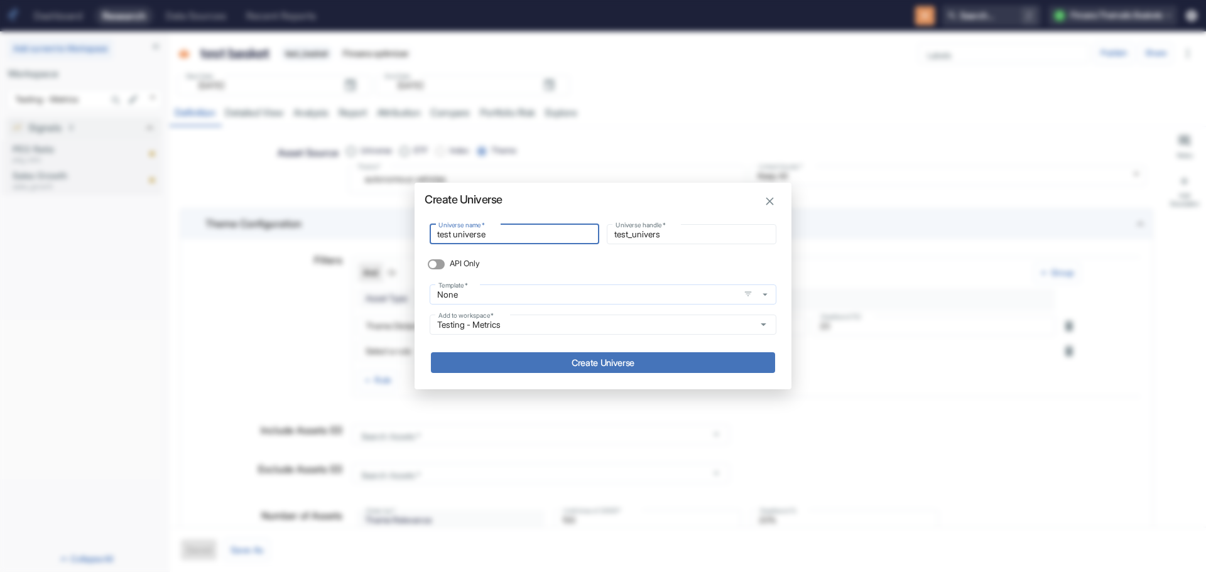
type input "test_universe"
type input "test universe"
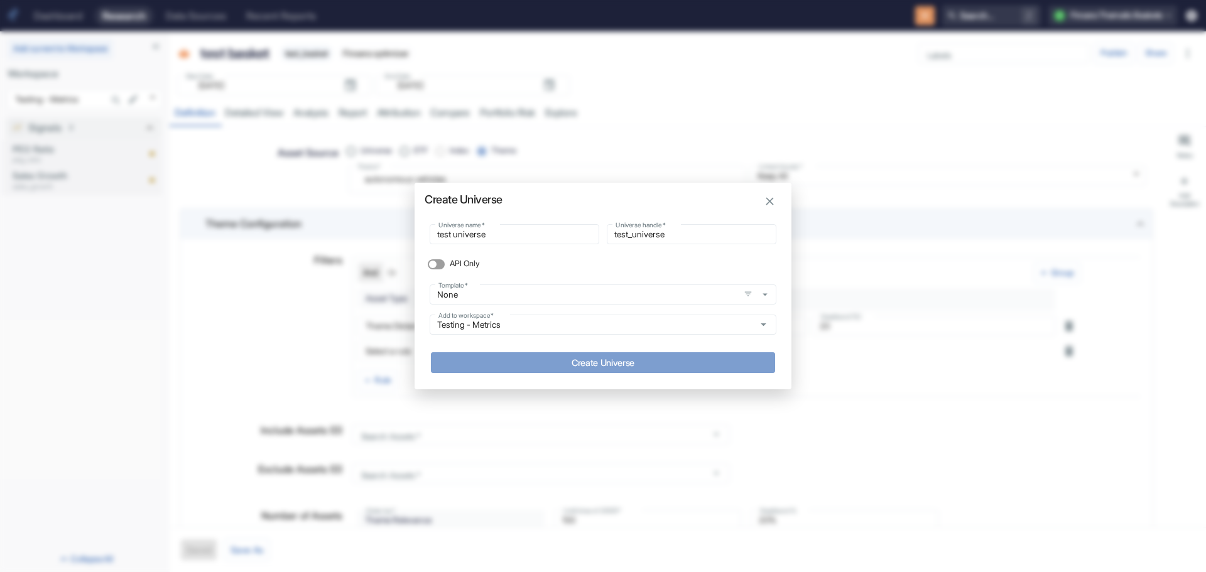
click at [564, 357] on button "Create Universe" at bounding box center [603, 362] width 344 height 21
type textarea "x"
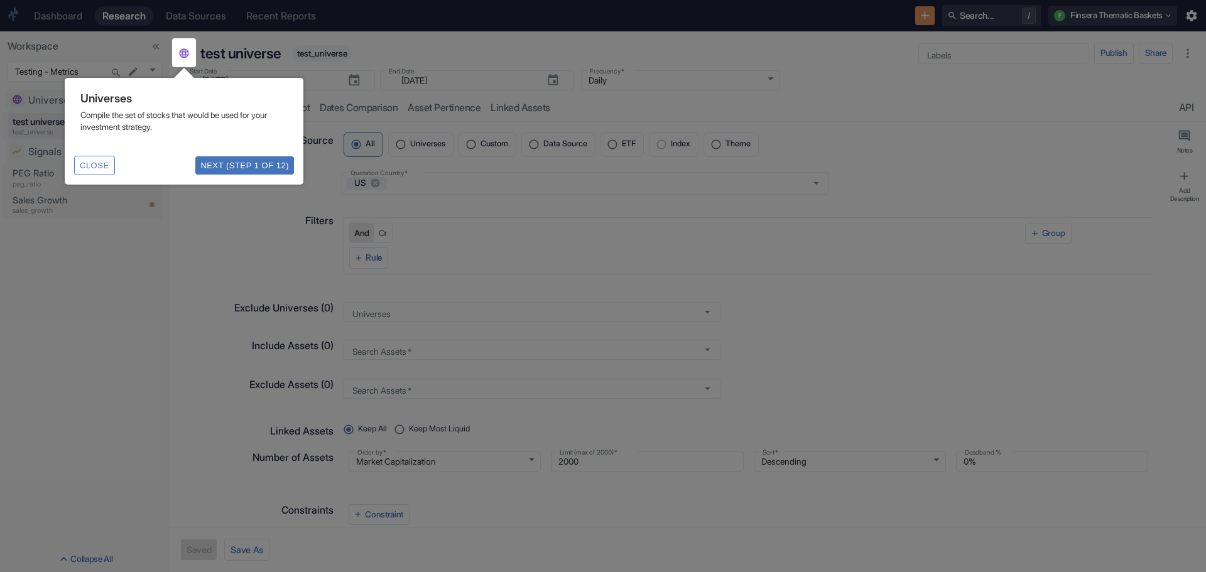
click at [241, 165] on button "Next (Step 1 of 12)" at bounding box center [244, 165] width 99 height 18
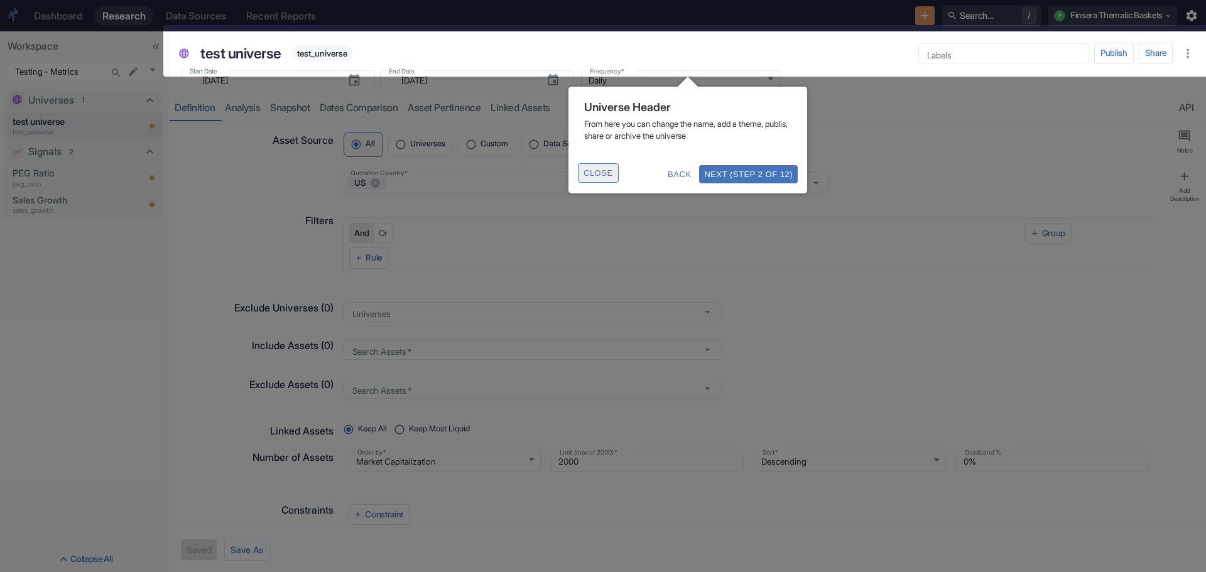
click at [584, 167] on button "Close" at bounding box center [598, 172] width 41 height 19
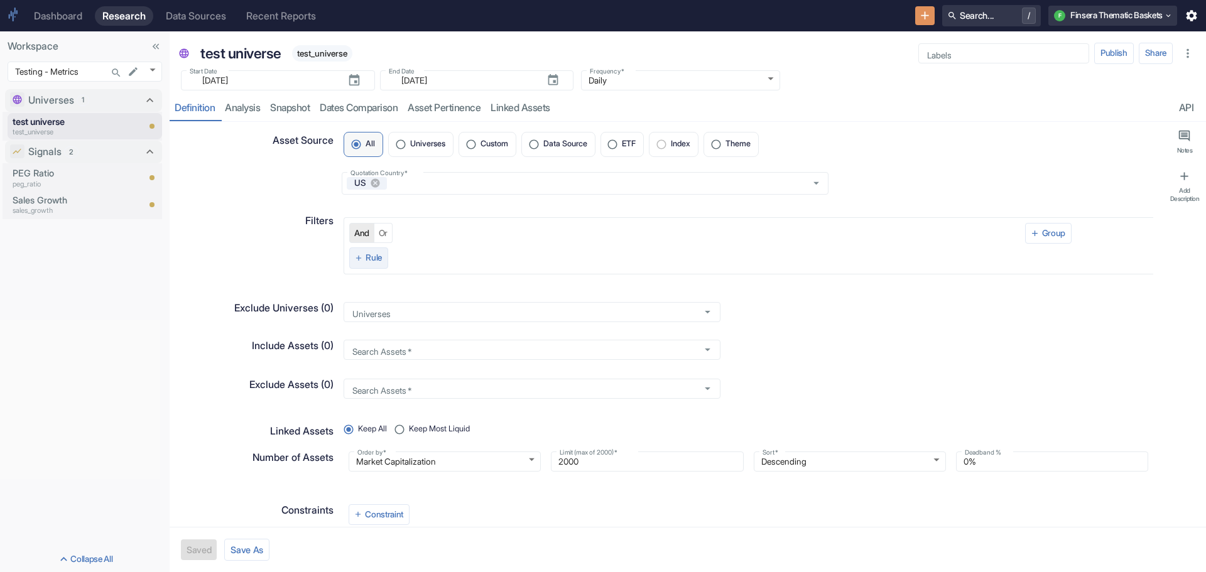
click at [354, 254] on icon "button" at bounding box center [358, 258] width 9 height 9
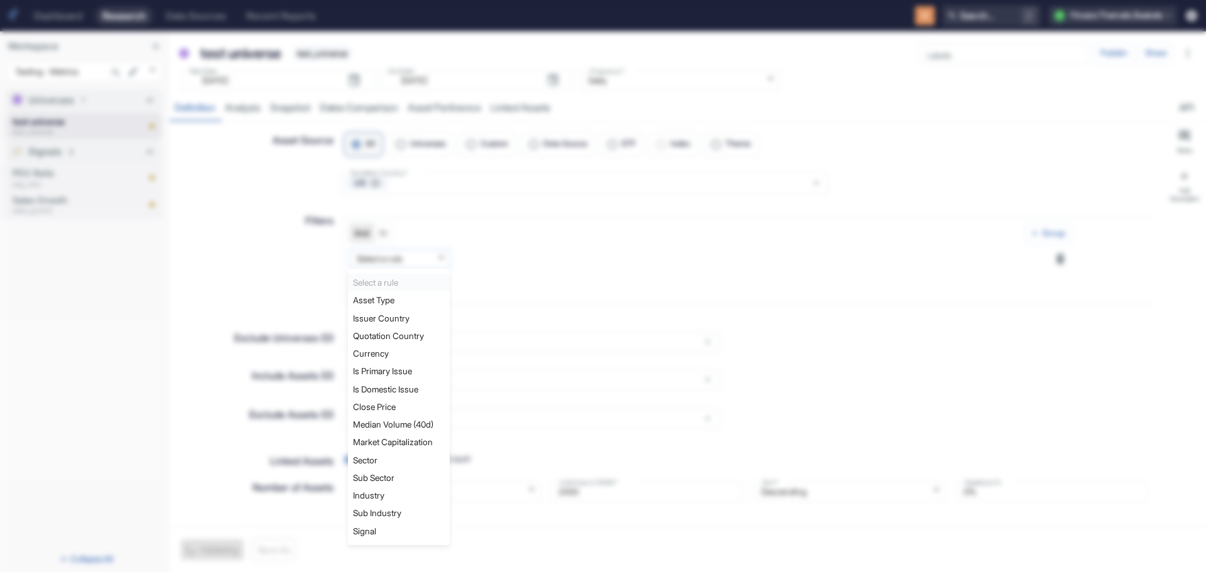
click at [441, 252] on body "Dashboard Research Data Sources Recent Reports Search... / F Finsera Thematic B…" at bounding box center [603, 286] width 1206 height 572
click at [401, 457] on li "Sector" at bounding box center [399, 460] width 102 height 18
type textarea "x"
type input "rbics_l1_id"
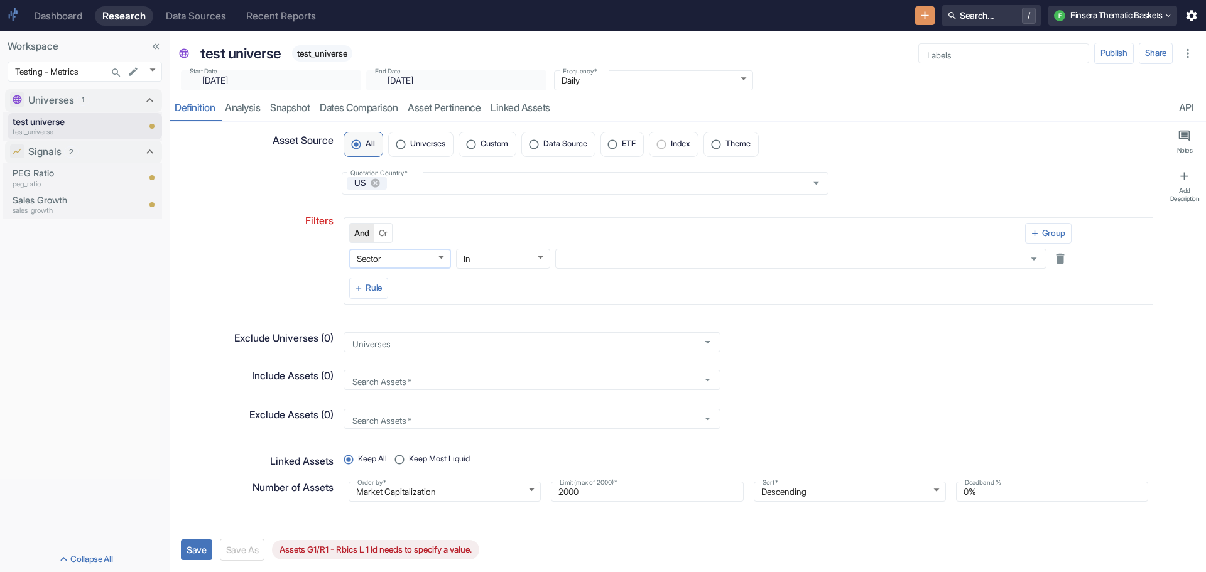
click at [441, 253] on body "Dashboard Research Data Sources Recent Reports Search... / F Finsera Thematic B…" at bounding box center [603, 286] width 1206 height 572
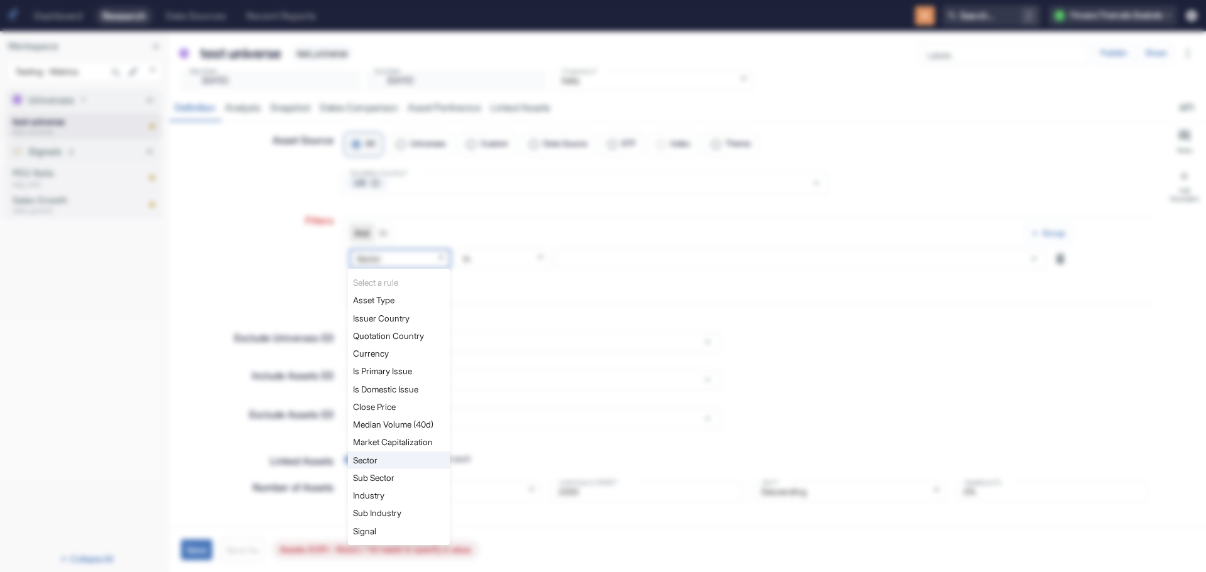
click at [231, 303] on div at bounding box center [603, 286] width 1206 height 572
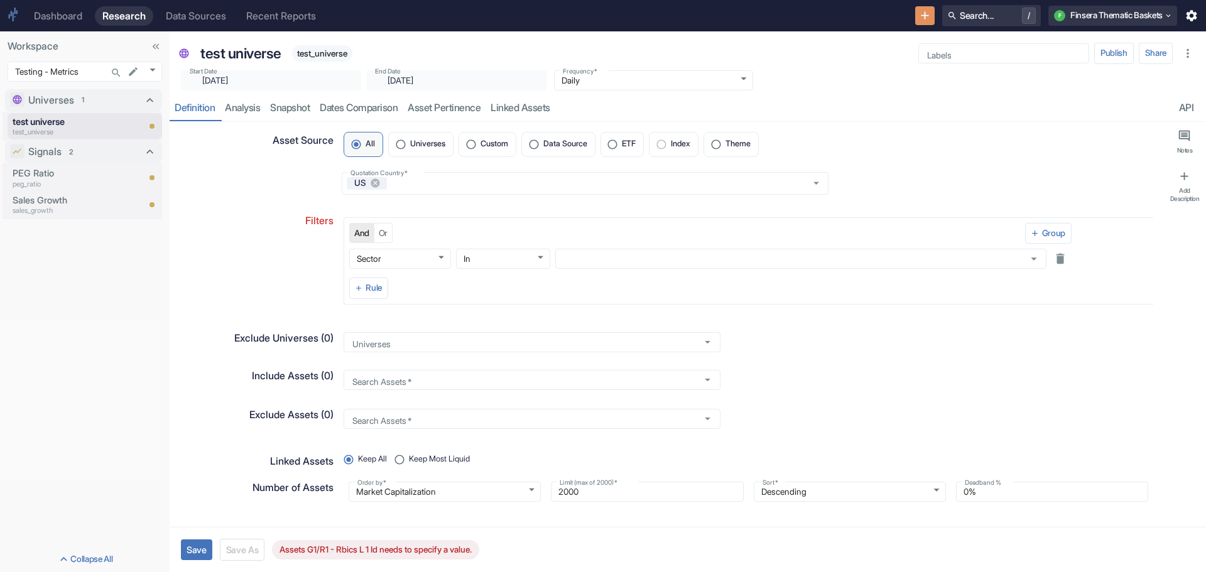
type textarea "x"
